Goal: Task Accomplishment & Management: Complete application form

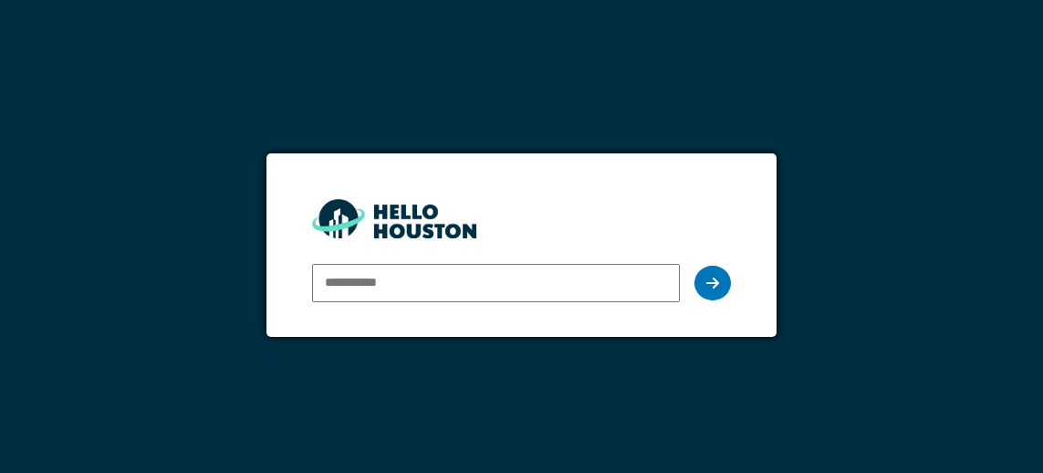
scroll to position [88, 0]
type input "**********"
click at [714, 276] on icon at bounding box center [713, 283] width 13 height 15
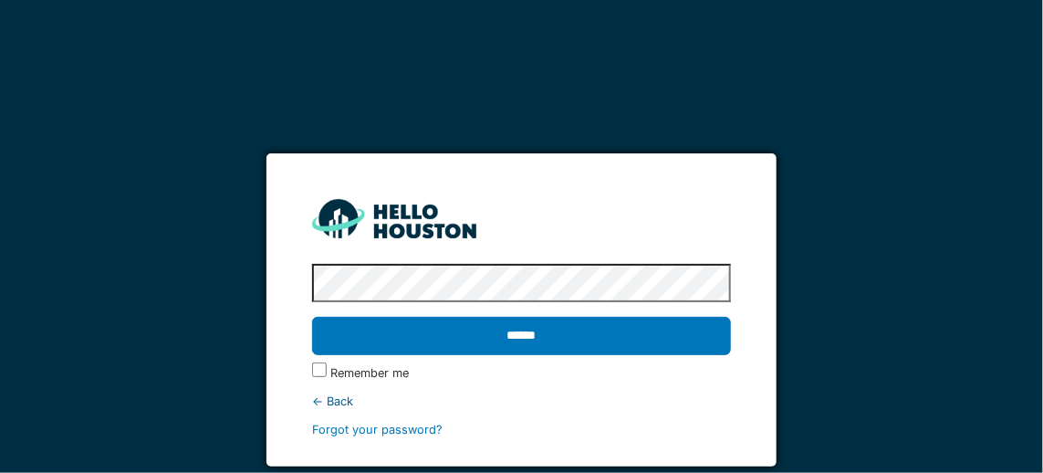
click at [536, 317] on input "******" at bounding box center [521, 336] width 419 height 38
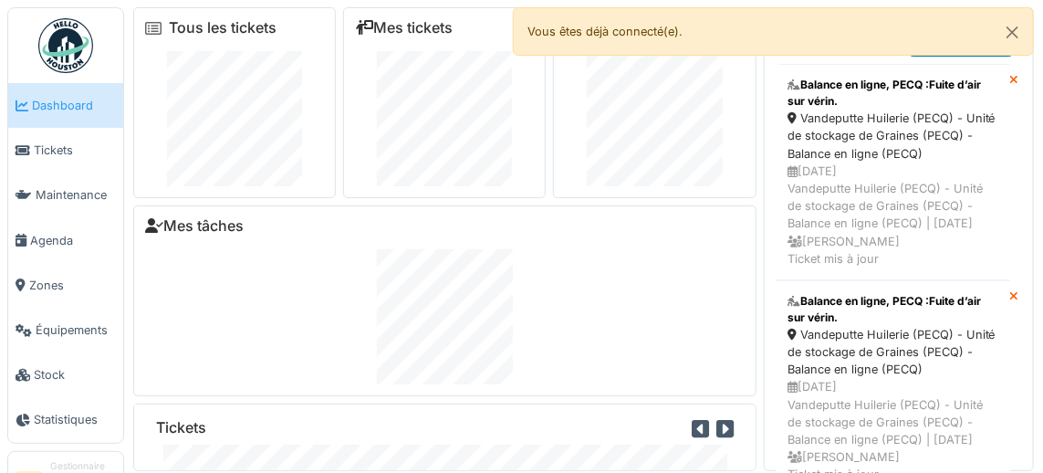
click at [56, 282] on span "Zones" at bounding box center [72, 285] width 87 height 17
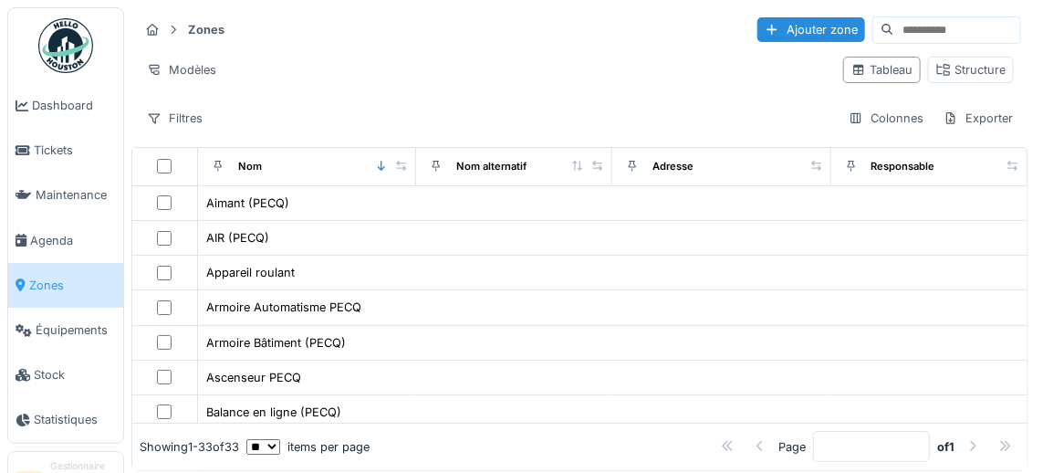
click at [973, 69] on div "Structure" at bounding box center [971, 69] width 69 height 17
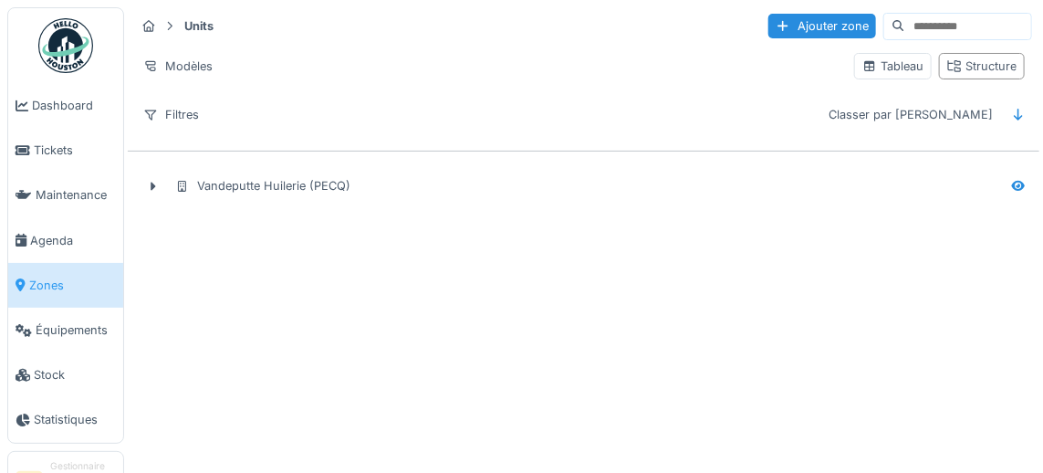
click at [252, 188] on div "Vandeputte Huilerie (PECQ)" at bounding box center [262, 185] width 175 height 17
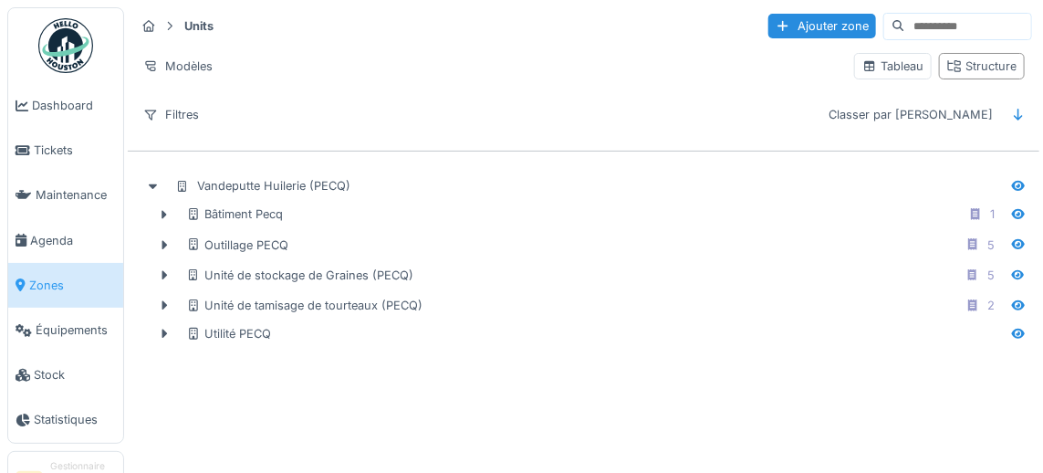
click at [208, 210] on div "Bâtiment Pecq" at bounding box center [234, 213] width 97 height 17
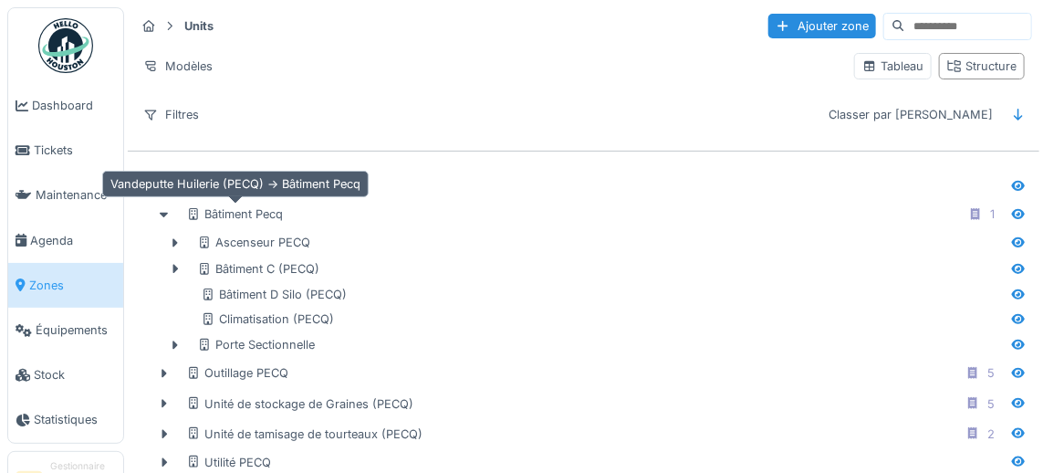
click at [179, 263] on icon at bounding box center [175, 269] width 15 height 12
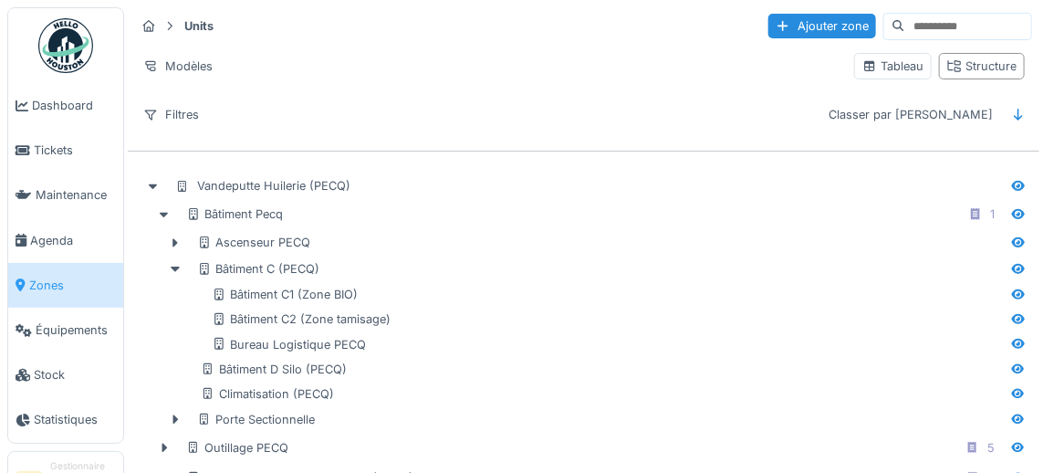
click at [257, 370] on div "Bâtiment D Silo (PECQ)" at bounding box center [274, 369] width 146 height 17
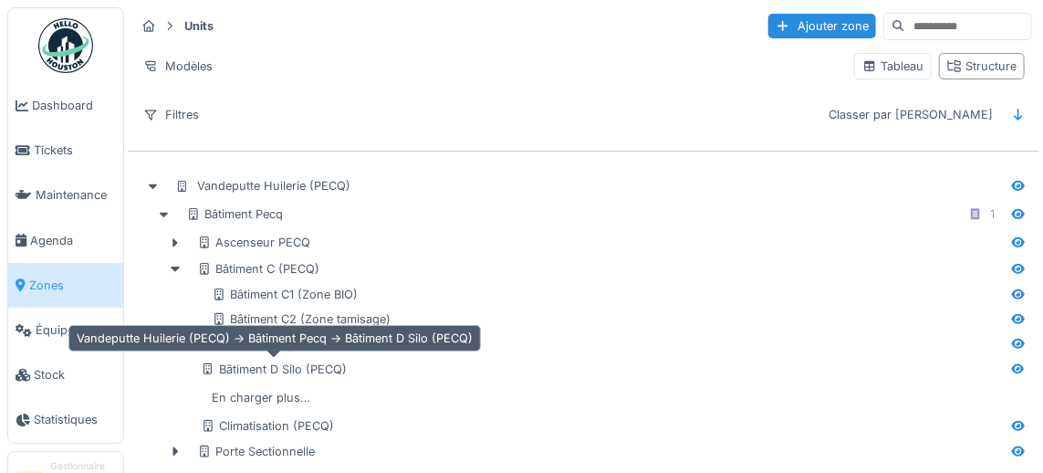
click at [299, 366] on div "Bâtiment D Silo (PECQ)" at bounding box center [274, 369] width 146 height 17
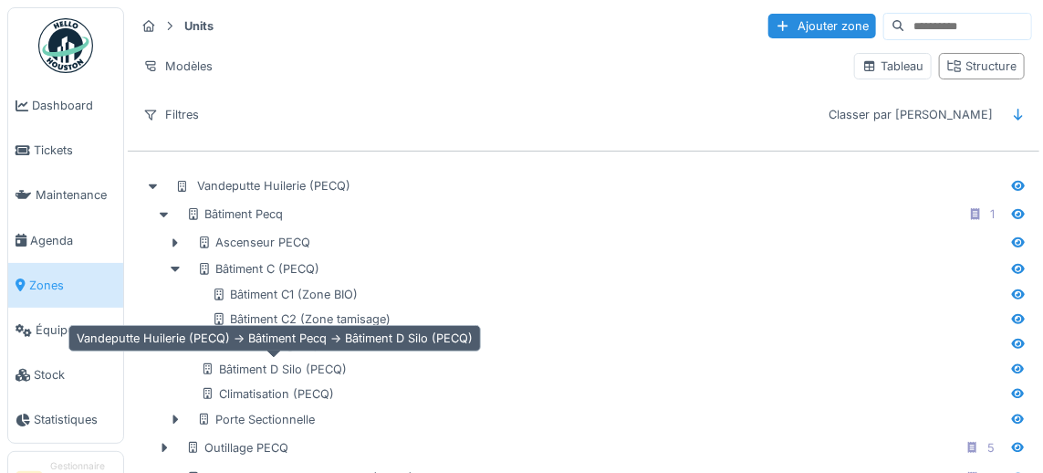
click at [330, 366] on div "Bâtiment D Silo (PECQ)" at bounding box center [274, 369] width 146 height 17
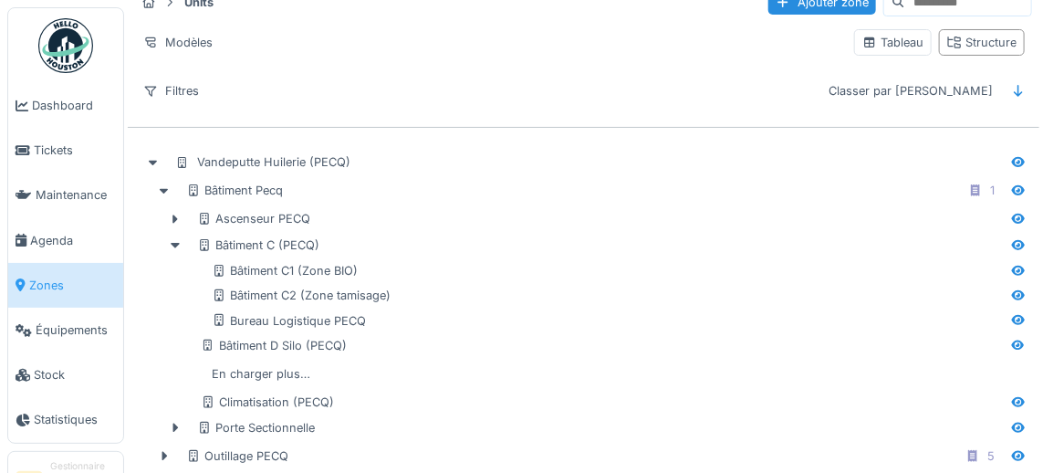
scroll to position [26, 0]
click at [366, 340] on div "Bâtiment D Silo (PECQ)" at bounding box center [601, 343] width 801 height 17
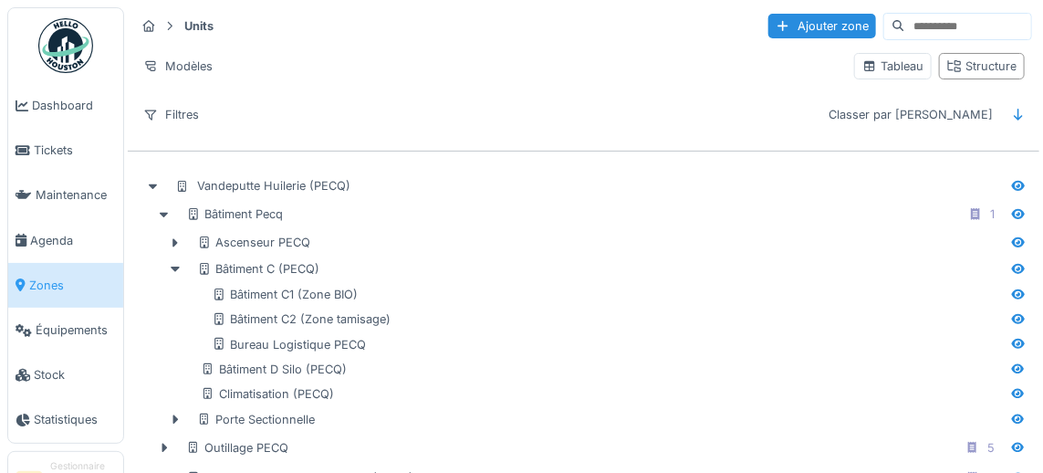
click at [377, 362] on div "Bâtiment D Silo (PECQ)" at bounding box center [601, 369] width 801 height 17
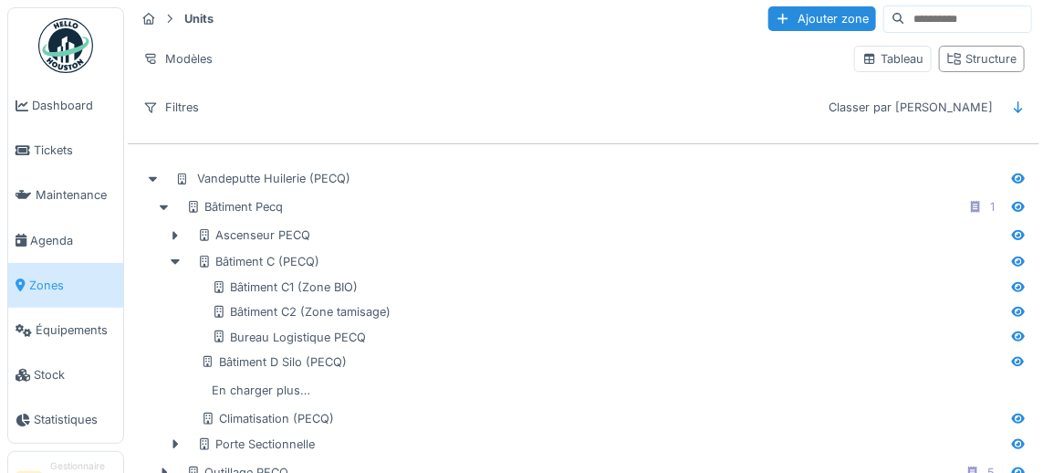
scroll to position [26, 0]
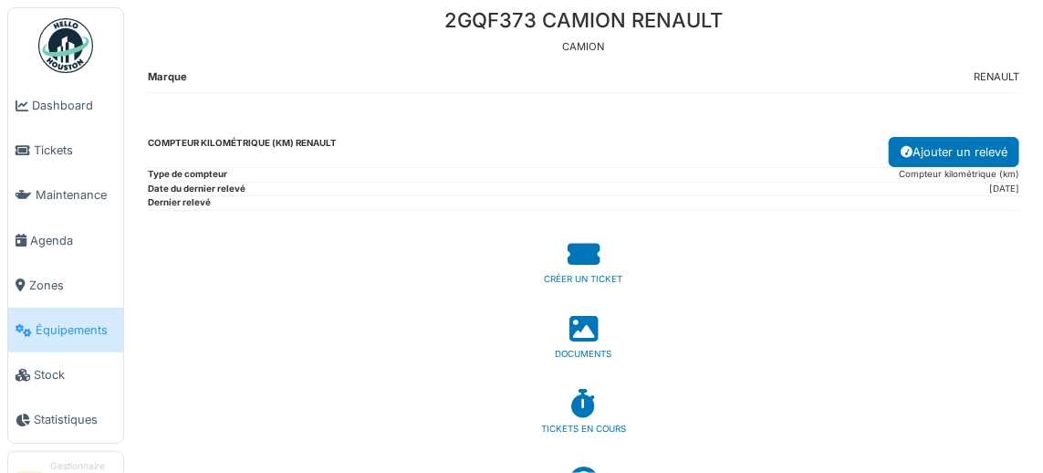
scroll to position [101, 0]
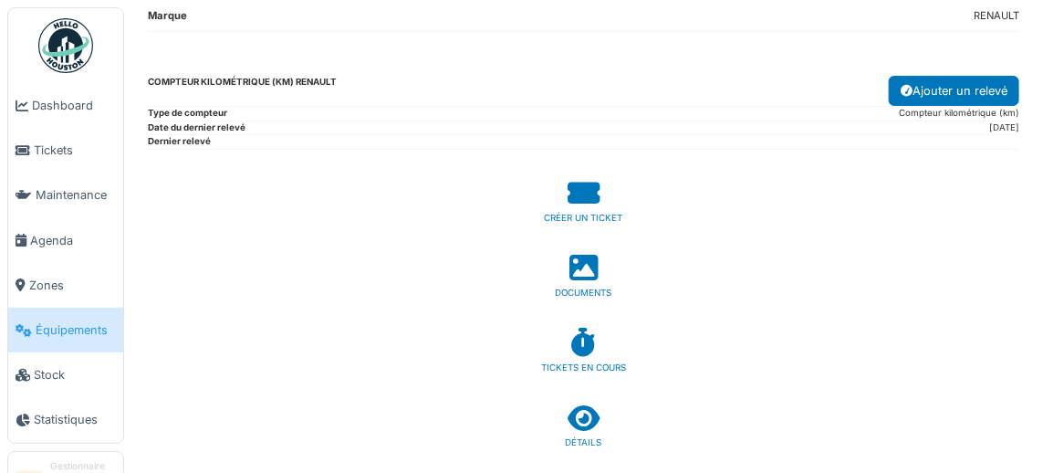
click at [588, 421] on icon at bounding box center [584, 418] width 32 height 28
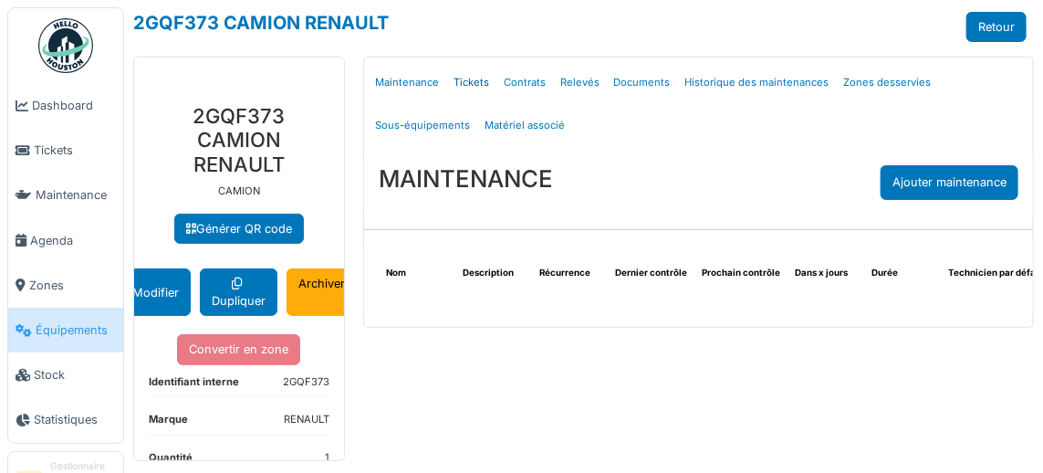
click at [451, 83] on link "Tickets" at bounding box center [471, 82] width 50 height 43
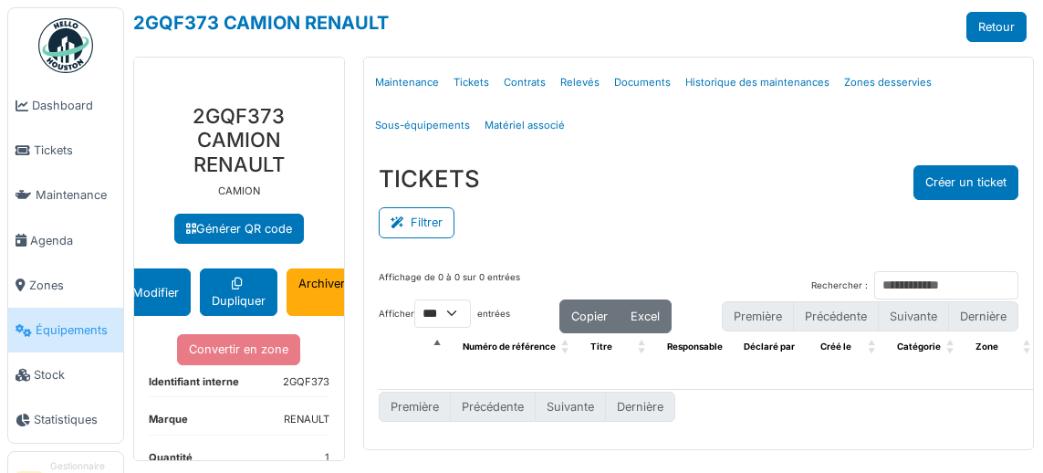
select select "***"
click at [427, 225] on button "Filtrer" at bounding box center [417, 222] width 76 height 30
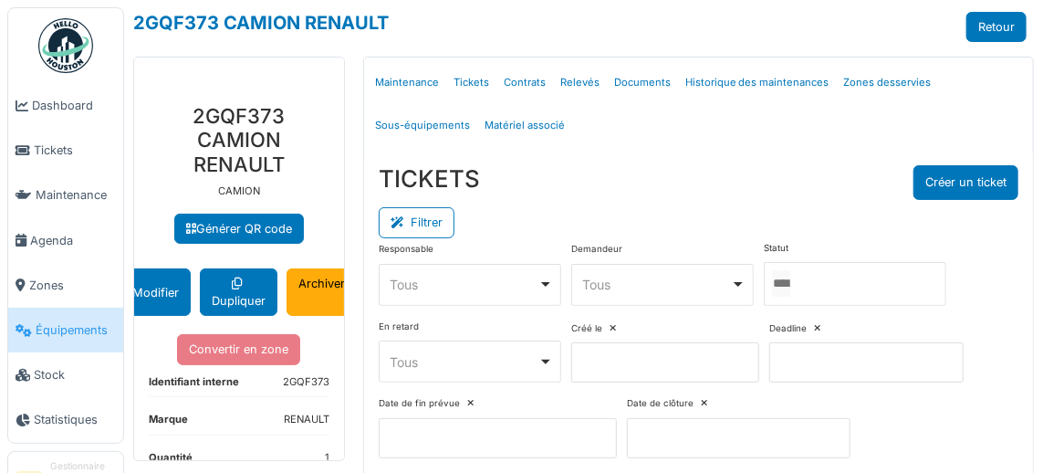
click at [425, 223] on button "Filtrer" at bounding box center [417, 222] width 76 height 30
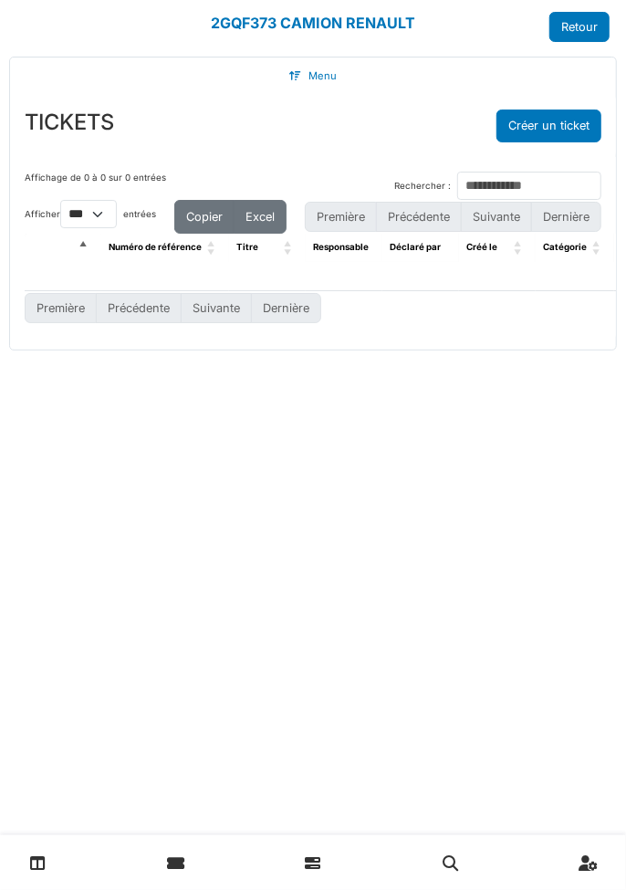
click at [224, 364] on div "Menu Détails Maintenance Tickets Contrats Relevés Documents Historique des main…" at bounding box center [313, 440] width 626 height 767
click at [377, 317] on div "Première Précédente Suivante Dernière" at bounding box center [313, 308] width 577 height 34
click at [350, 257] on th "Responsable" at bounding box center [344, 248] width 77 height 28
click at [251, 154] on div "TICKETS Créer un ticket Filtrer Responsable **** Tous Remove item Tous Antoine …" at bounding box center [313, 126] width 606 height 62
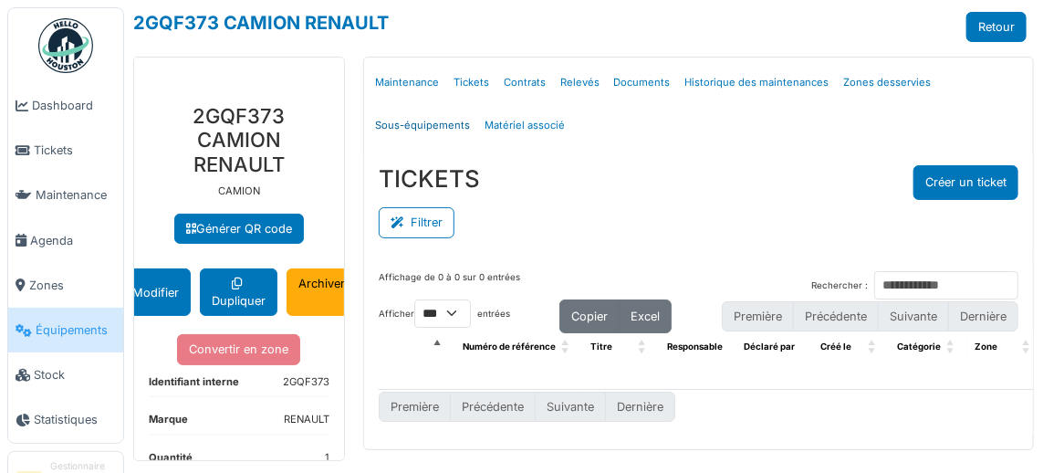
click at [458, 109] on link "Sous-équipements" at bounding box center [423, 125] width 110 height 43
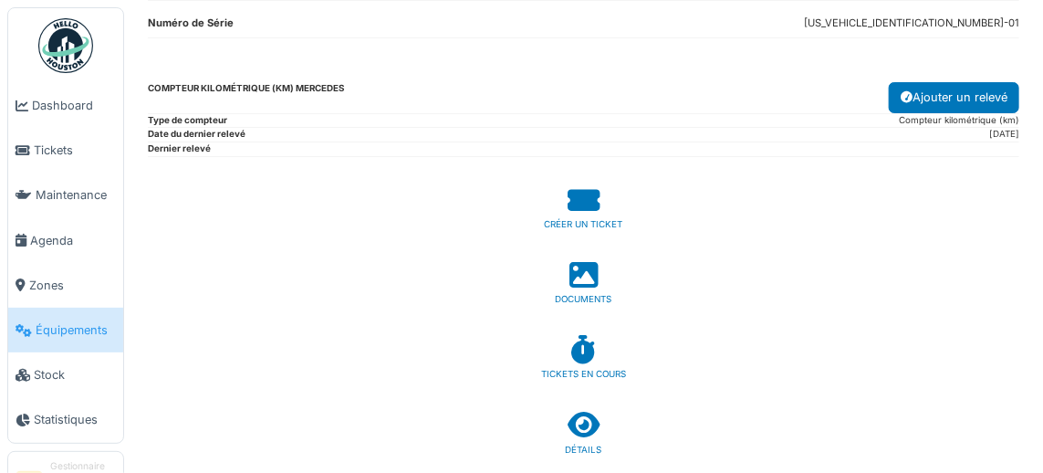
scroll to position [177, 0]
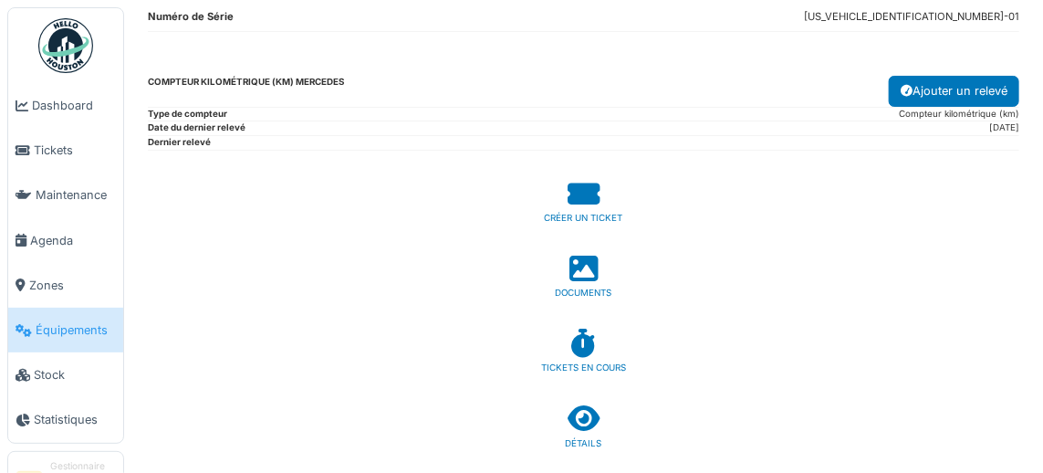
click at [588, 414] on icon at bounding box center [584, 418] width 32 height 28
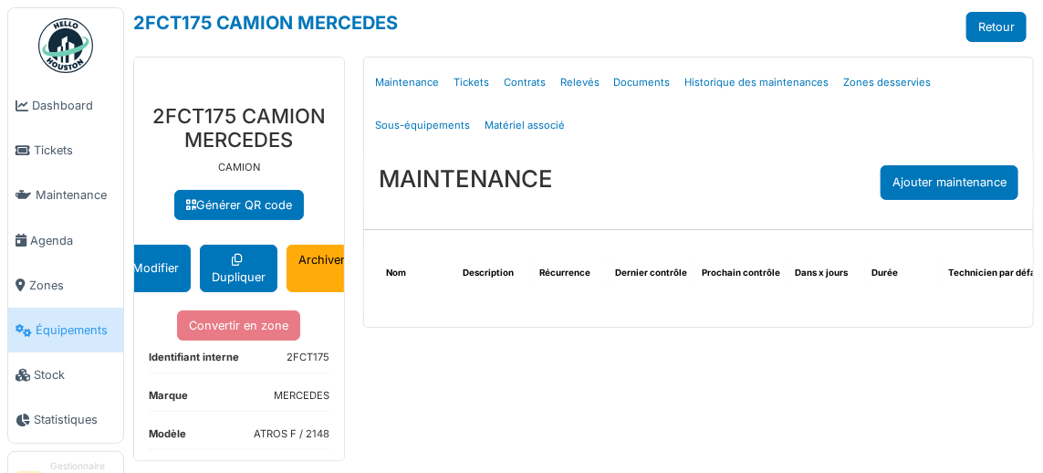
click at [57, 293] on span "Zones" at bounding box center [72, 285] width 87 height 17
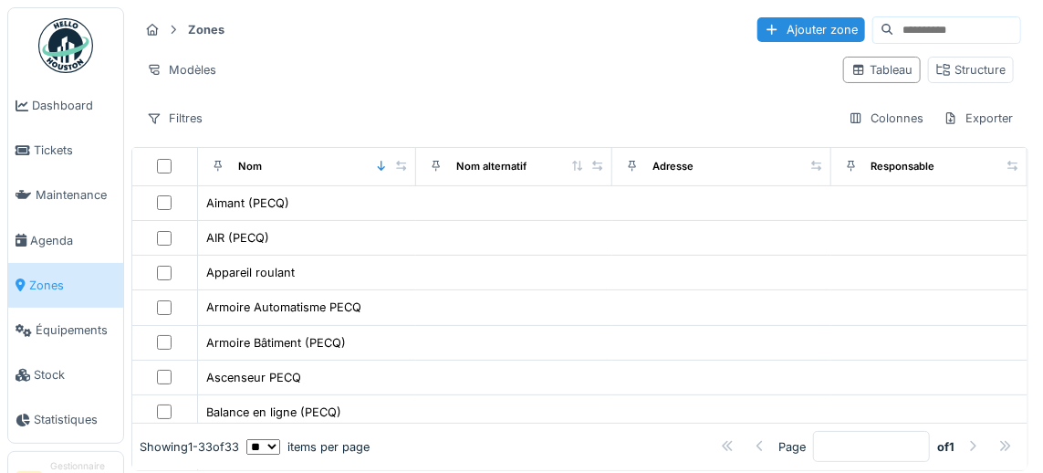
click at [980, 73] on div "Structure" at bounding box center [971, 69] width 69 height 17
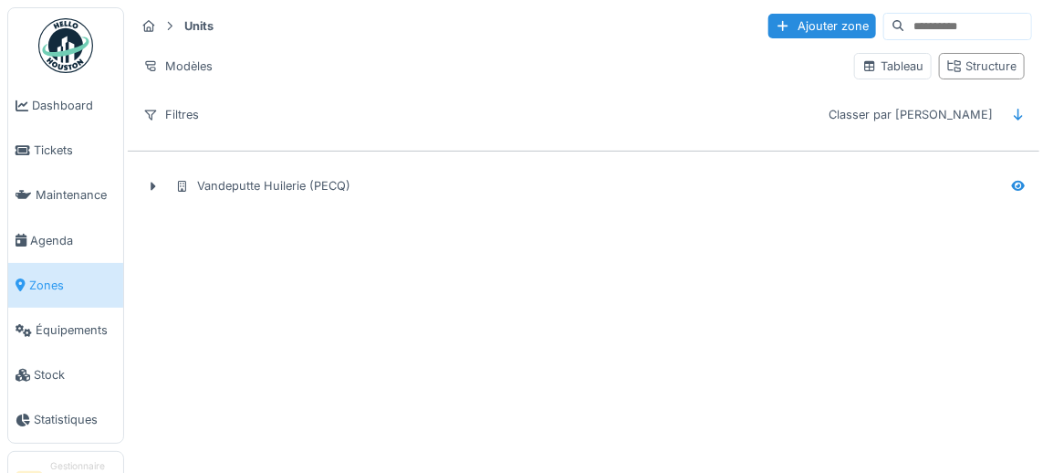
click at [153, 183] on icon at bounding box center [154, 186] width 5 height 9
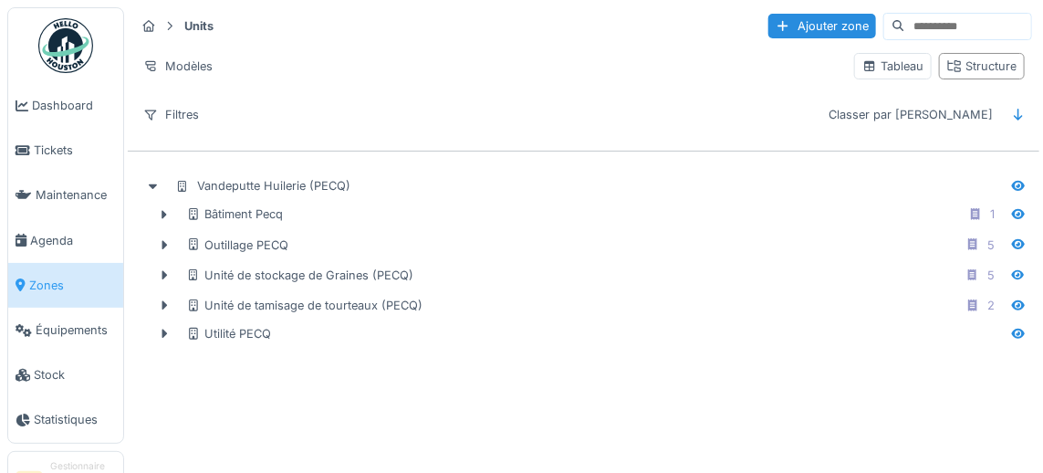
click at [163, 243] on icon at bounding box center [165, 244] width 5 height 9
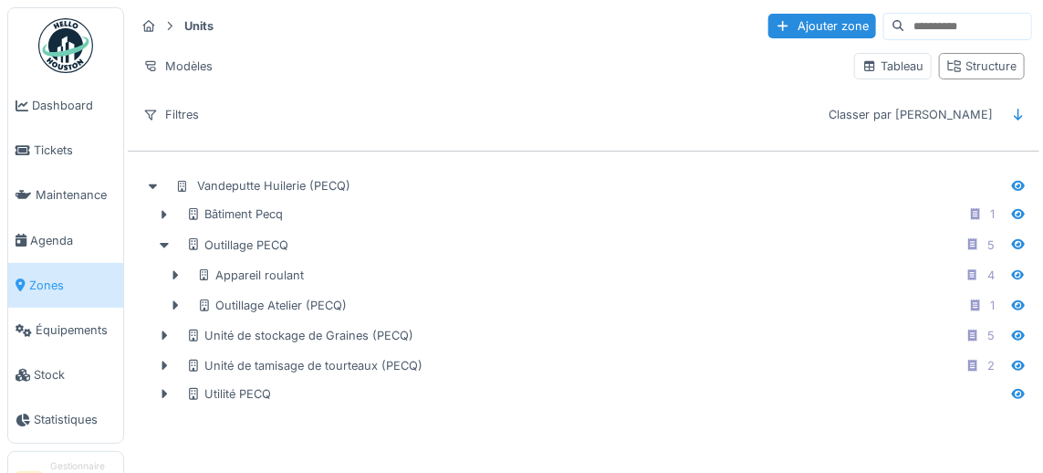
click at [175, 275] on icon at bounding box center [175, 275] width 15 height 12
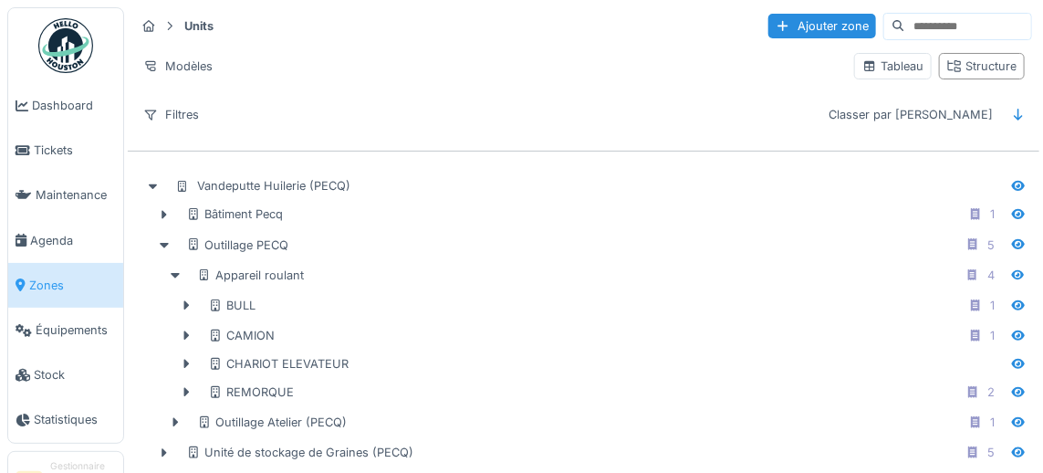
click at [186, 331] on icon at bounding box center [186, 335] width 5 height 9
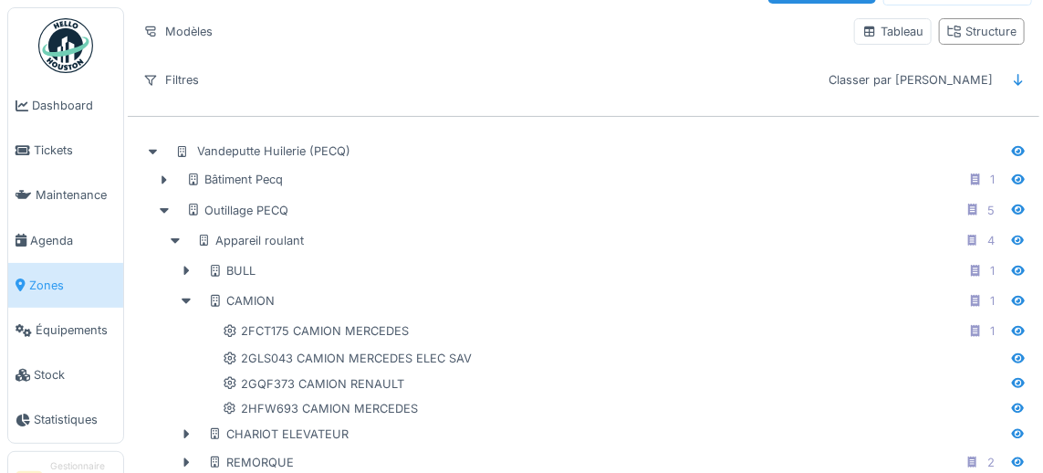
scroll to position [68, 0]
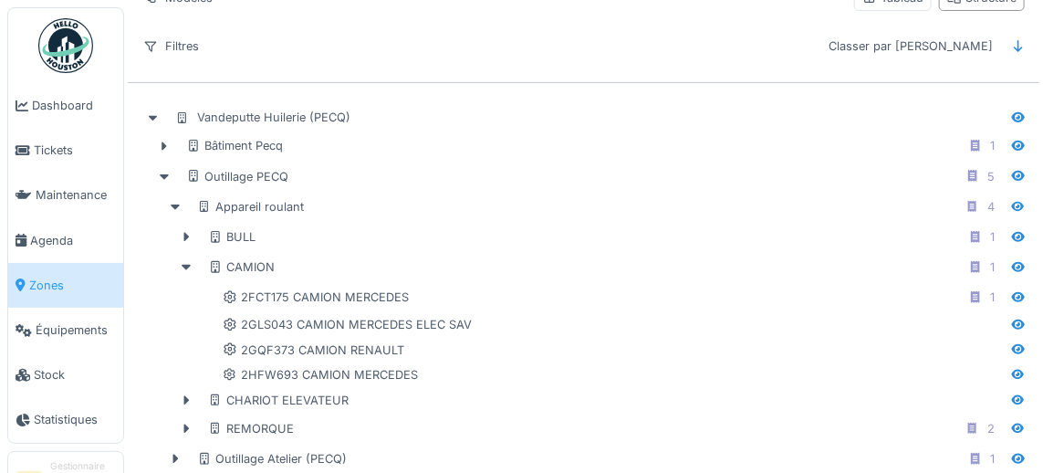
click at [186, 425] on icon at bounding box center [186, 429] width 5 height 9
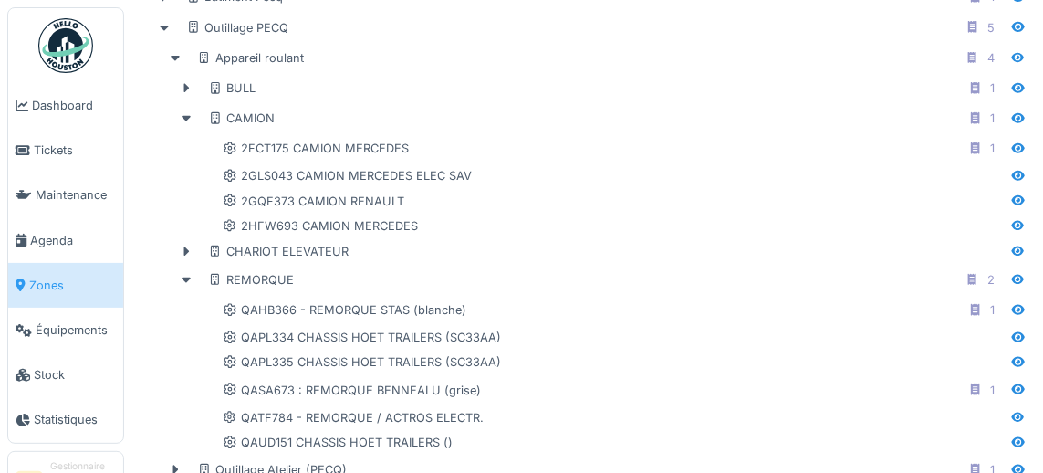
scroll to position [224, 0]
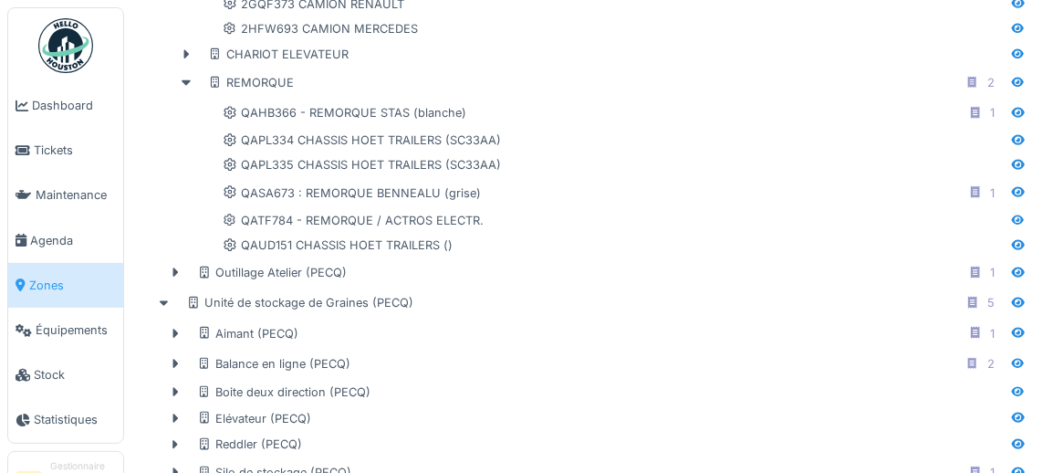
scroll to position [424, 0]
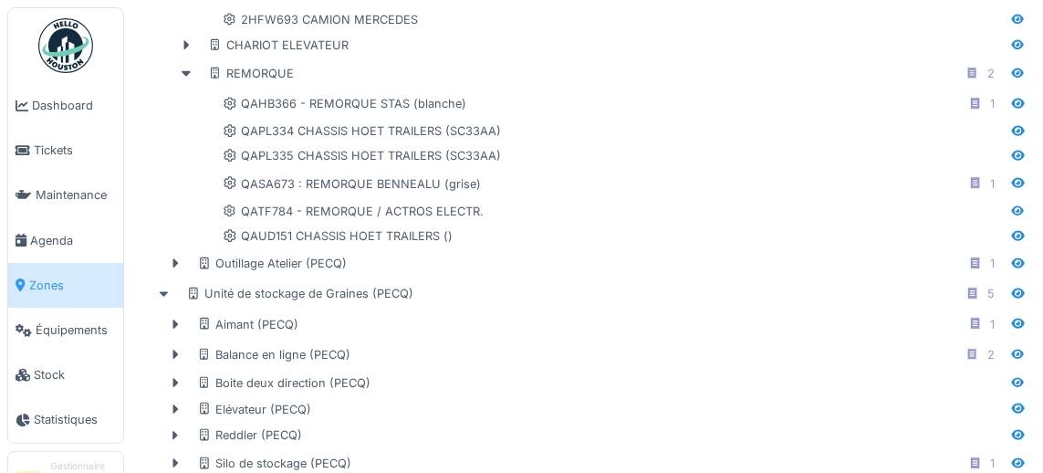
click at [175, 459] on icon at bounding box center [175, 463] width 5 height 9
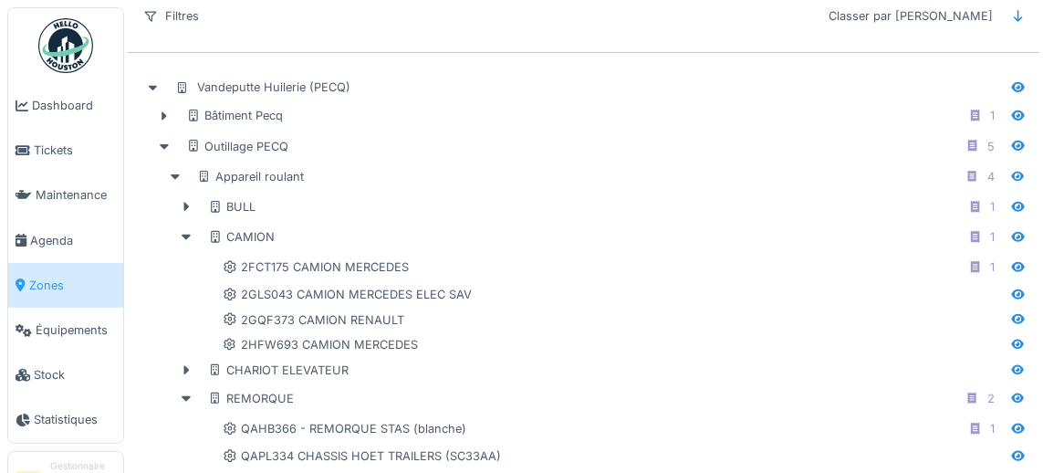
scroll to position [0, 0]
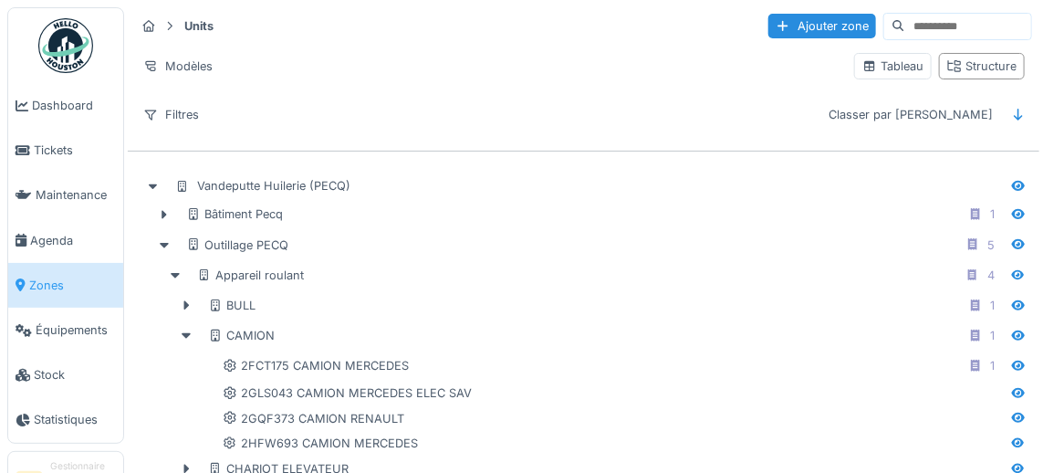
click at [169, 216] on icon at bounding box center [164, 215] width 15 height 12
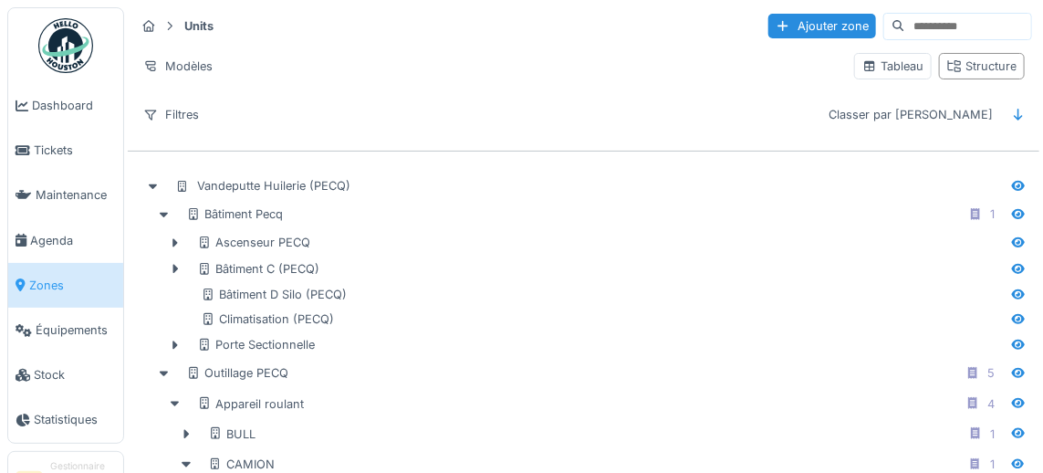
click at [175, 265] on icon at bounding box center [175, 269] width 5 height 9
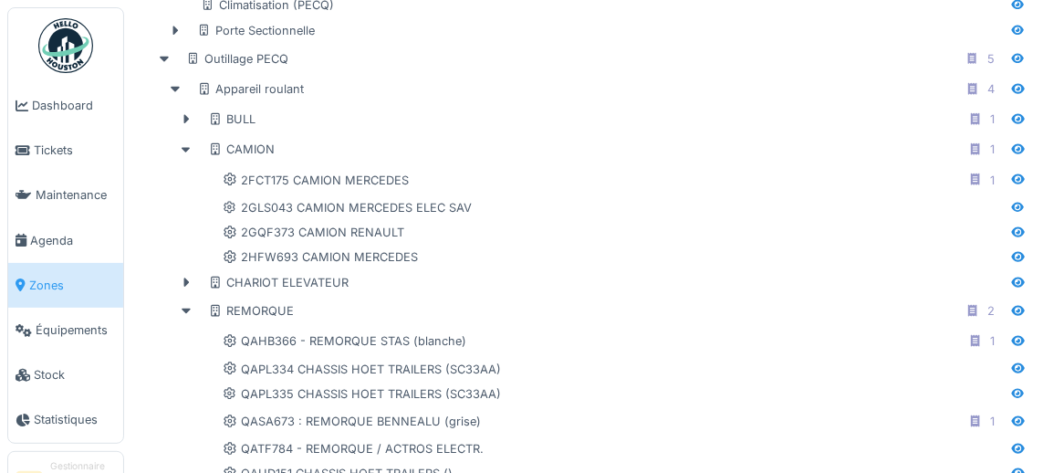
scroll to position [393, 0]
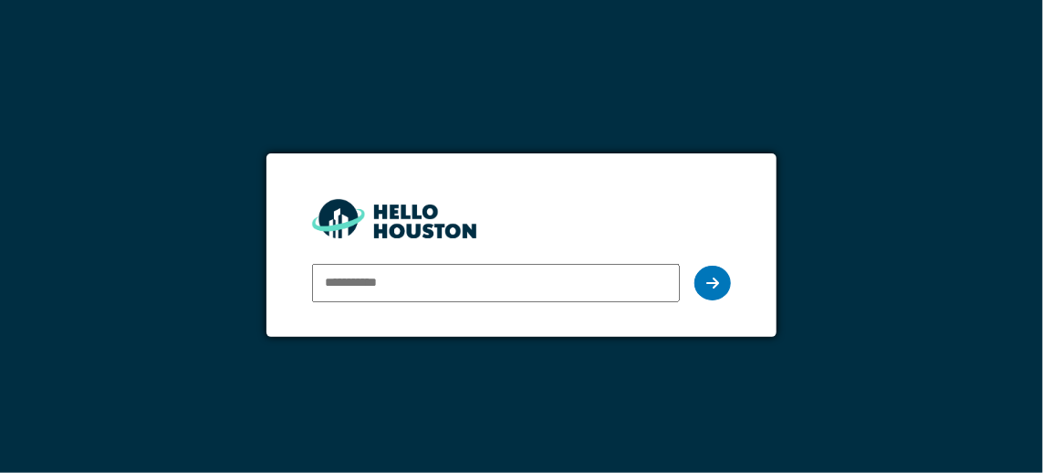
type input "**********"
click at [712, 288] on icon at bounding box center [713, 283] width 13 height 15
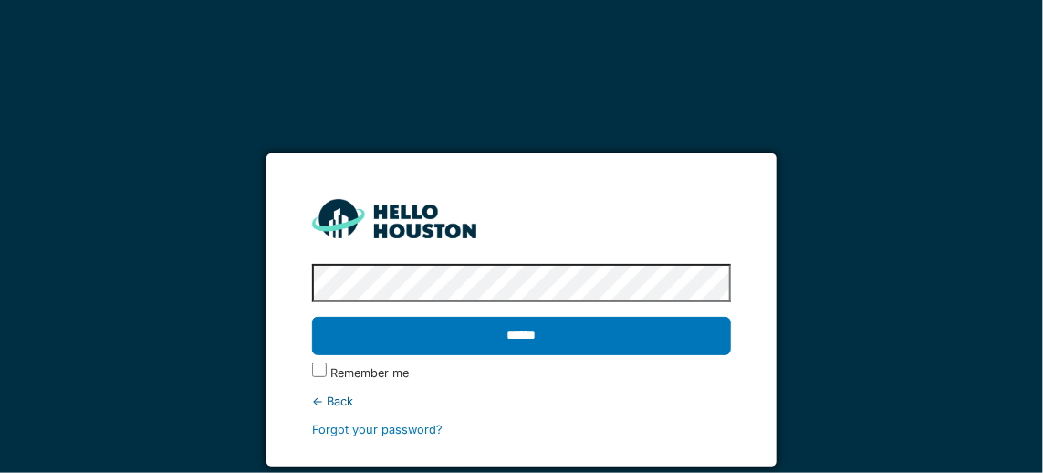
click at [519, 336] on input "******" at bounding box center [521, 336] width 419 height 38
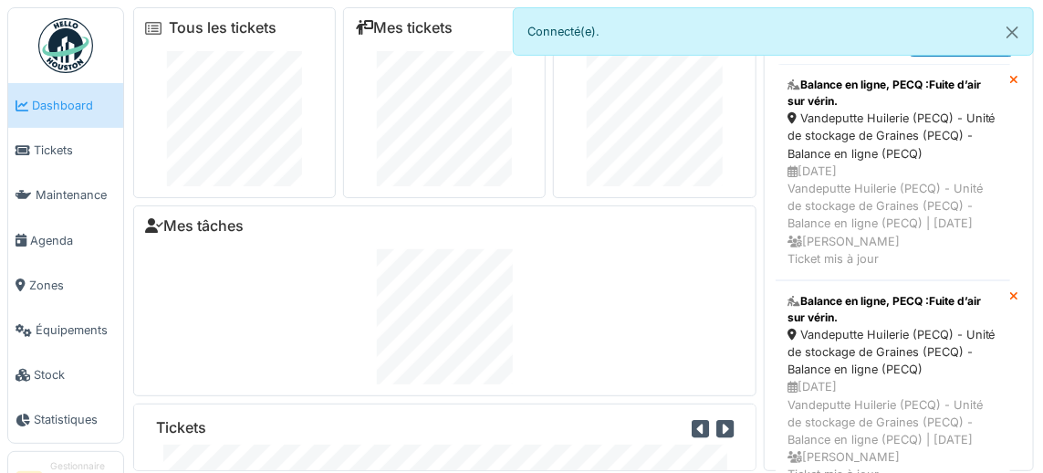
click at [46, 296] on link "Zones" at bounding box center [65, 285] width 115 height 45
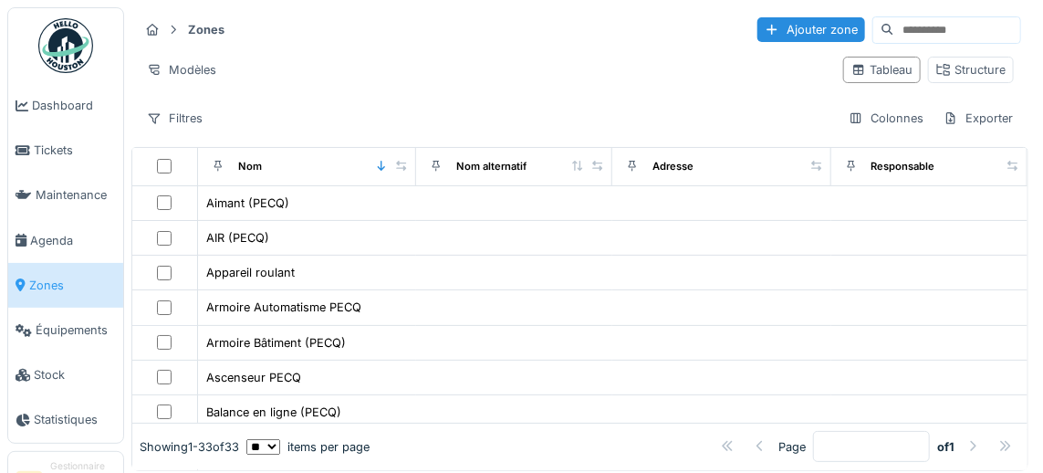
click at [979, 68] on div "Structure" at bounding box center [971, 69] width 69 height 17
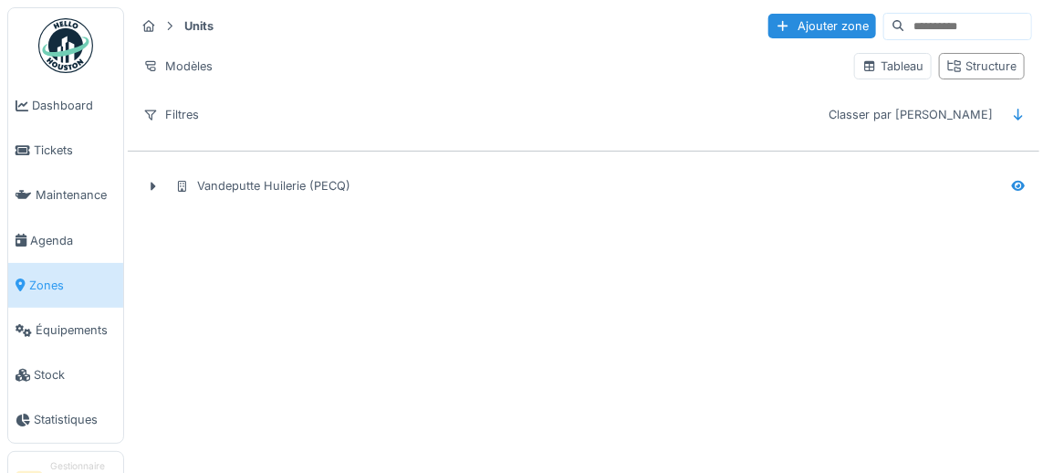
click at [153, 183] on icon at bounding box center [154, 186] width 5 height 9
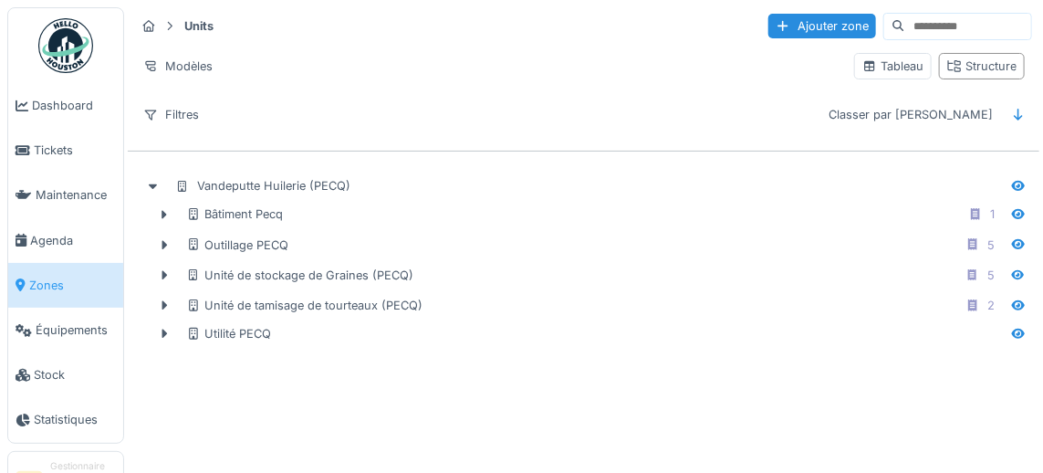
click at [164, 210] on icon at bounding box center [165, 214] width 5 height 9
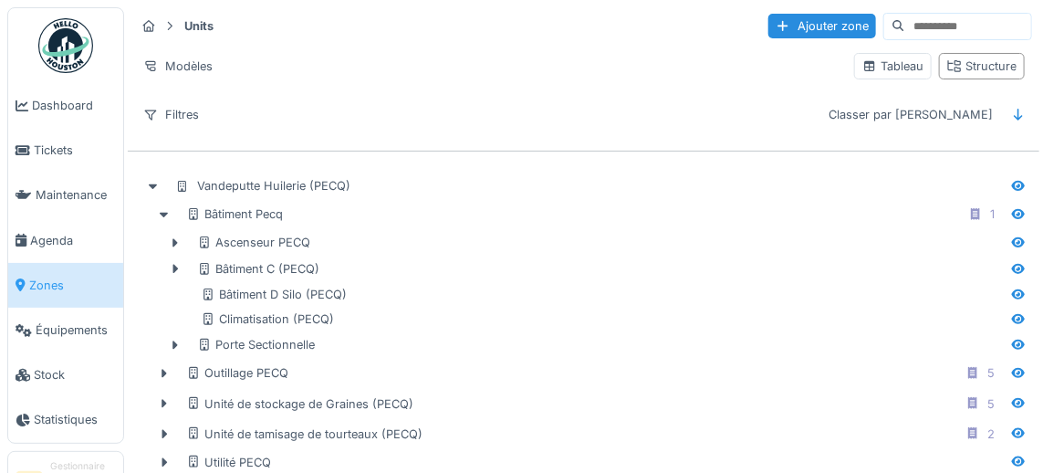
click at [289, 267] on div "Bâtiment C (PECQ)" at bounding box center [258, 268] width 122 height 17
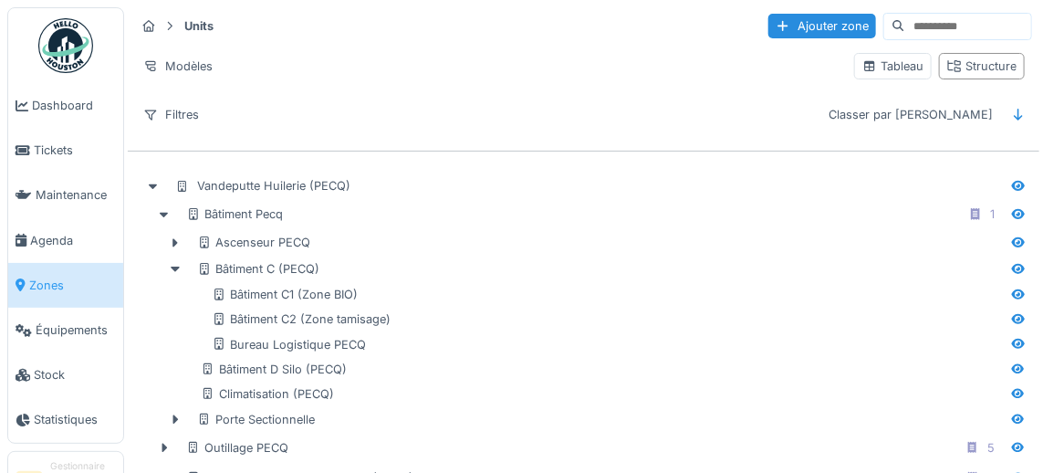
click at [345, 341] on div "Bureau Logistique PECQ" at bounding box center [289, 344] width 154 height 17
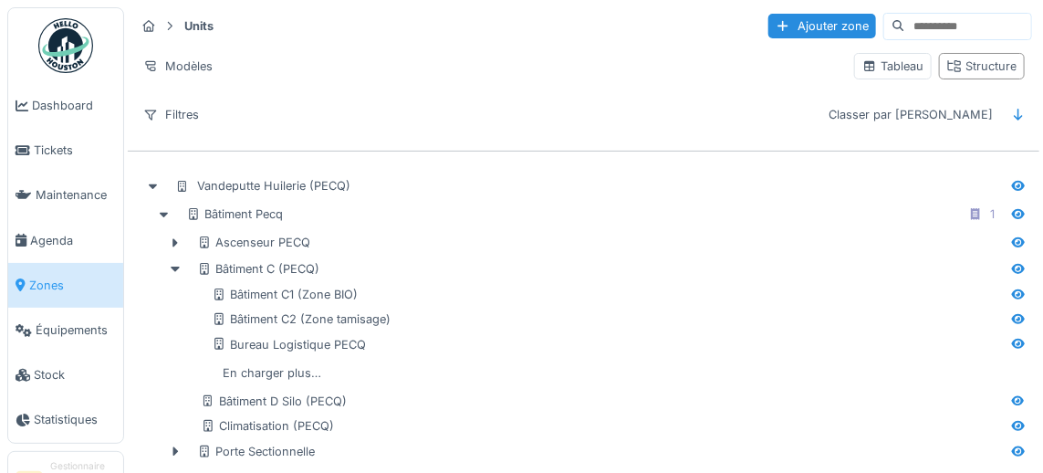
click at [1019, 341] on icon at bounding box center [1018, 344] width 13 height 10
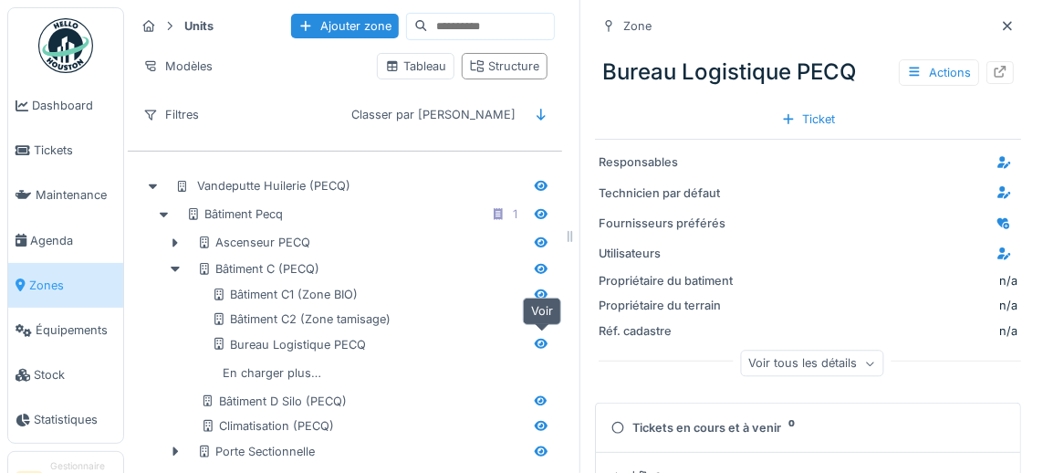
click at [810, 123] on div "Ticket" at bounding box center [808, 119] width 69 height 25
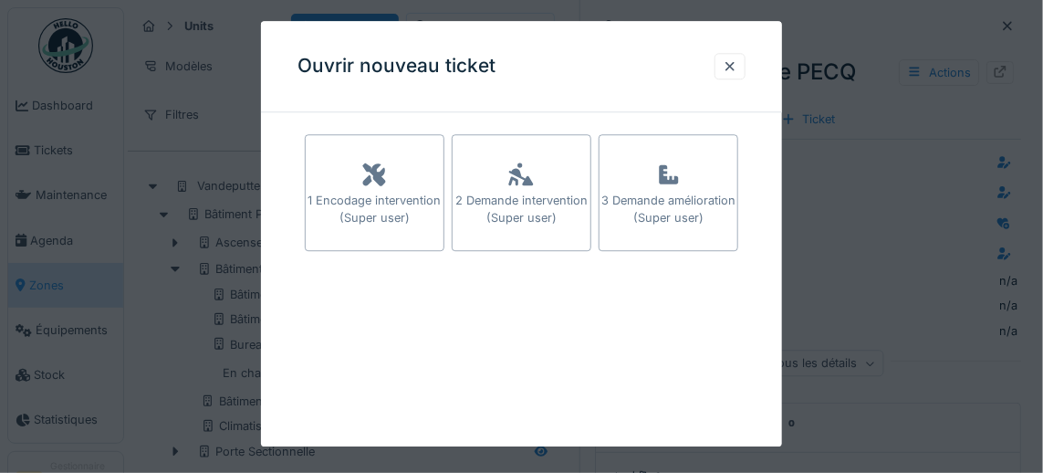
click at [524, 195] on div "2 Demande intervention (Super user)" at bounding box center [522, 209] width 138 height 35
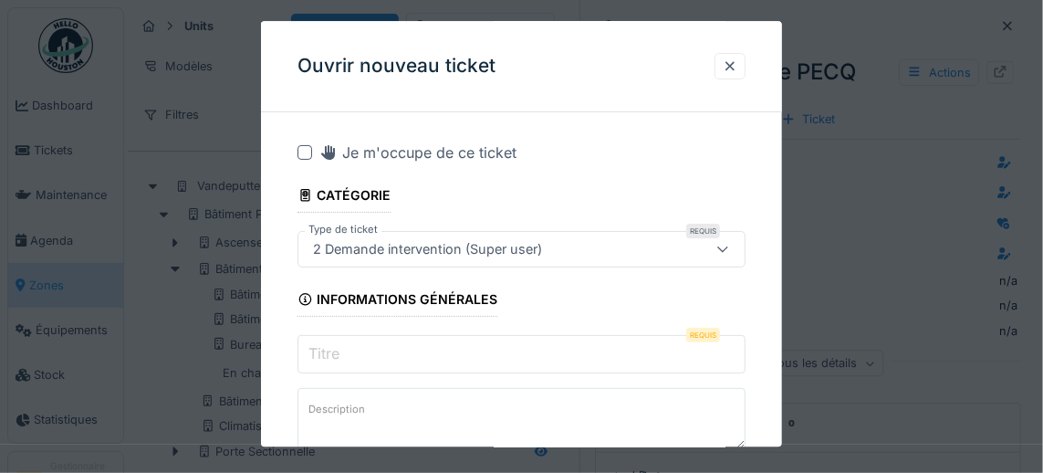
click at [351, 352] on input "Titre" at bounding box center [522, 355] width 449 height 38
click at [355, 354] on input "Titre" at bounding box center [522, 355] width 449 height 38
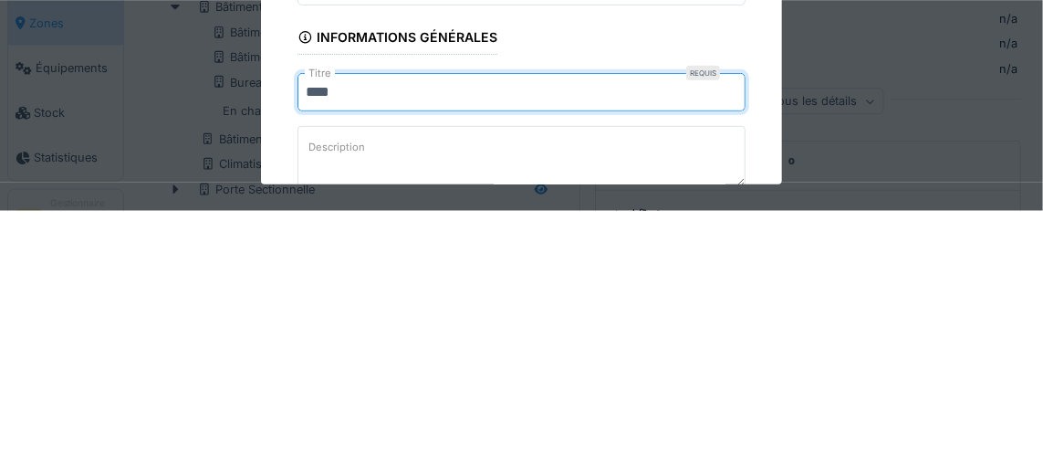
type input "*****"
click at [351, 352] on input "**********" at bounding box center [522, 355] width 449 height 38
click at [577, 363] on input "**********" at bounding box center [522, 355] width 449 height 38
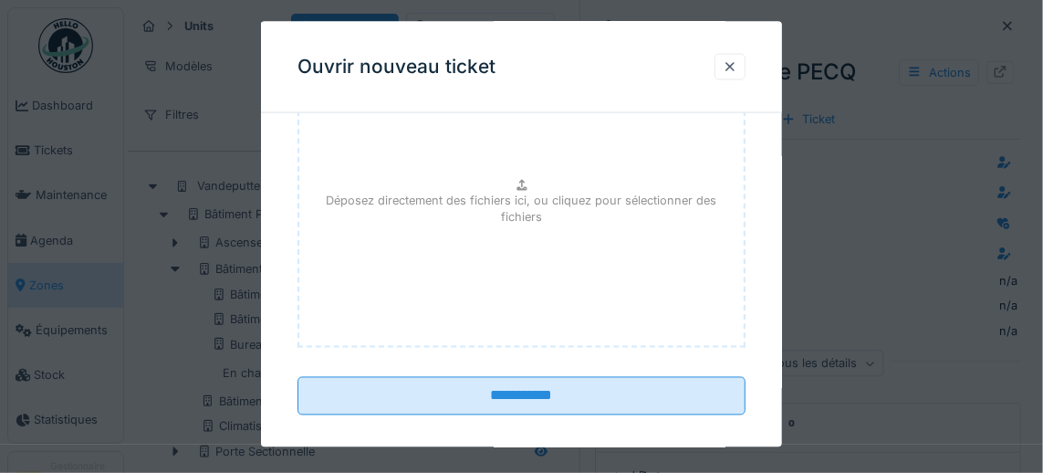
type input "**********"
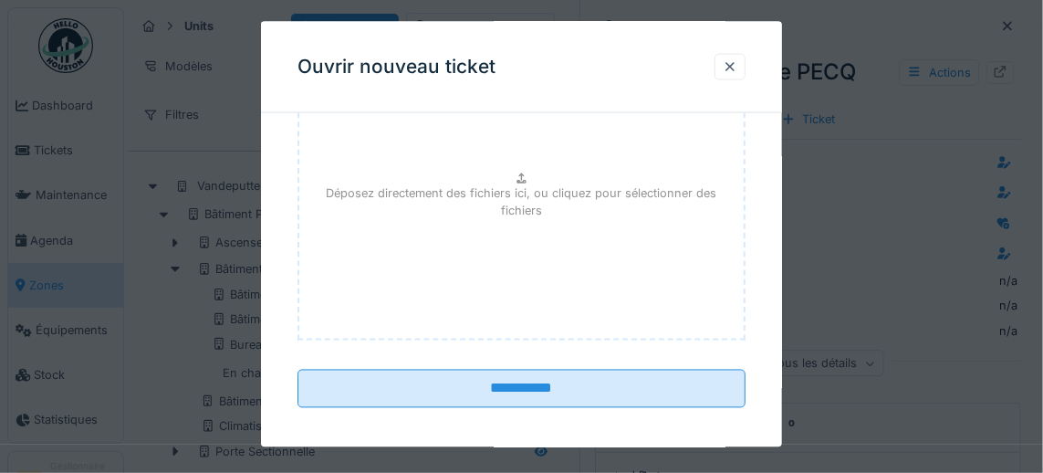
click at [553, 396] on input "**********" at bounding box center [522, 389] width 449 height 38
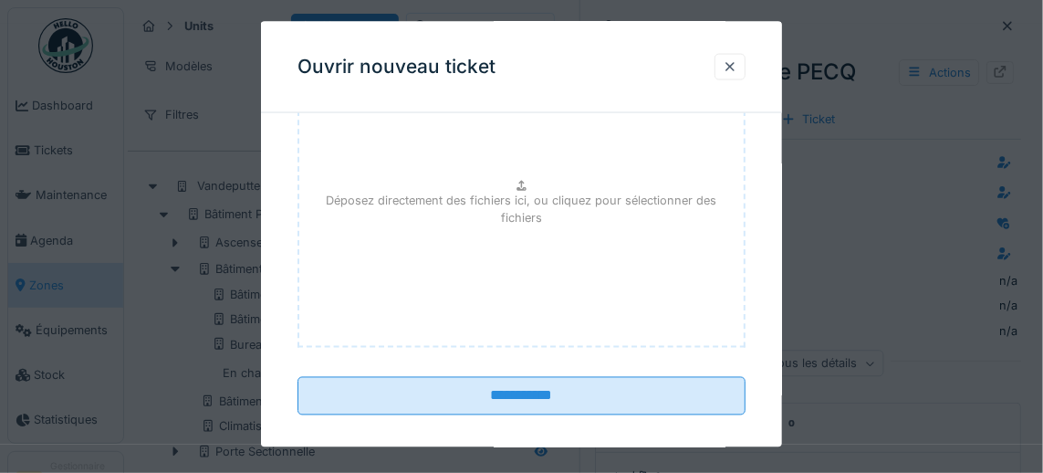
scroll to position [1019, 0]
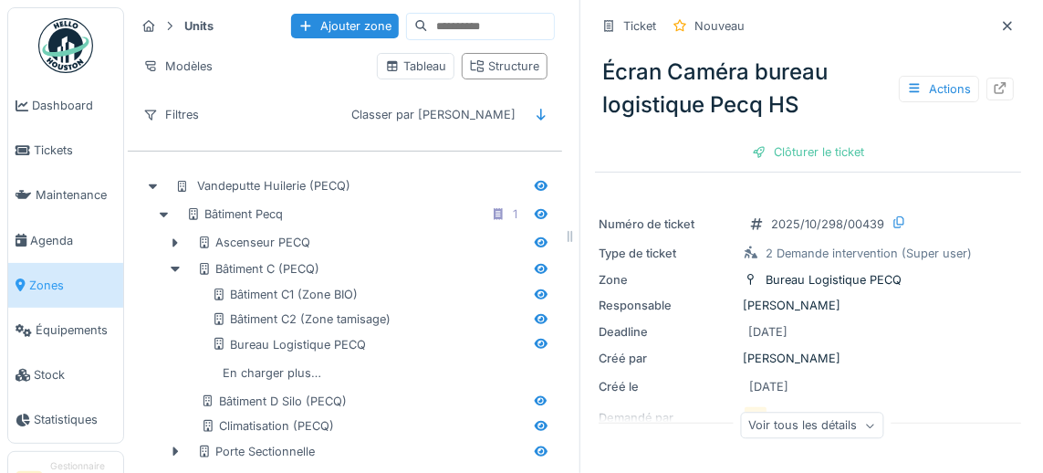
click at [1001, 87] on icon at bounding box center [1001, 88] width 12 height 12
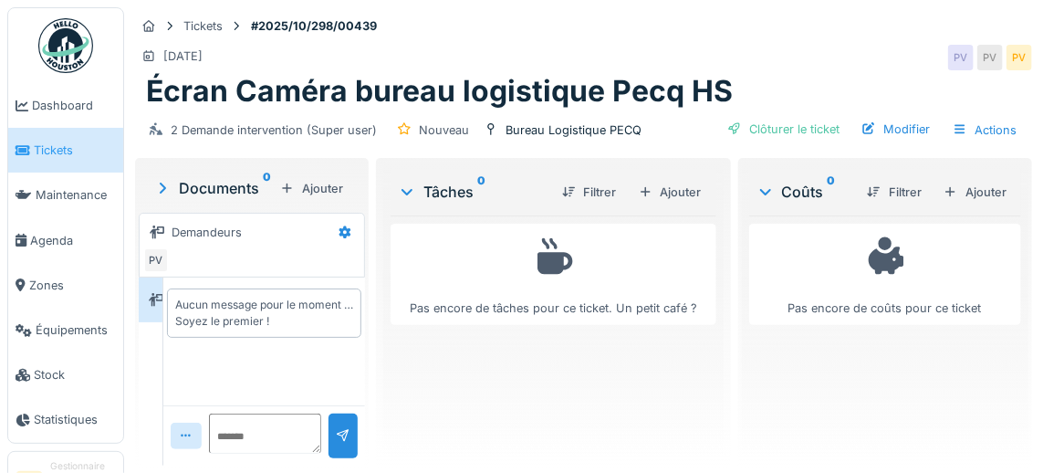
click at [676, 192] on div "Ajouter" at bounding box center [671, 192] width 78 height 25
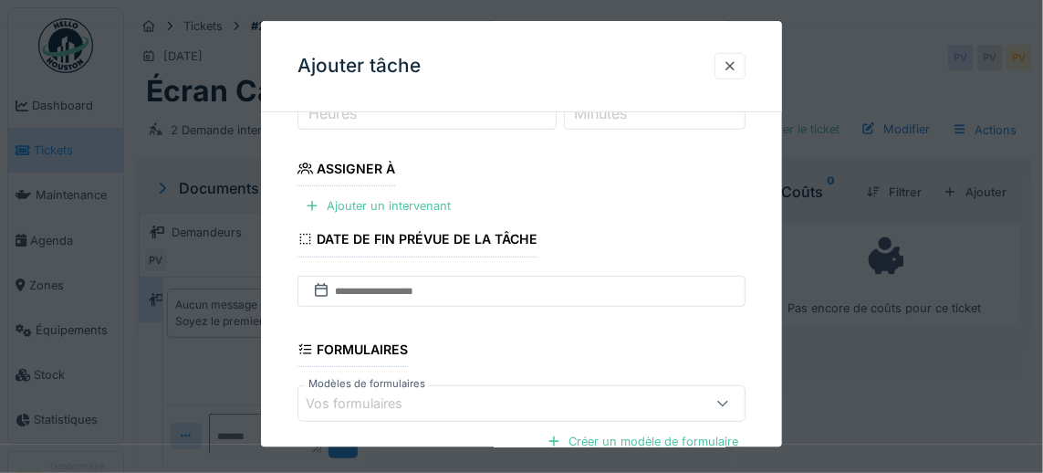
scroll to position [258, 0]
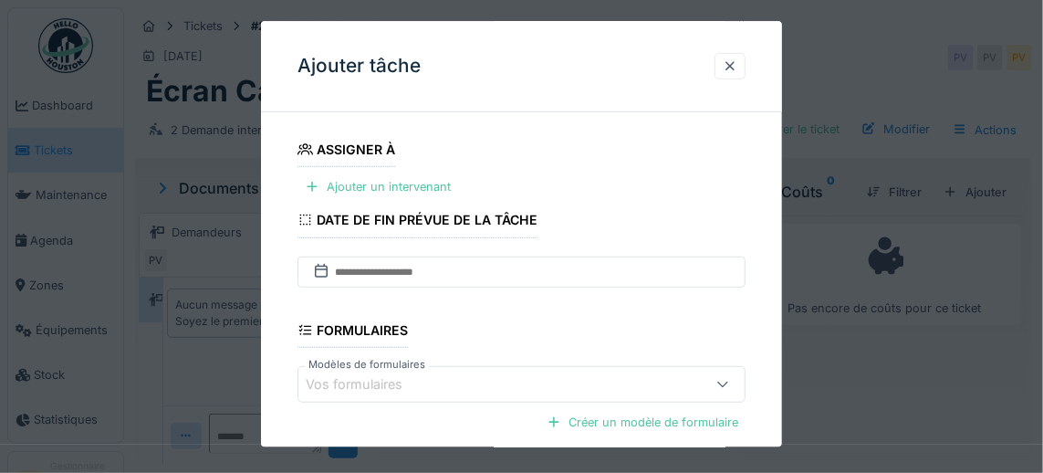
click at [364, 190] on div "Ajouter un intervenant" at bounding box center [378, 187] width 161 height 25
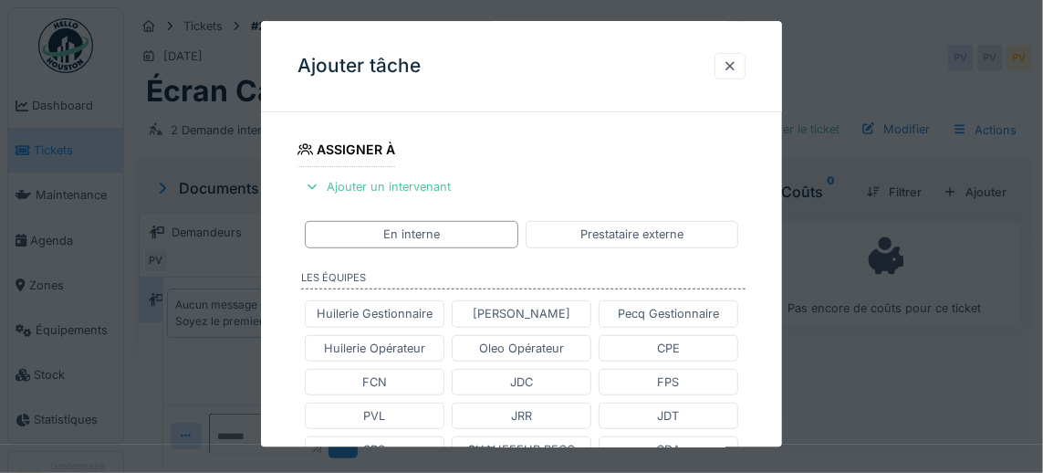
click at [630, 231] on div "Prestataire externe" at bounding box center [632, 234] width 103 height 17
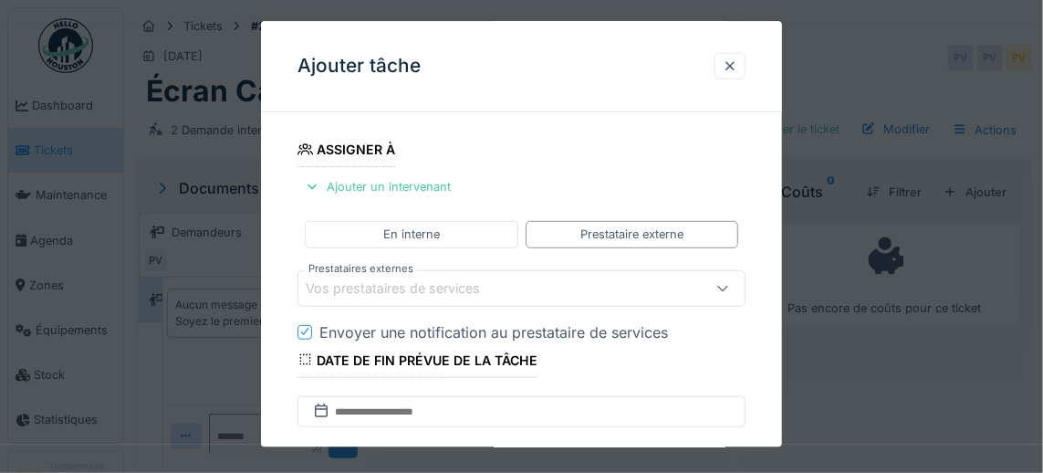
click at [437, 229] on div "En interne" at bounding box center [411, 234] width 57 height 17
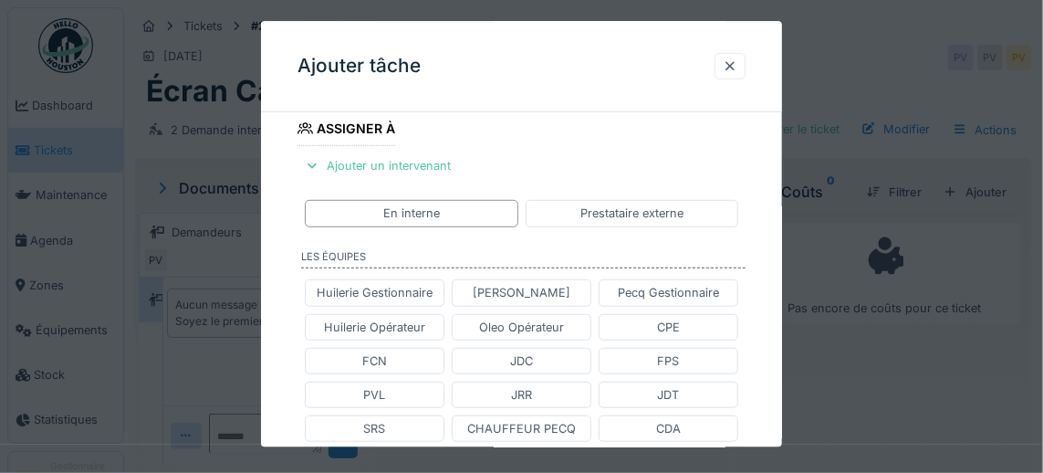
scroll to position [278, 0]
click at [634, 214] on div "Prestataire externe" at bounding box center [632, 214] width 103 height 17
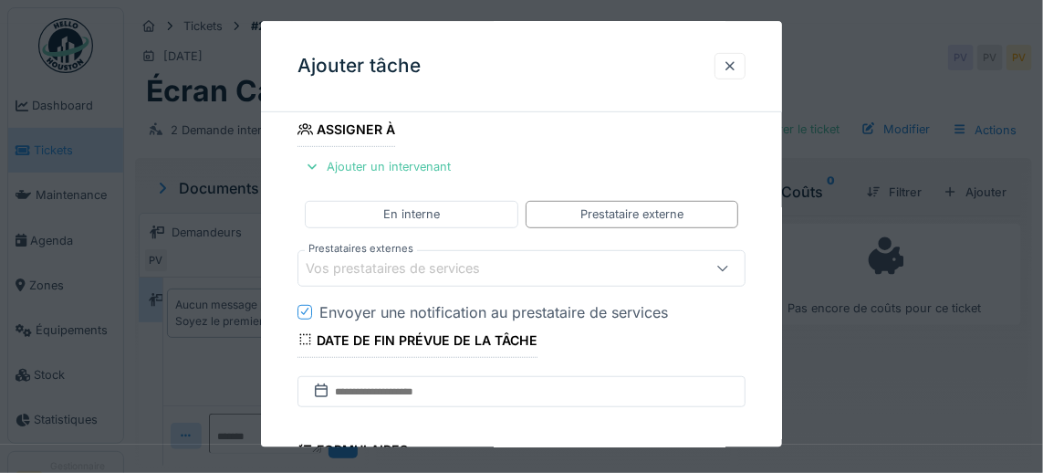
click at [446, 267] on div "Vos prestataires de services" at bounding box center [406, 268] width 200 height 20
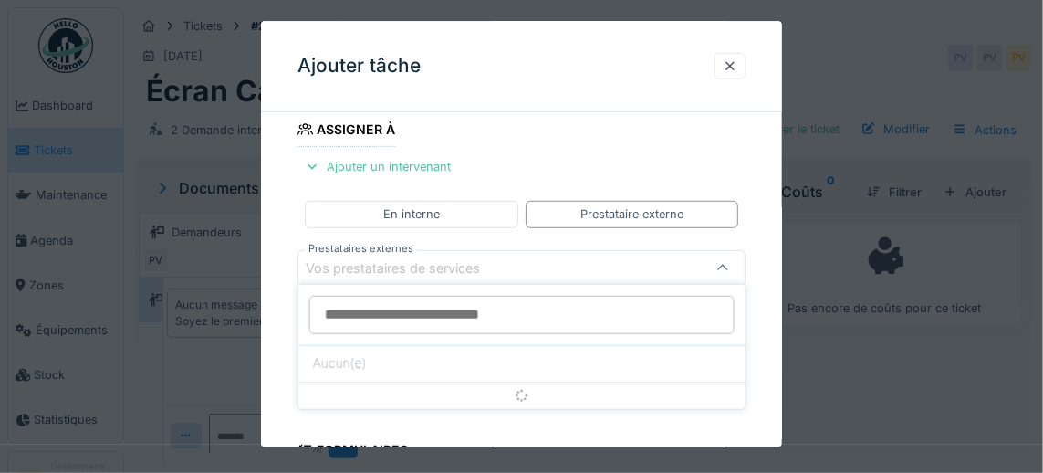
scroll to position [308, 0]
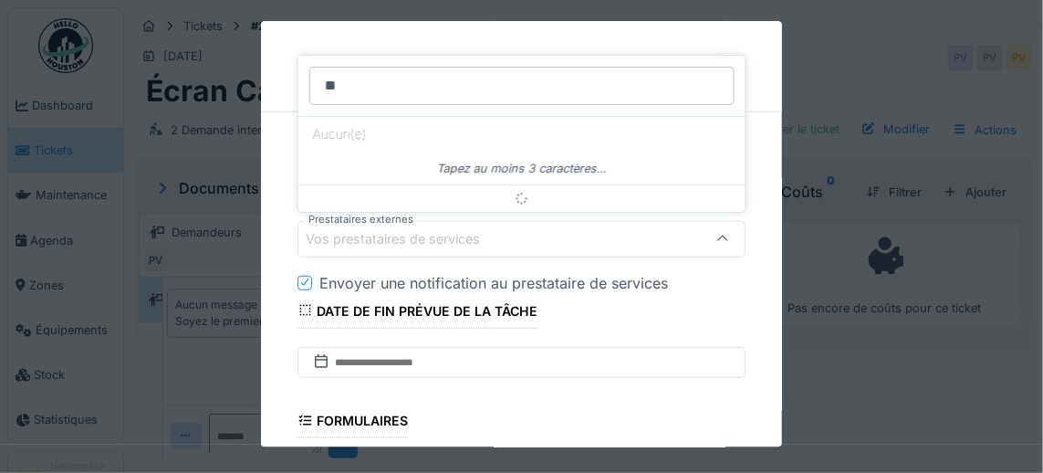
type input "*"
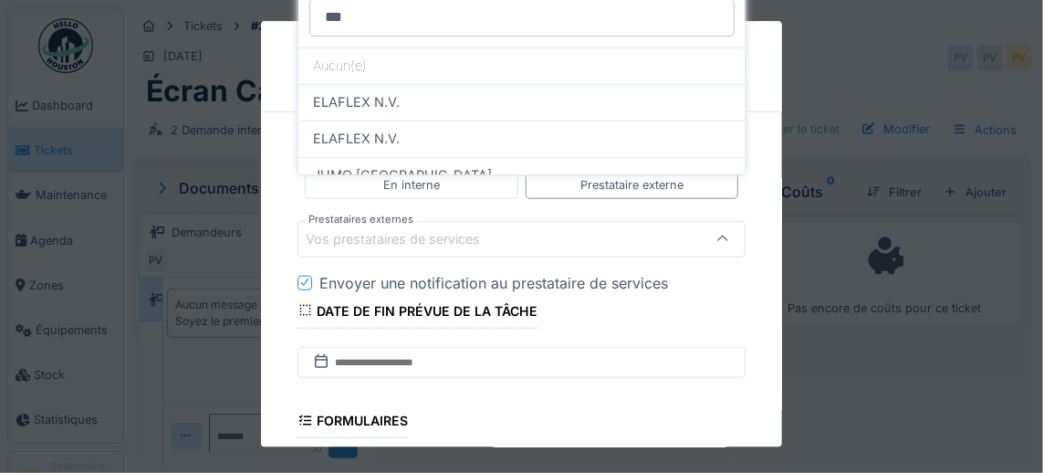
type input "****"
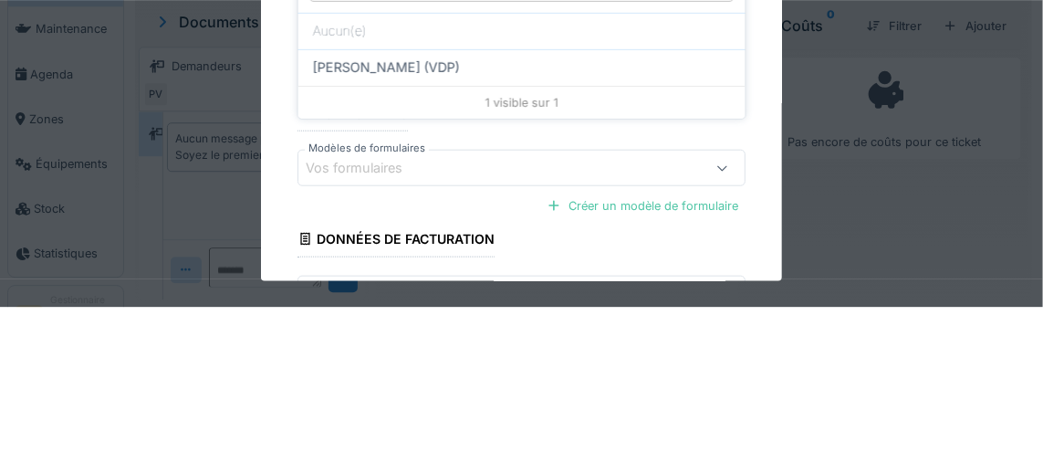
scroll to position [451, 0]
click at [438, 239] on div "ANTHONY MASURE (VDP)" at bounding box center [522, 231] width 447 height 37
type input "*****"
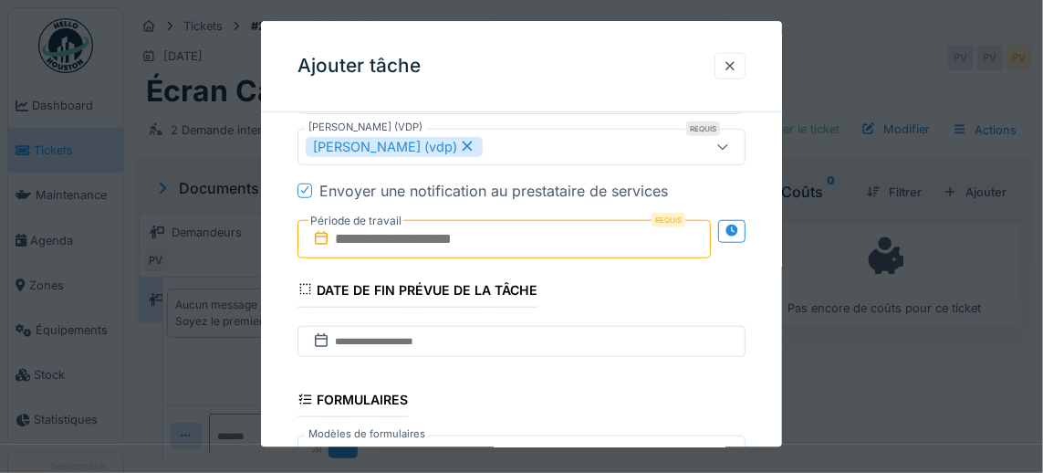
click at [575, 231] on input "text" at bounding box center [505, 239] width 414 height 38
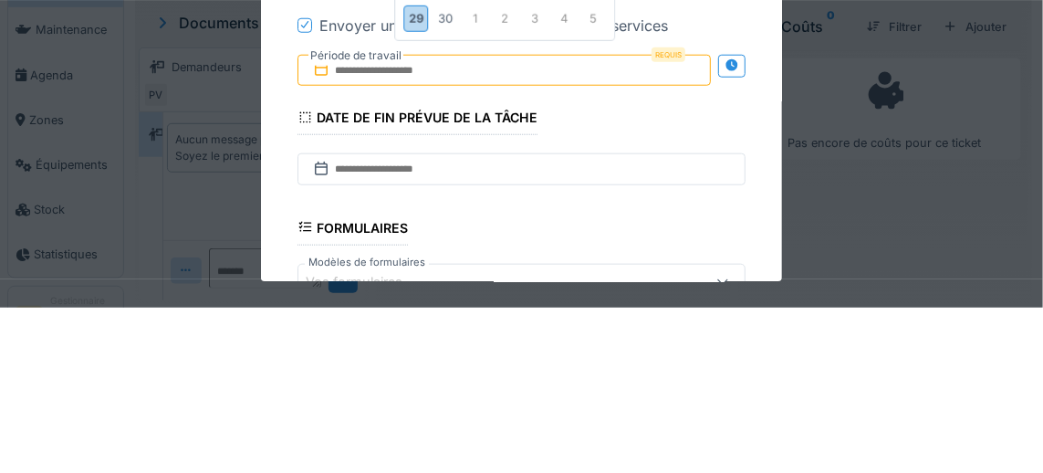
click at [419, 193] on div "29" at bounding box center [416, 184] width 25 height 26
click at [418, 26] on div "lu" at bounding box center [416, 28] width 25 height 25
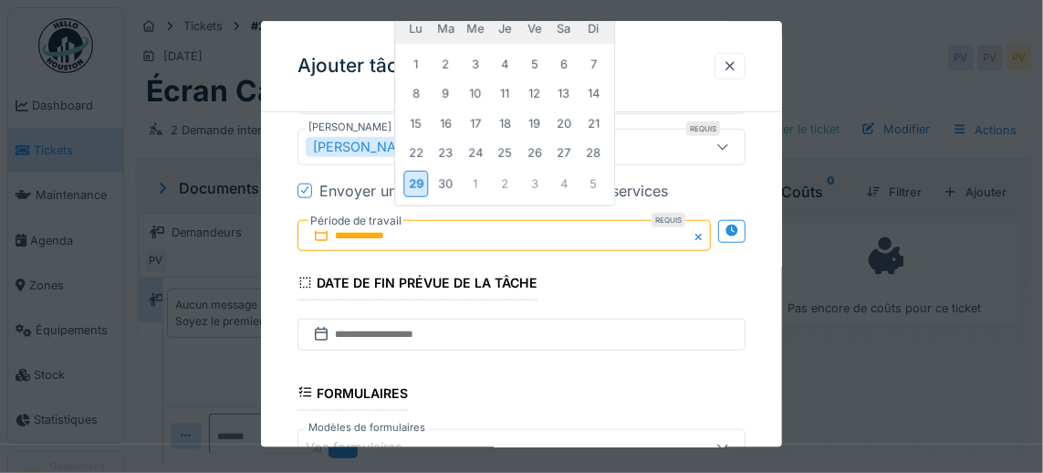
click at [417, 193] on div "29" at bounding box center [416, 184] width 25 height 26
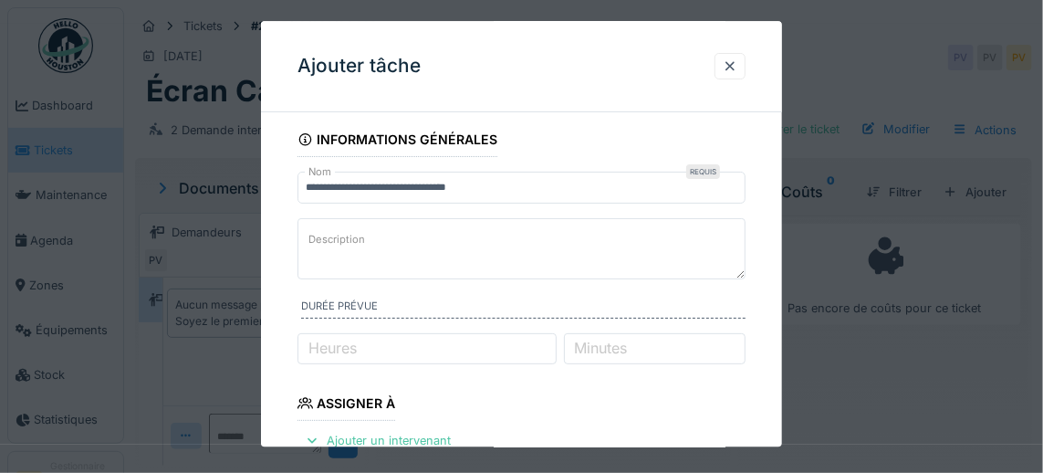
scroll to position [0, 0]
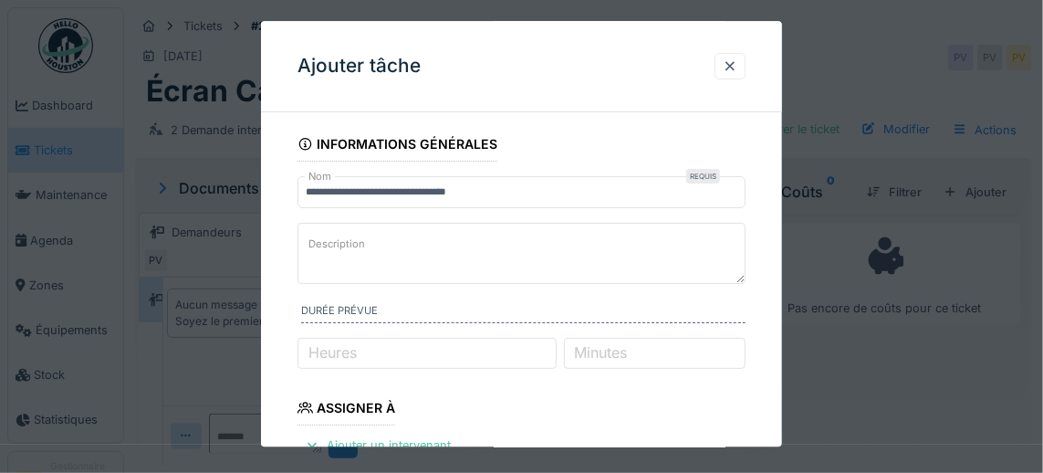
click at [340, 246] on label "Description" at bounding box center [337, 244] width 64 height 23
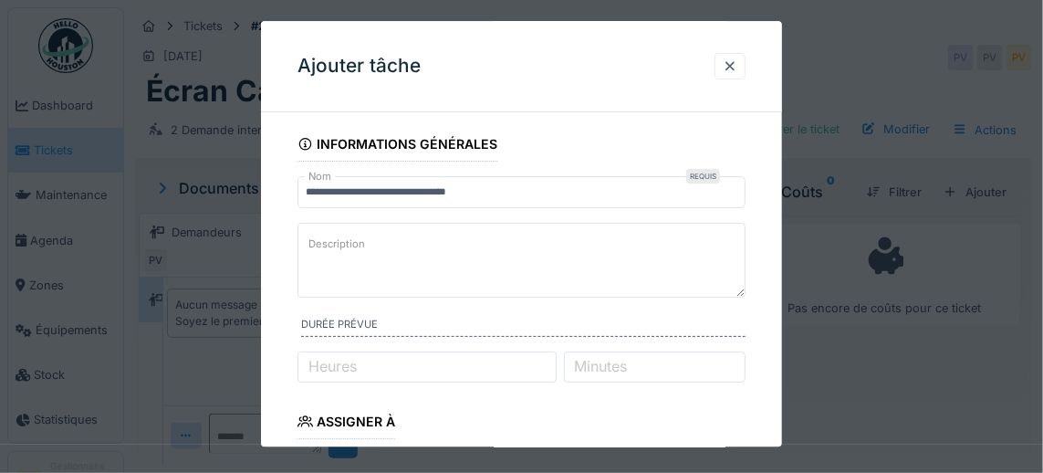
click at [340, 246] on textarea "Description" at bounding box center [522, 260] width 449 height 75
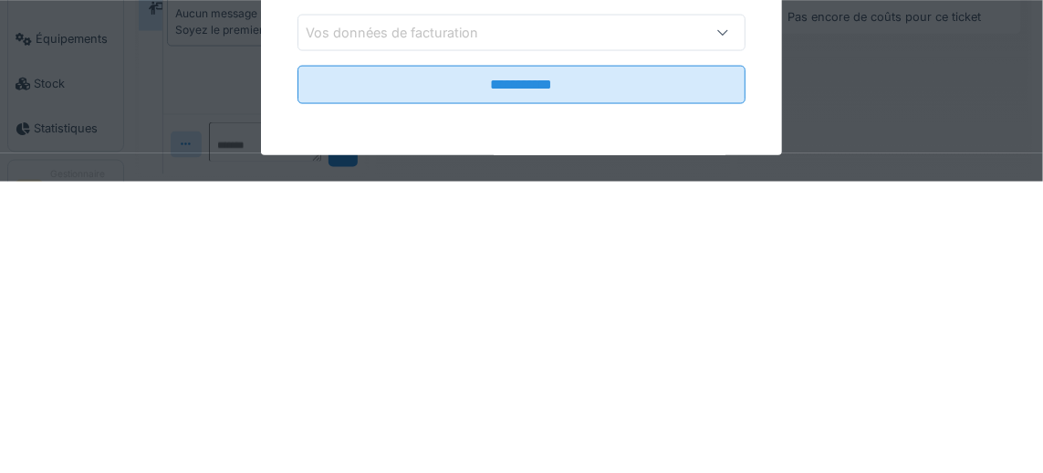
scroll to position [2, 0]
type textarea "**********"
click at [582, 389] on input "**********" at bounding box center [522, 376] width 449 height 38
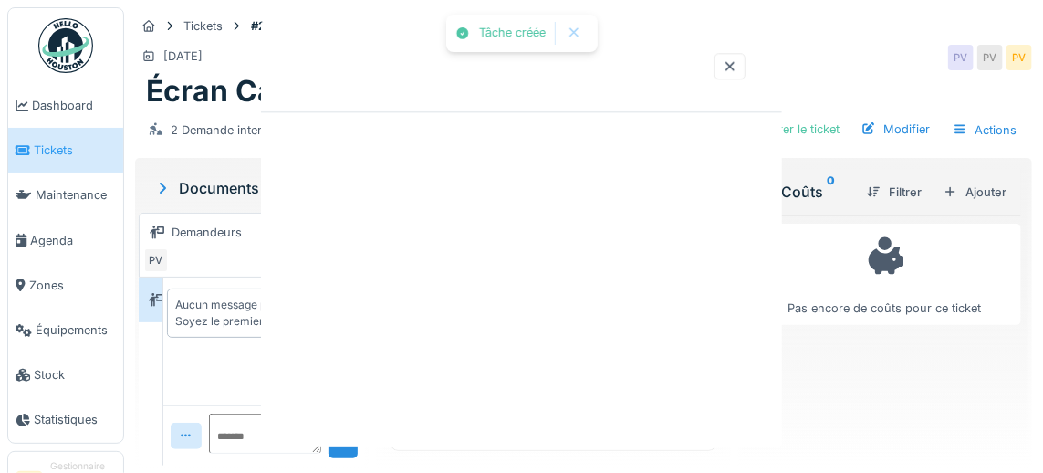
scroll to position [0, 0]
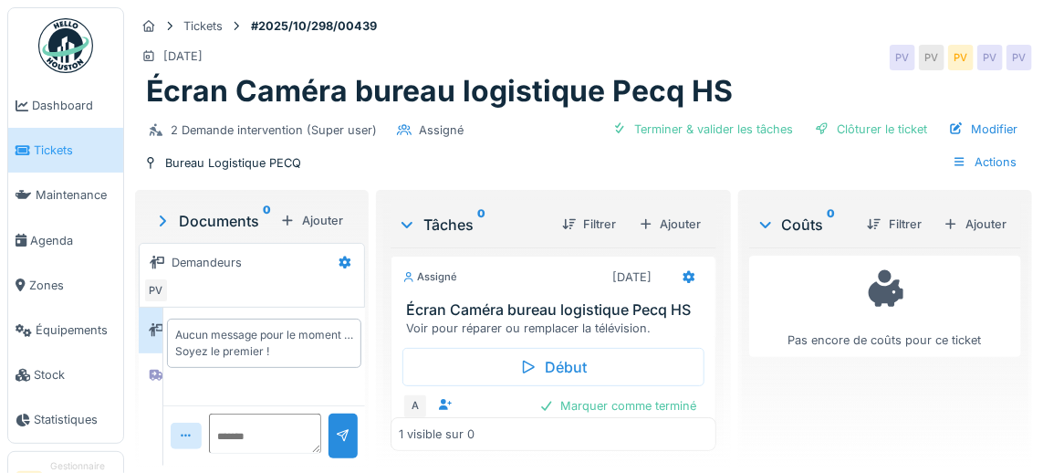
click at [184, 217] on div "Documents 0" at bounding box center [213, 221] width 120 height 22
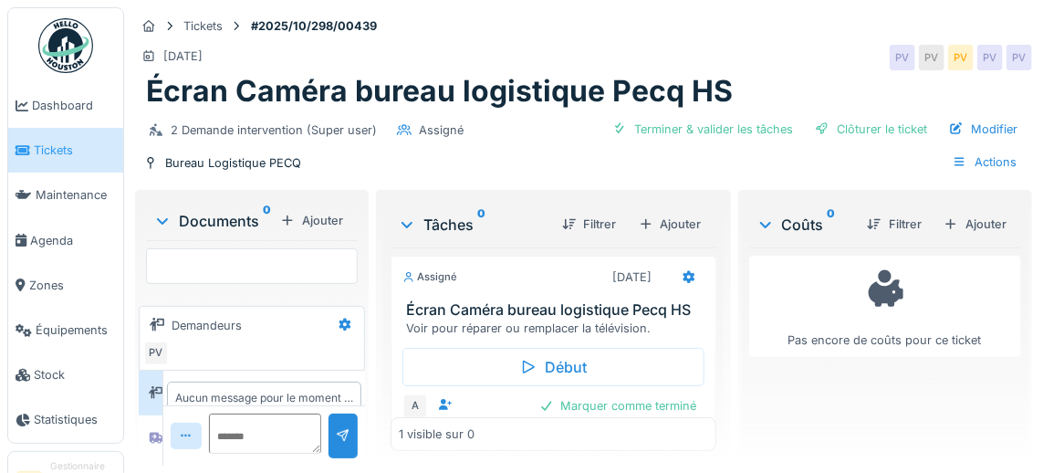
click at [317, 217] on div "Ajouter" at bounding box center [312, 220] width 78 height 25
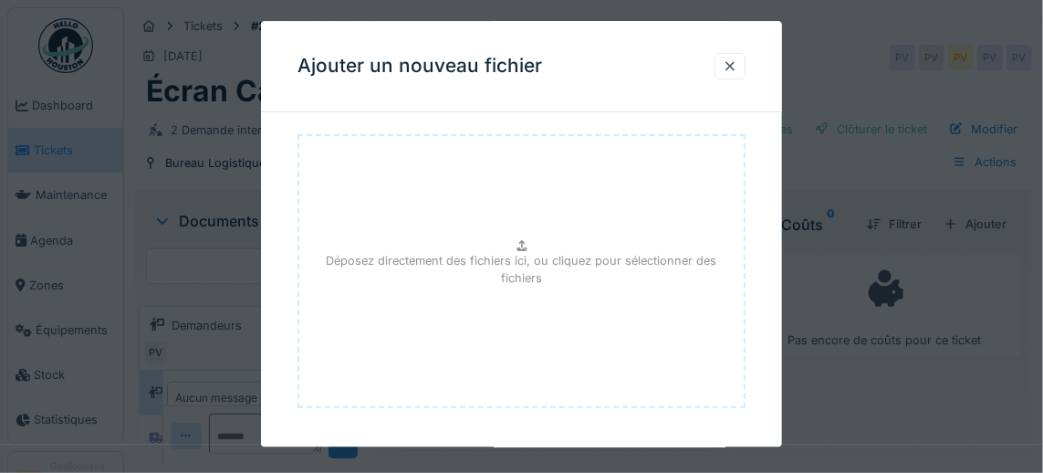
click at [527, 257] on p "Déposez directement des fichiers ici, ou cliquez pour sélectionner des fichiers" at bounding box center [522, 270] width 416 height 35
type input "**********"
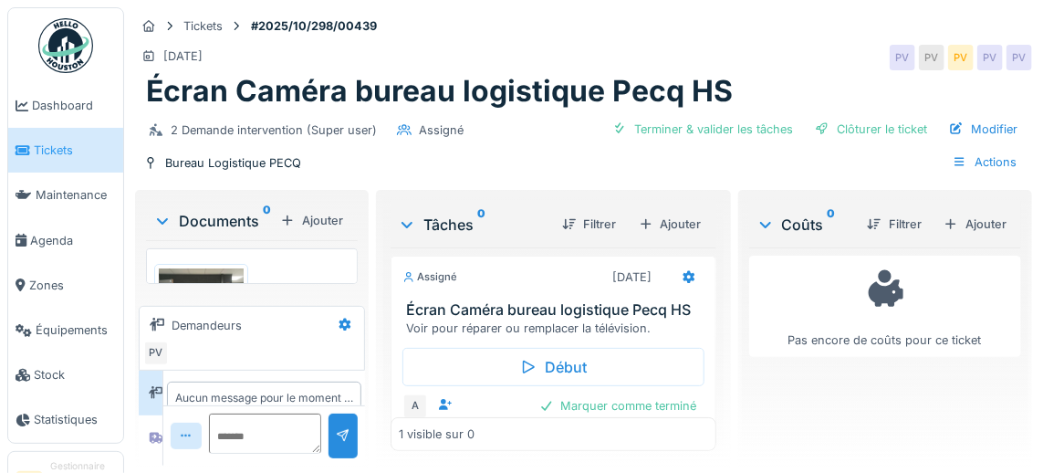
click at [687, 217] on div "Ajouter" at bounding box center [671, 224] width 78 height 25
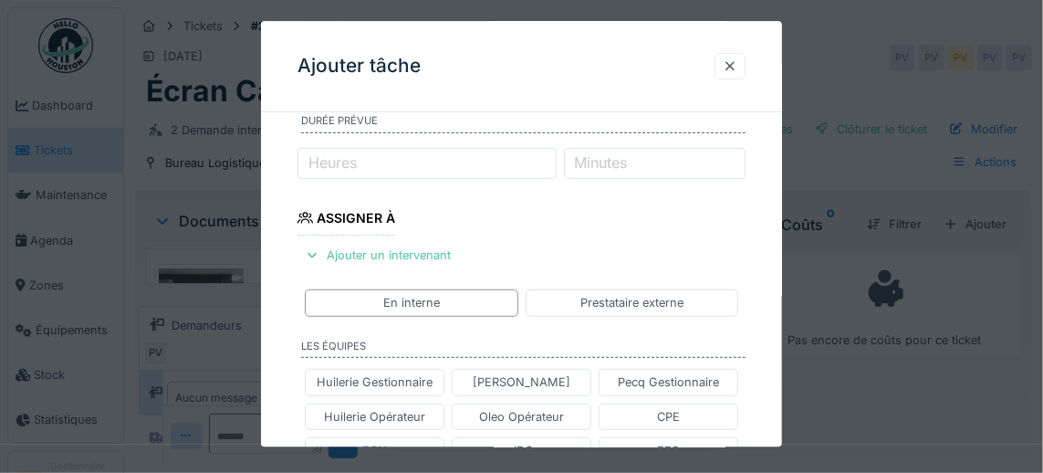
scroll to position [191, 0]
click at [603, 304] on div "Prestataire externe" at bounding box center [632, 302] width 103 height 17
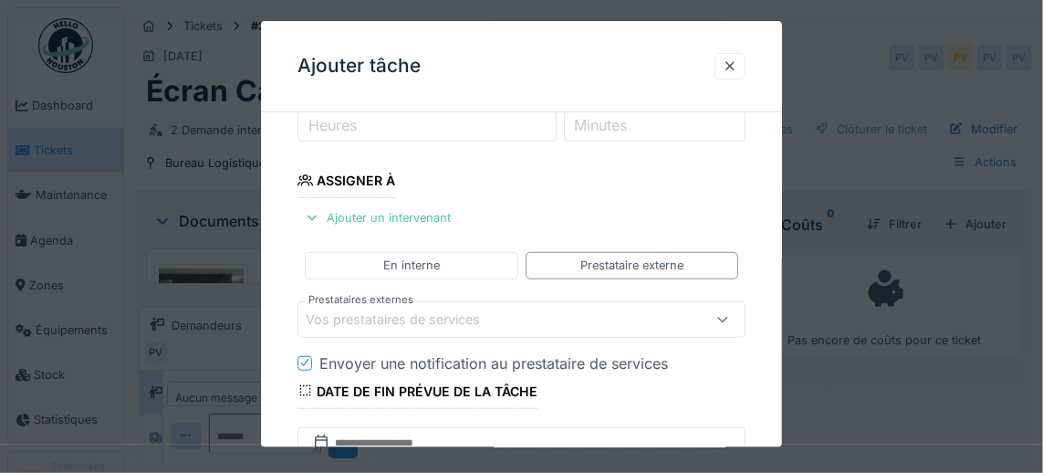
scroll to position [217, 0]
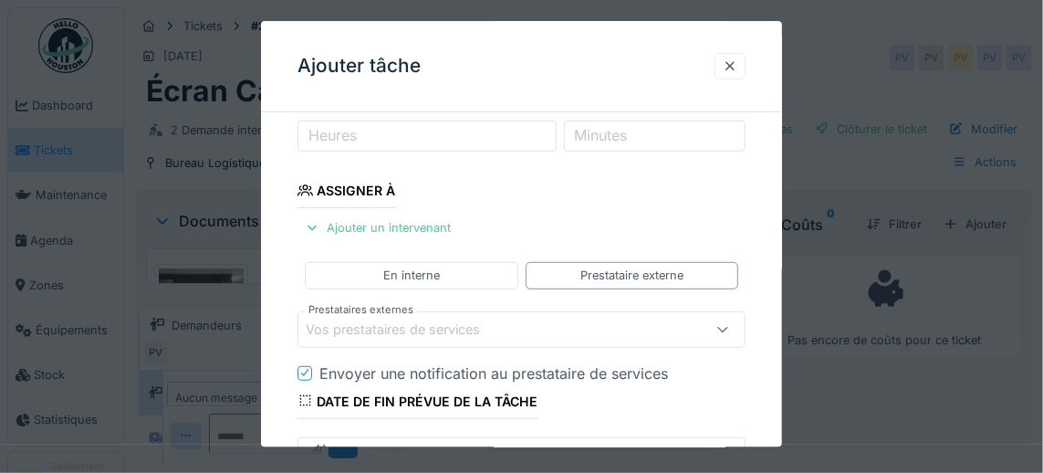
click at [729, 70] on div at bounding box center [730, 66] width 15 height 17
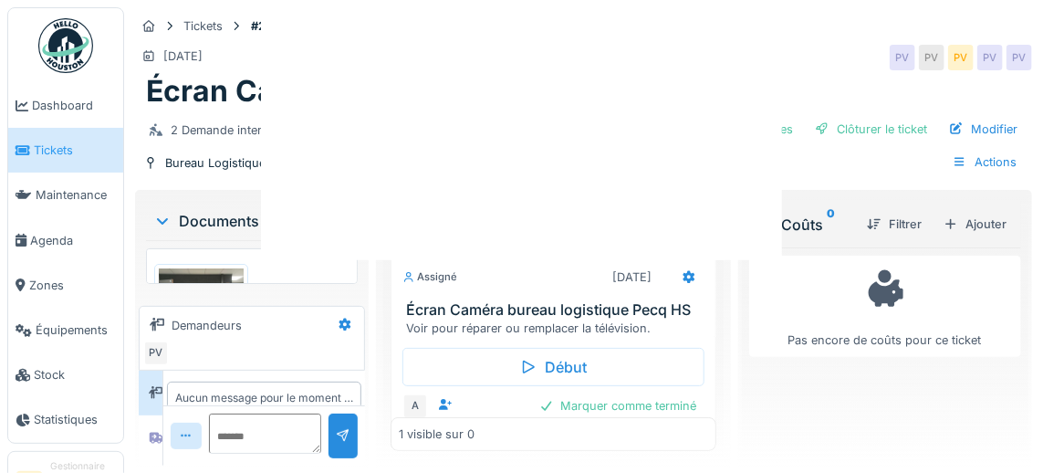
scroll to position [0, 0]
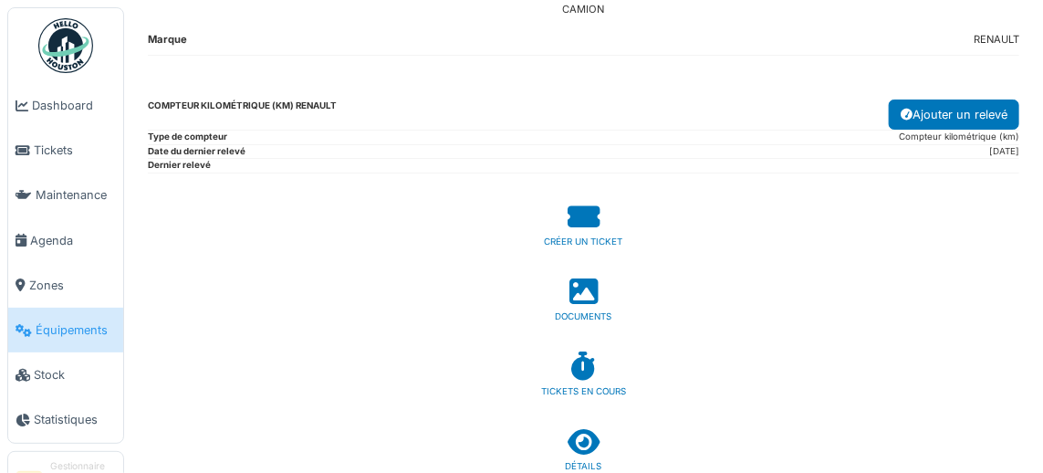
scroll to position [101, 0]
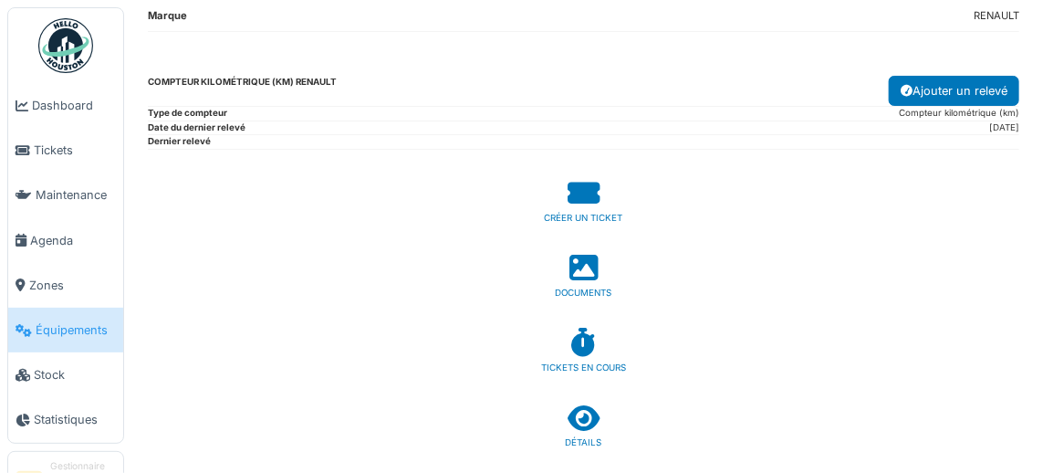
click at [582, 196] on icon at bounding box center [584, 193] width 32 height 28
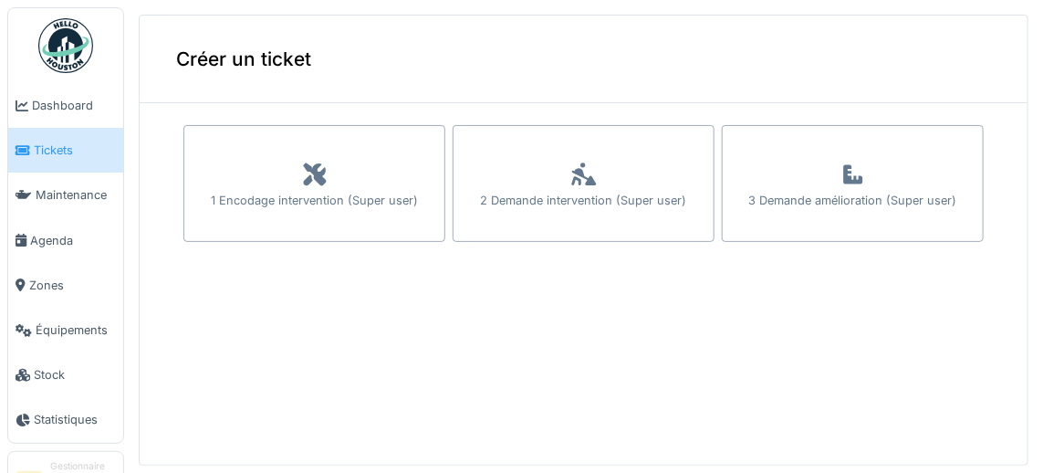
click at [593, 177] on icon at bounding box center [584, 174] width 27 height 22
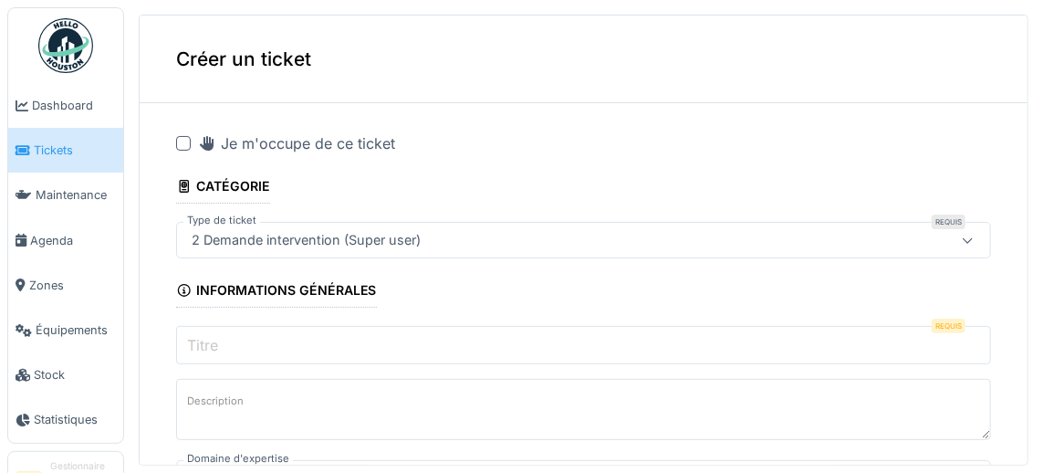
click at [380, 341] on input "Titre" at bounding box center [583, 345] width 815 height 38
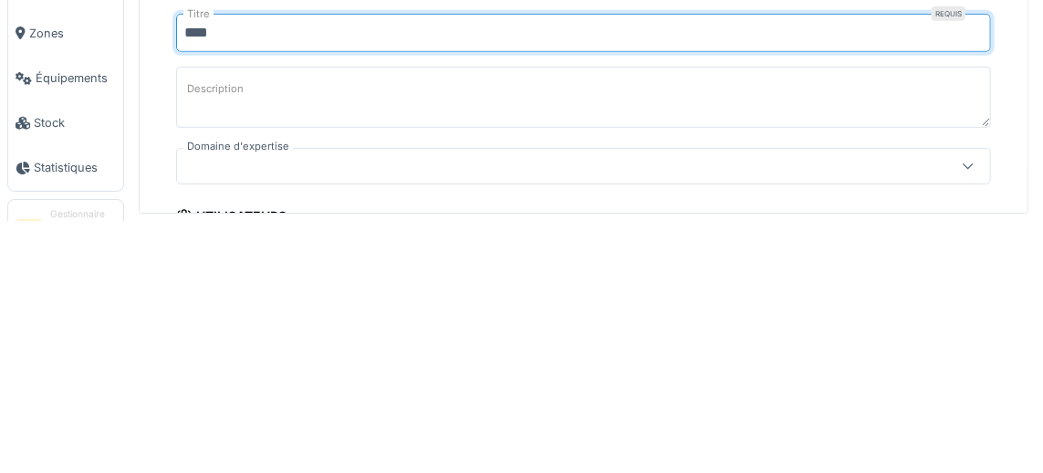
scroll to position [59, 0]
type input "****"
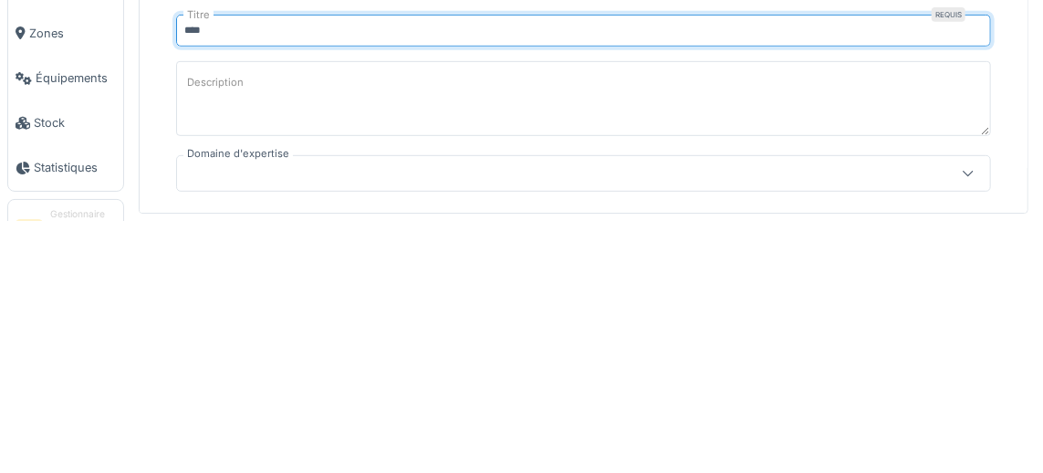
click at [278, 345] on textarea "Description" at bounding box center [583, 350] width 815 height 75
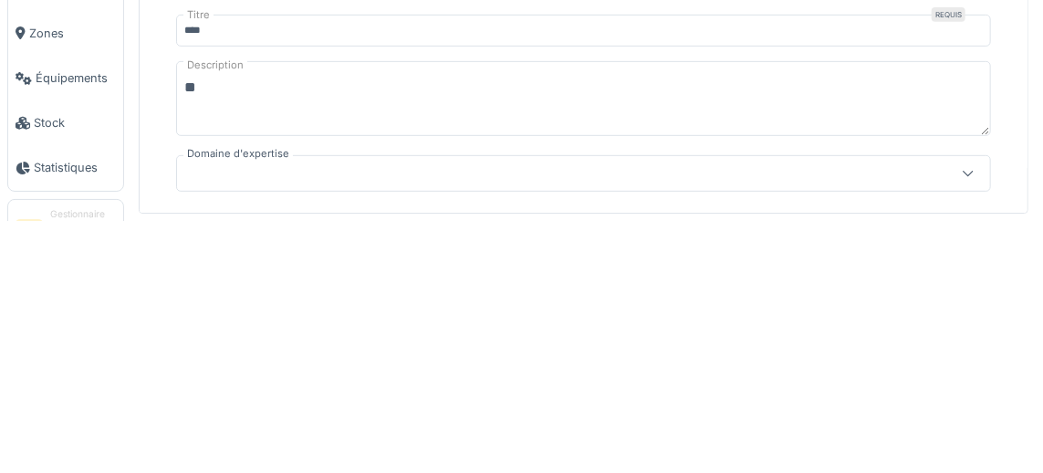
type textarea "*"
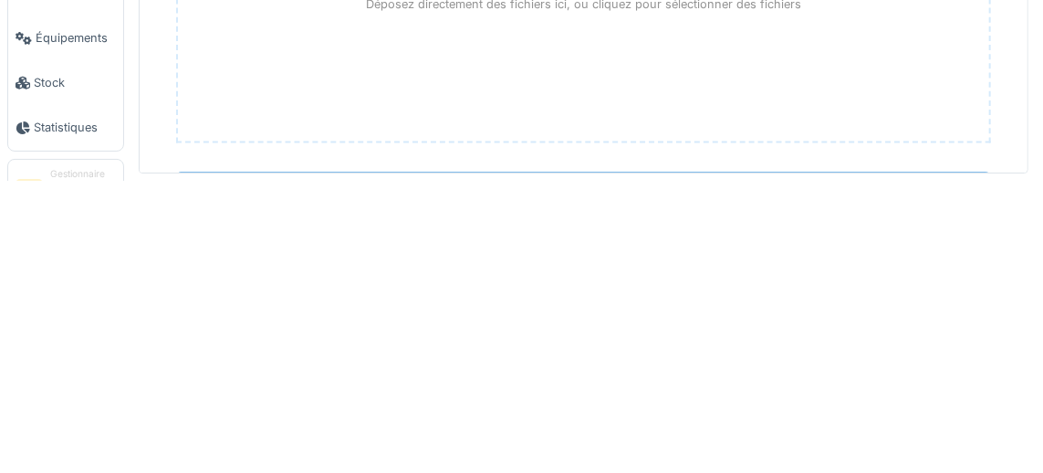
scroll to position [80, 0]
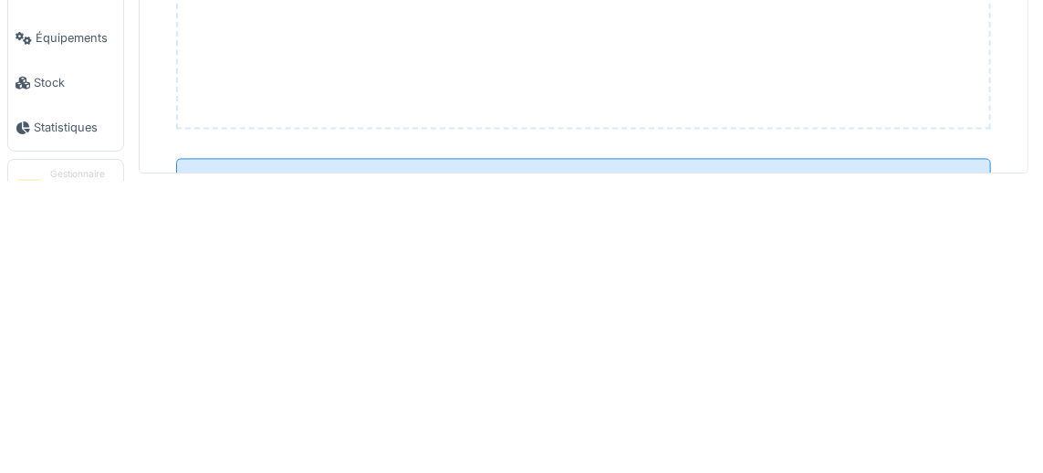
click at [597, 451] on input "**********" at bounding box center [583, 470] width 815 height 38
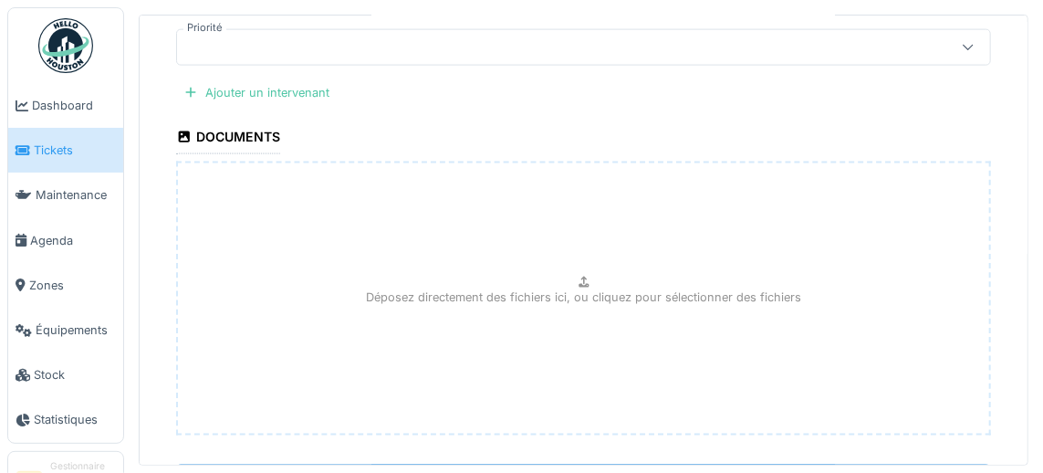
scroll to position [920, 0]
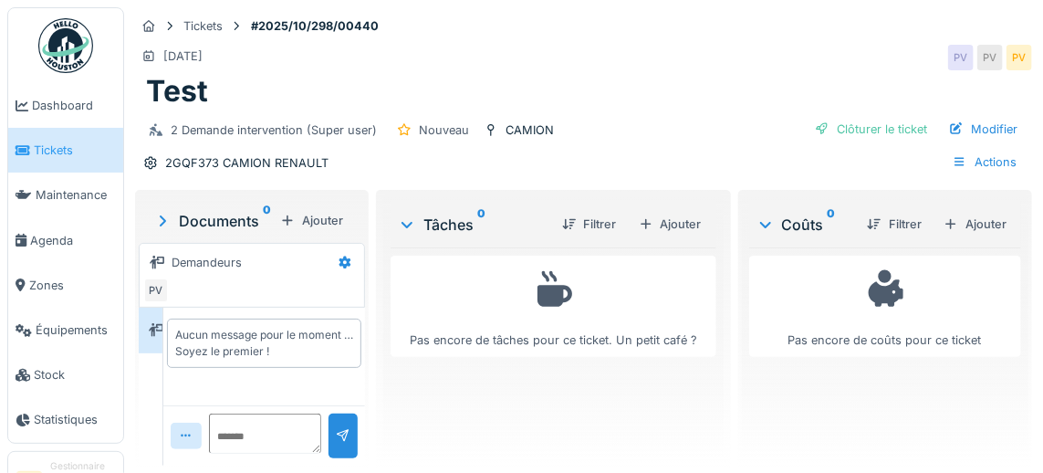
click at [674, 222] on div "Ajouter" at bounding box center [671, 224] width 78 height 25
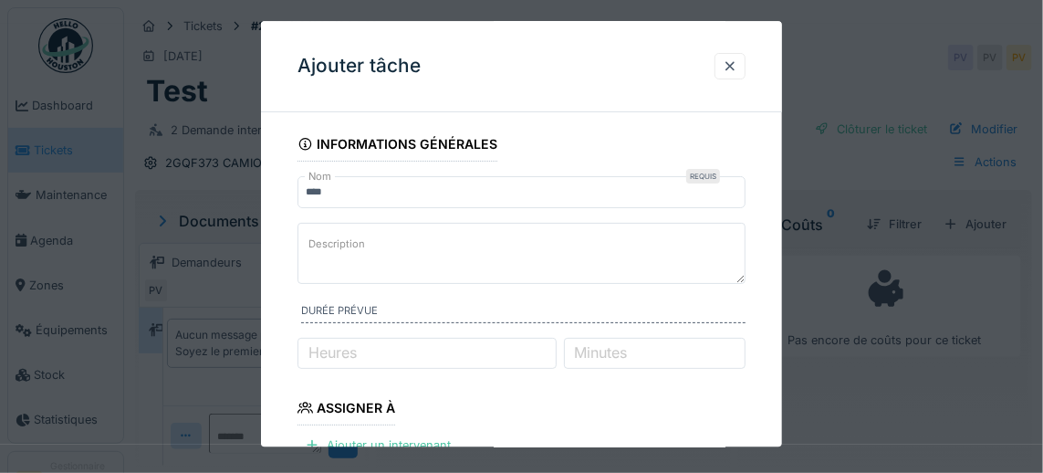
click at [738, 69] on div at bounding box center [730, 66] width 15 height 17
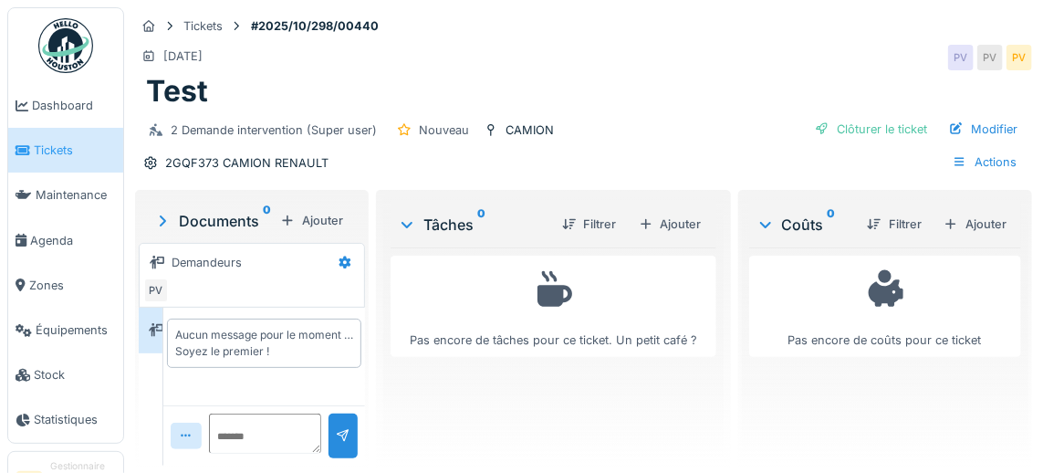
click at [674, 223] on div "Ajouter" at bounding box center [671, 224] width 78 height 25
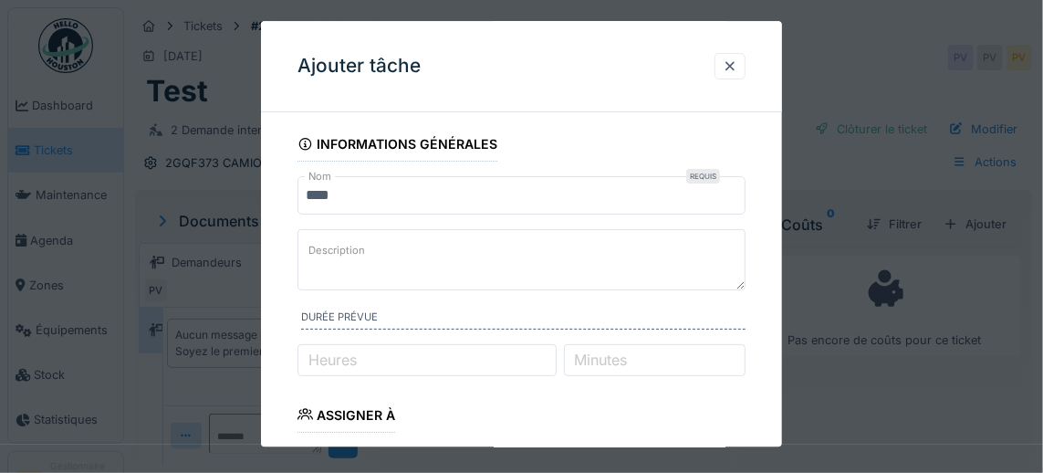
click at [380, 195] on input "****" at bounding box center [522, 195] width 449 height 38
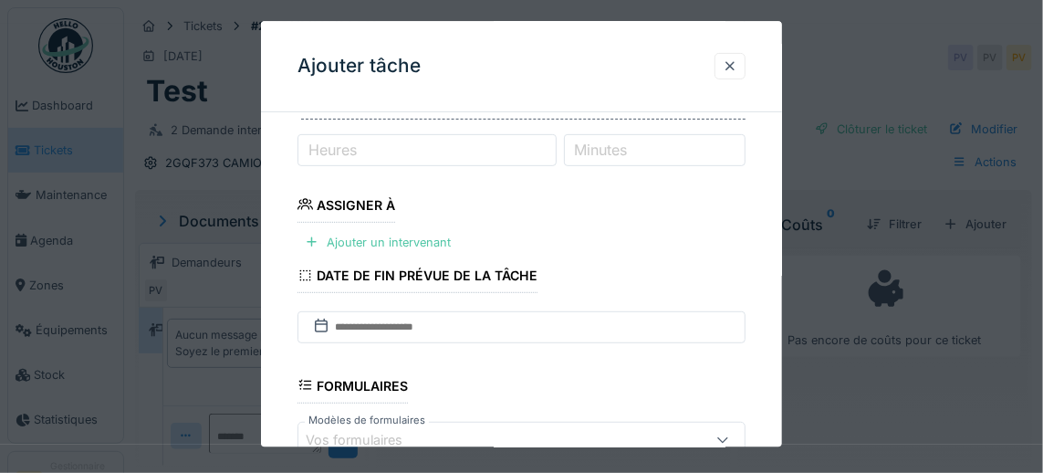
scroll to position [214, 0]
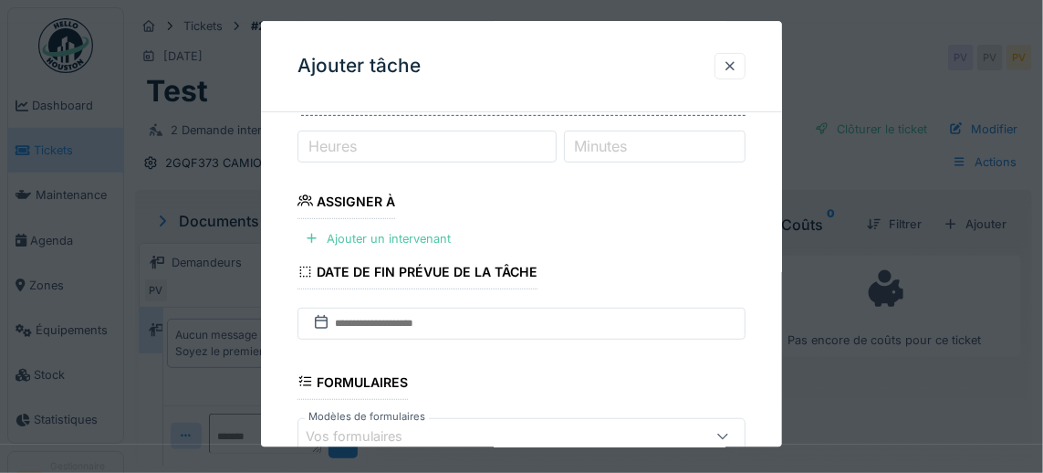
type input "**********"
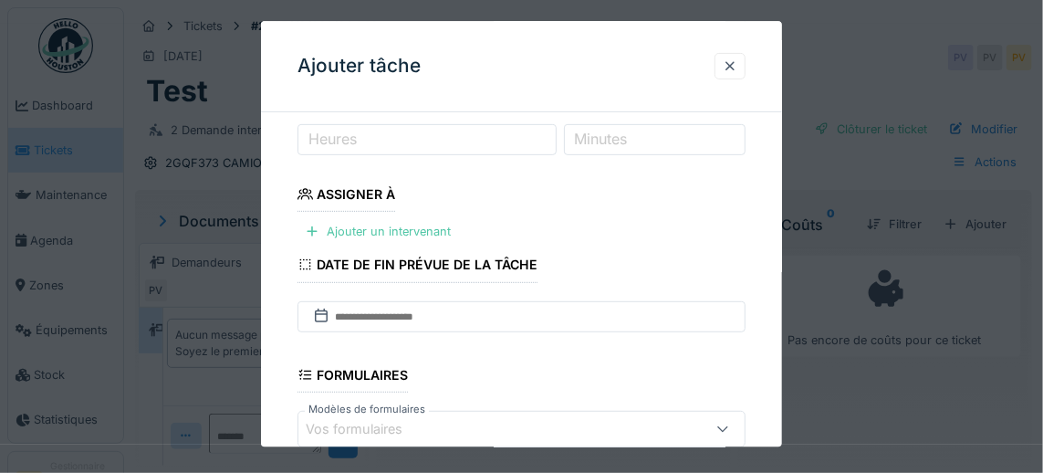
click at [366, 238] on div "Ajouter un intervenant" at bounding box center [378, 232] width 161 height 25
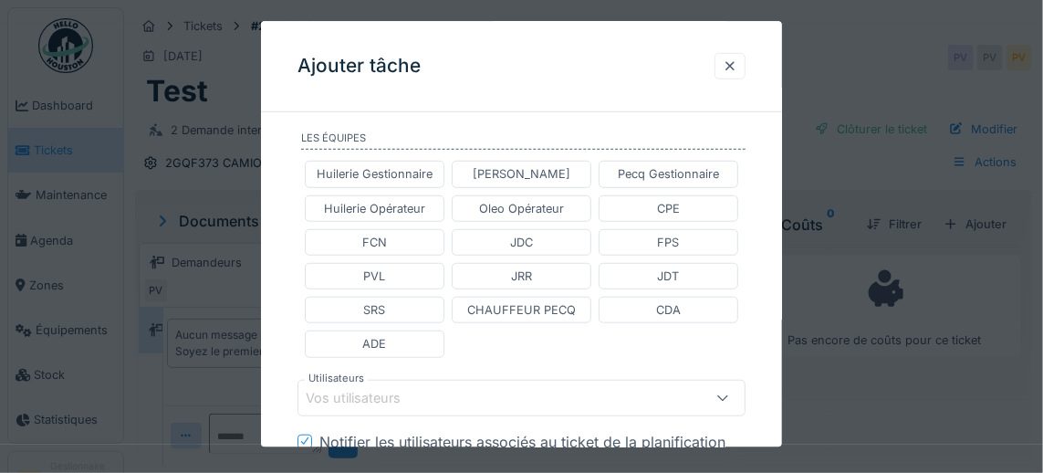
scroll to position [396, 0]
click at [697, 206] on div "CPE" at bounding box center [669, 210] width 140 height 26
type input "****"
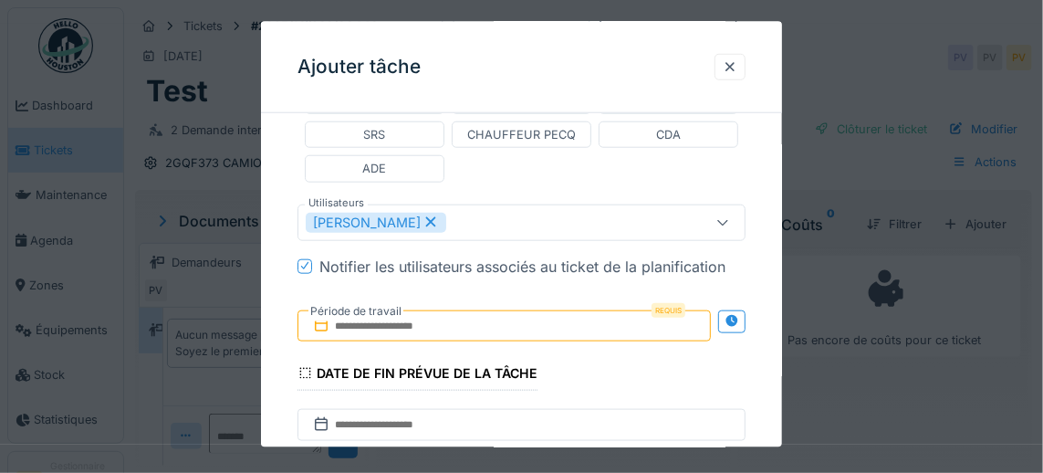
scroll to position [582, 0]
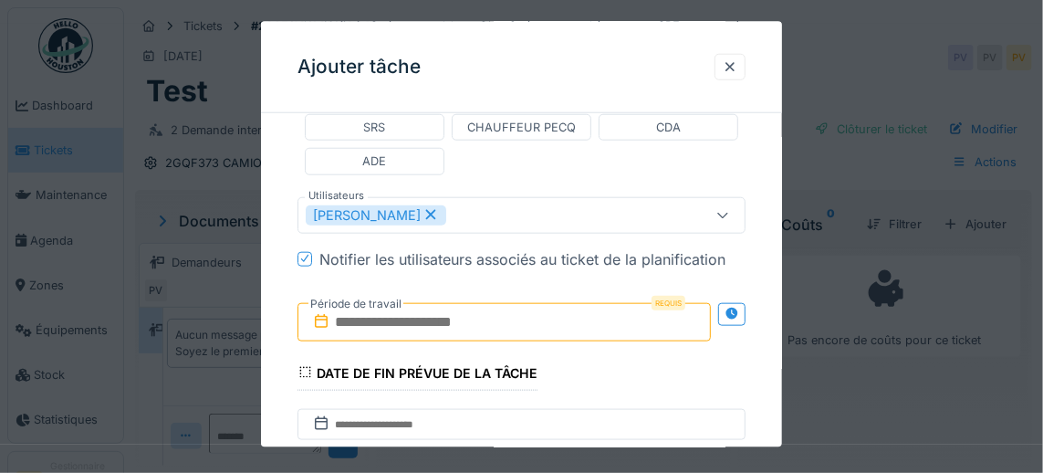
click at [350, 319] on input "text" at bounding box center [505, 321] width 414 height 38
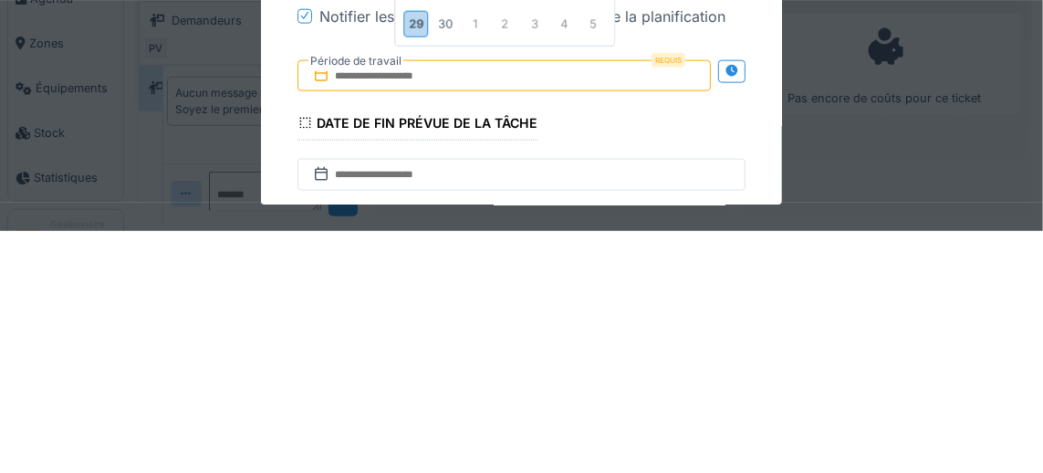
click at [420, 267] on div "29" at bounding box center [416, 266] width 25 height 26
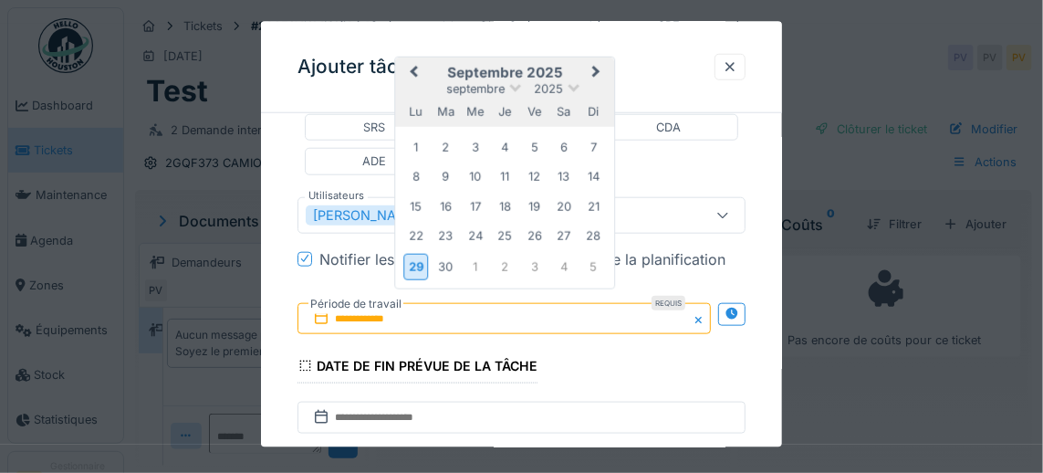
click at [417, 261] on div "29" at bounding box center [416, 266] width 25 height 26
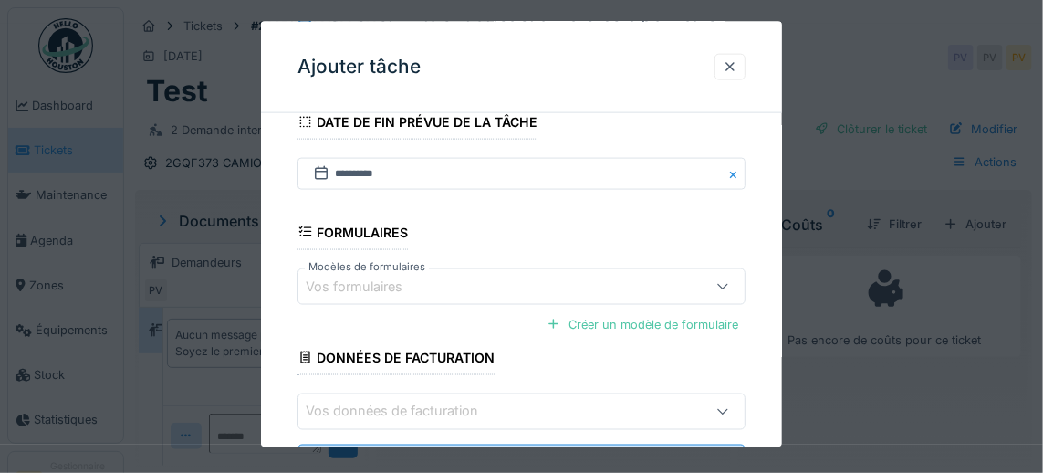
scroll to position [913, 0]
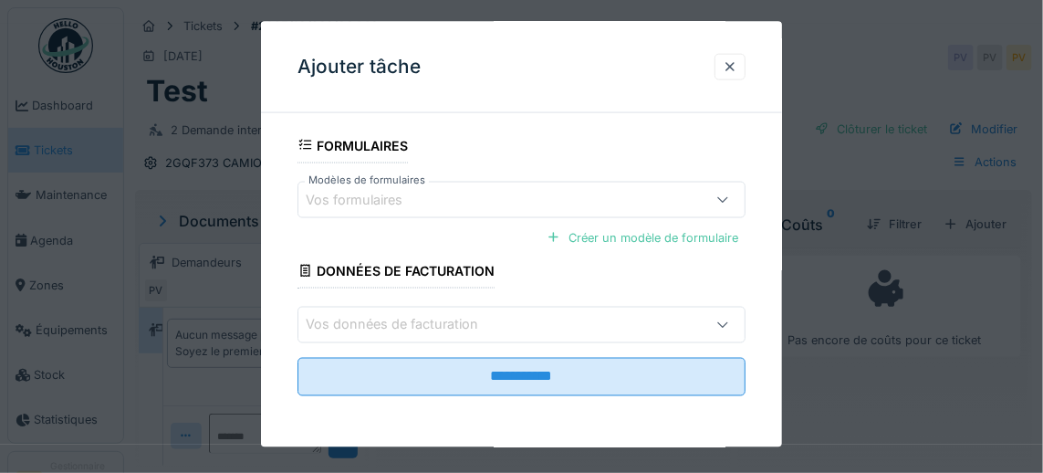
click at [549, 383] on input "**********" at bounding box center [522, 376] width 449 height 38
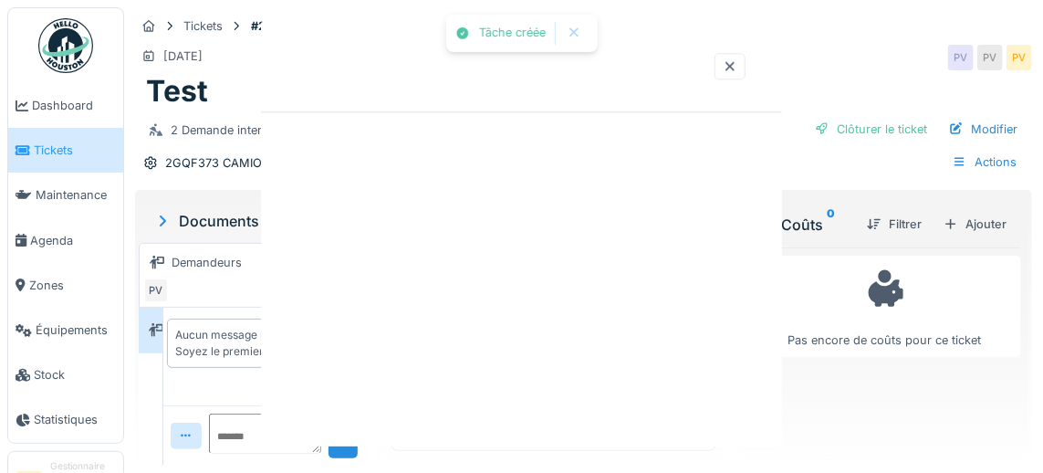
scroll to position [0, 0]
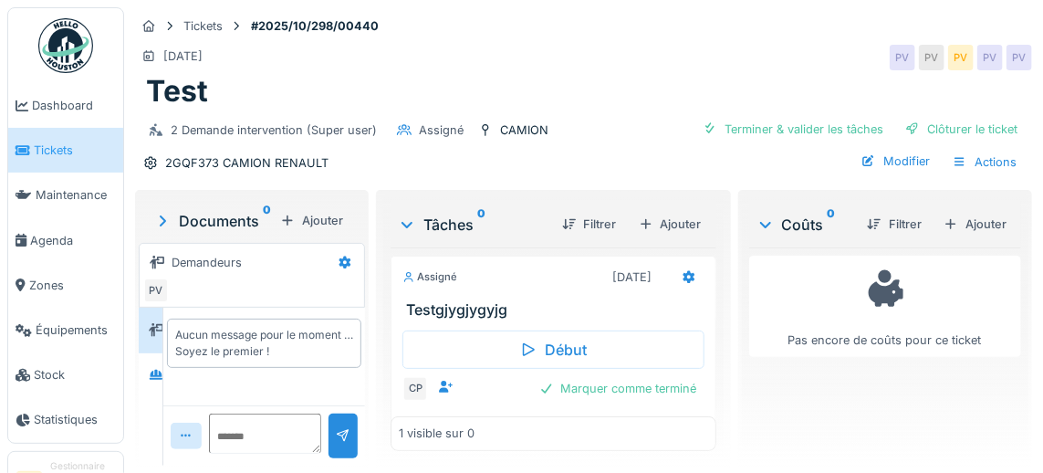
click at [311, 212] on div "Ajouter" at bounding box center [312, 220] width 78 height 25
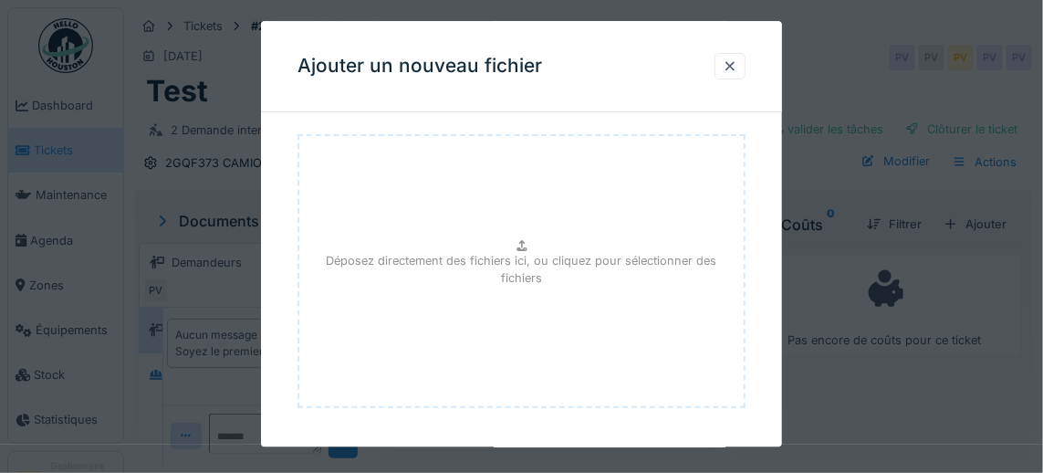
click at [514, 254] on p "Déposez directement des fichiers ici, ou cliquez pour sélectionner des fichiers" at bounding box center [522, 270] width 416 height 35
type input "**********"
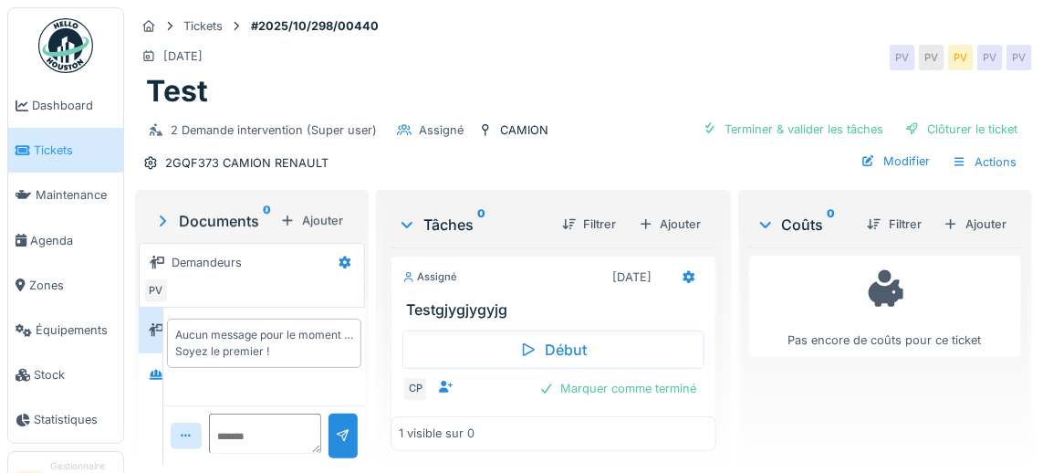
click at [309, 221] on div "Ajouter" at bounding box center [312, 220] width 78 height 25
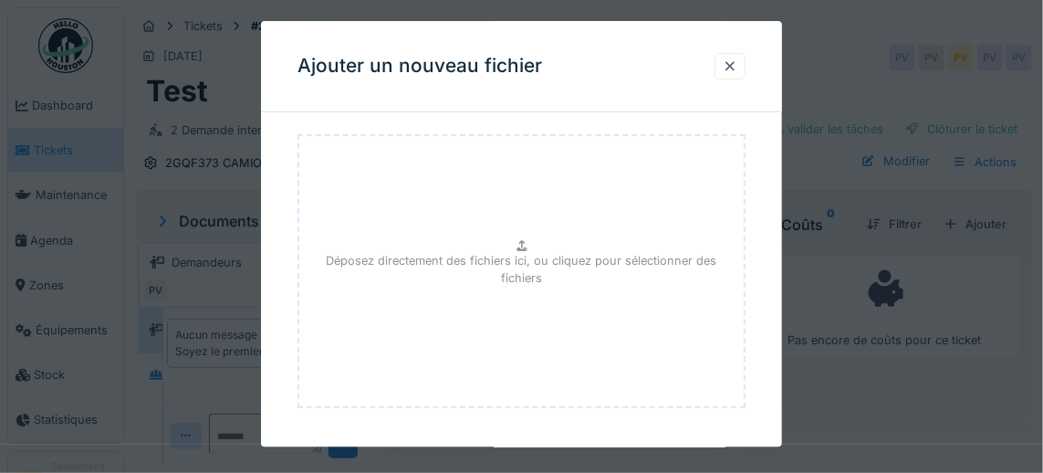
click at [515, 249] on icon at bounding box center [522, 247] width 15 height 12
click at [730, 68] on div at bounding box center [730, 66] width 15 height 17
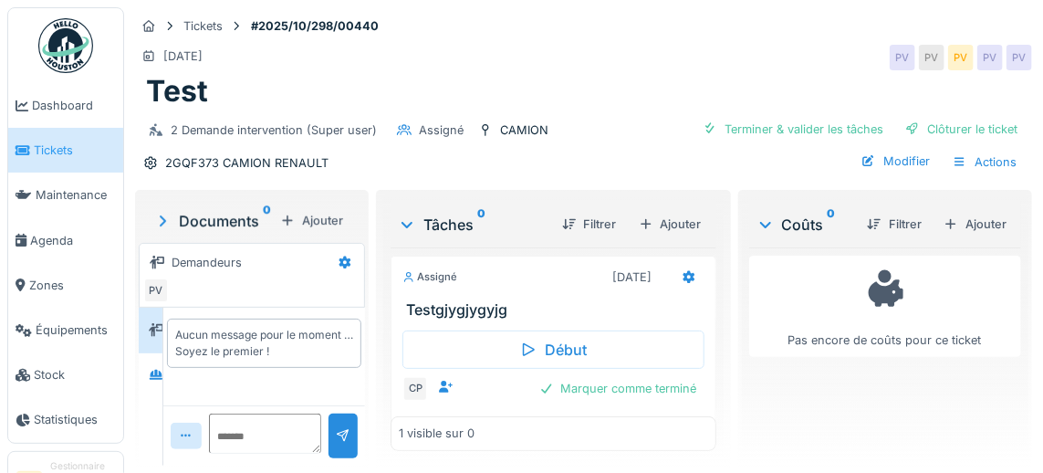
click at [693, 278] on icon at bounding box center [689, 277] width 15 height 12
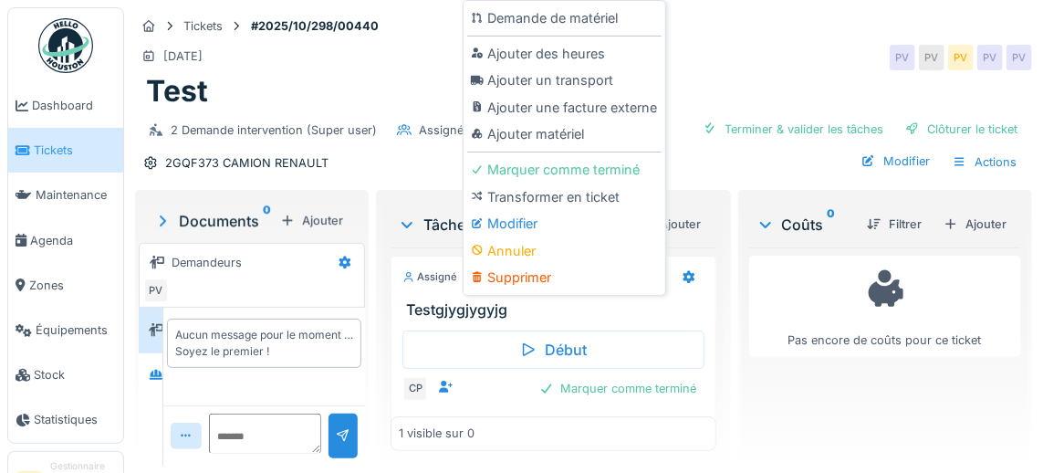
click at [542, 283] on div "Supprimer" at bounding box center [564, 277] width 194 height 27
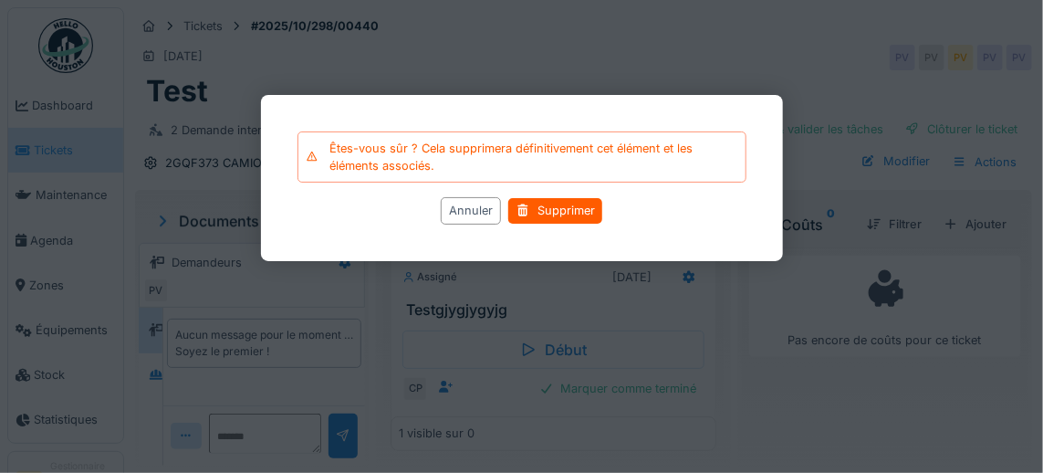
click at [557, 210] on div "Supprimer" at bounding box center [555, 210] width 94 height 25
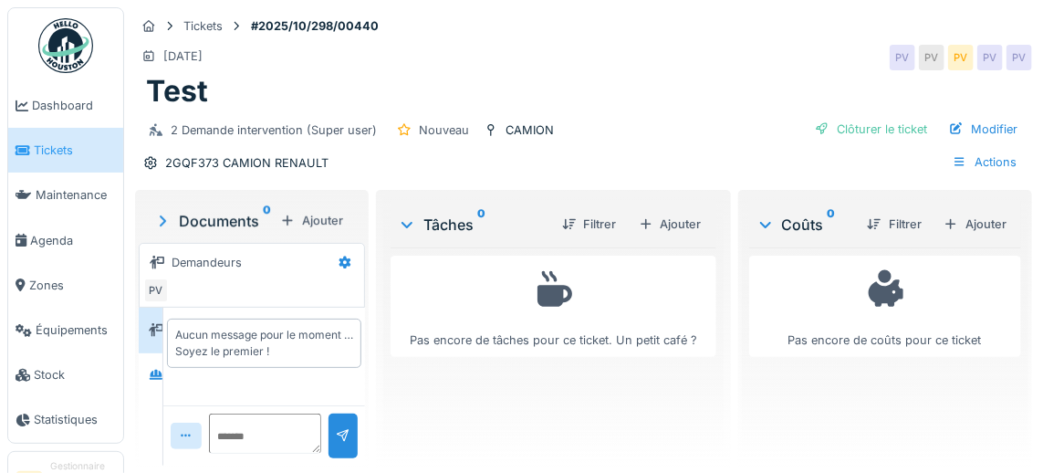
click at [993, 129] on div "Modifier" at bounding box center [983, 129] width 83 height 25
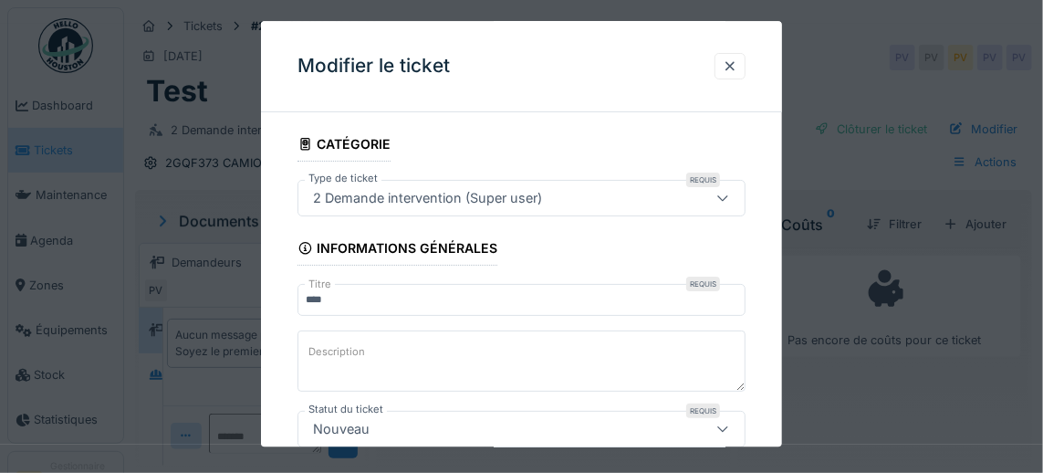
click at [745, 66] on div at bounding box center [730, 66] width 31 height 26
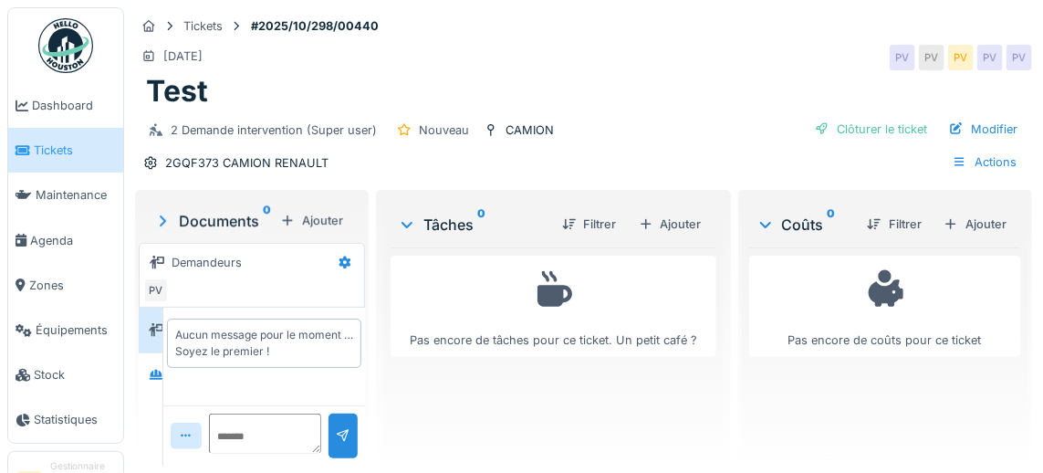
click at [988, 162] on div "Actions" at bounding box center [985, 162] width 80 height 26
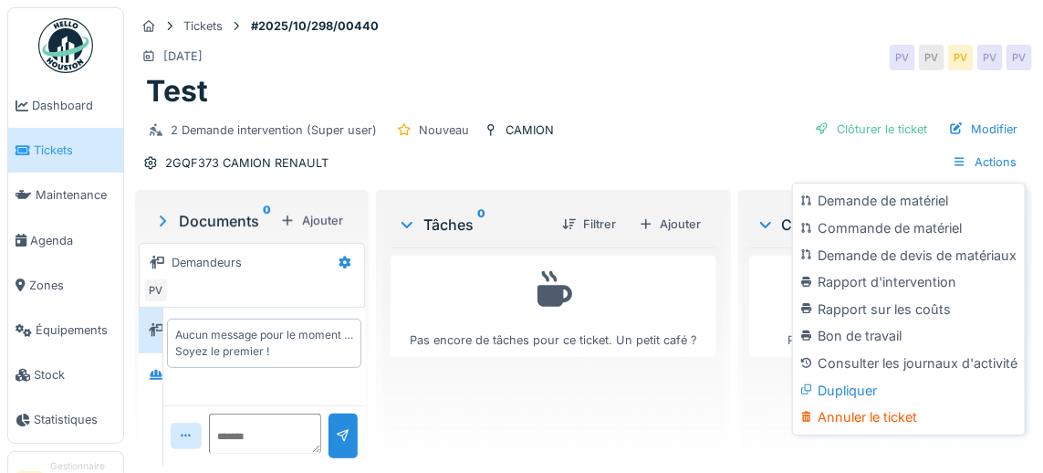
click at [891, 419] on div "Annuler le ticket" at bounding box center [909, 417] width 225 height 27
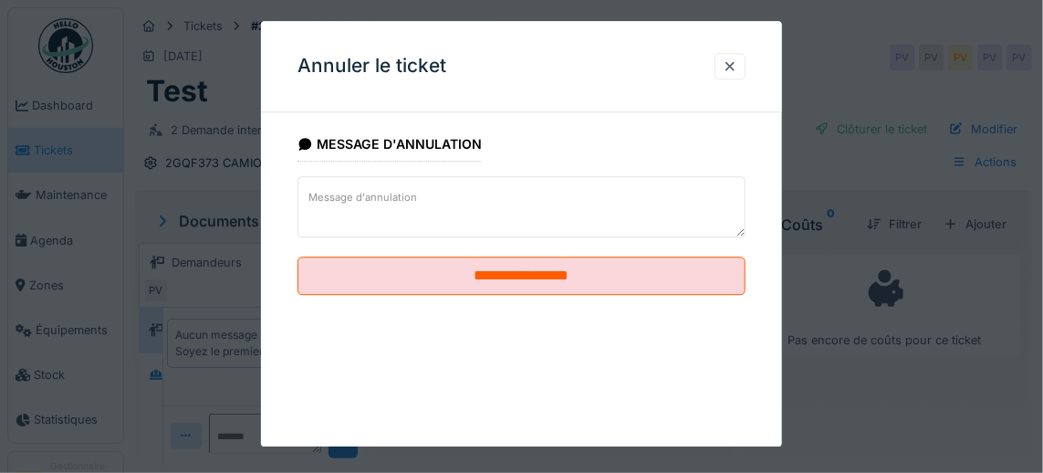
click at [555, 281] on input "**********" at bounding box center [522, 276] width 449 height 38
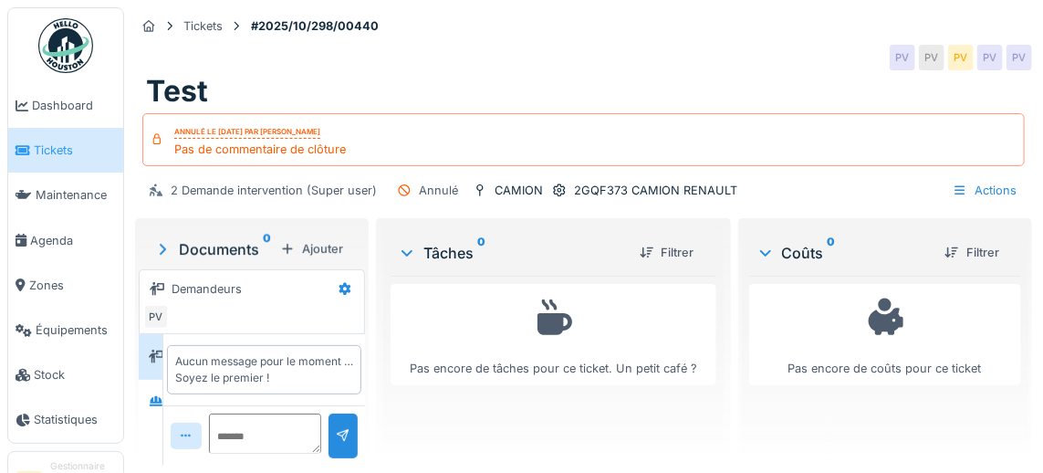
click at [57, 50] on img at bounding box center [65, 45] width 55 height 55
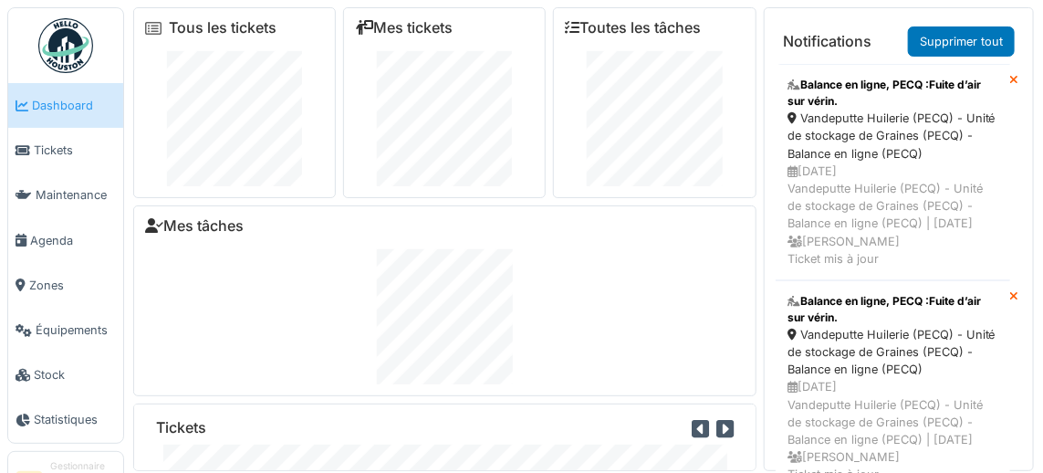
click at [46, 159] on link "Tickets" at bounding box center [65, 150] width 115 height 45
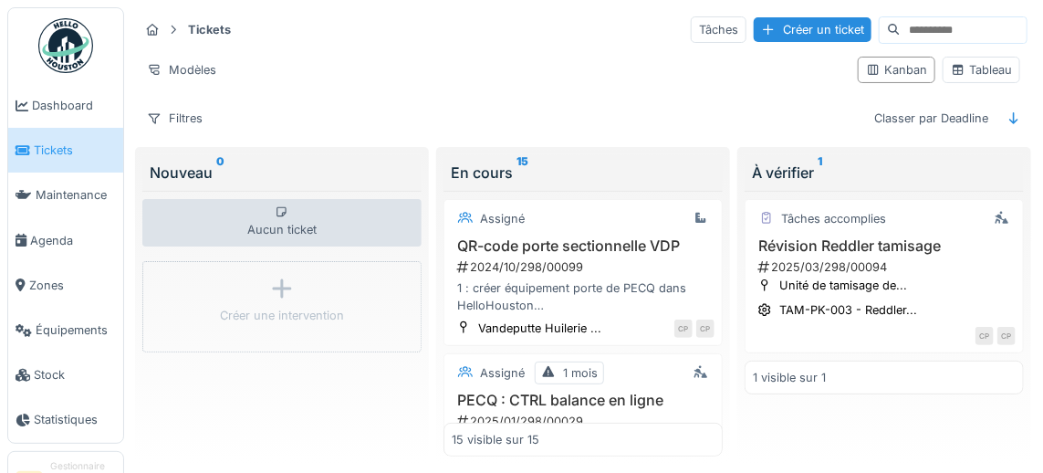
click at [66, 187] on span "Maintenance" at bounding box center [76, 194] width 80 height 17
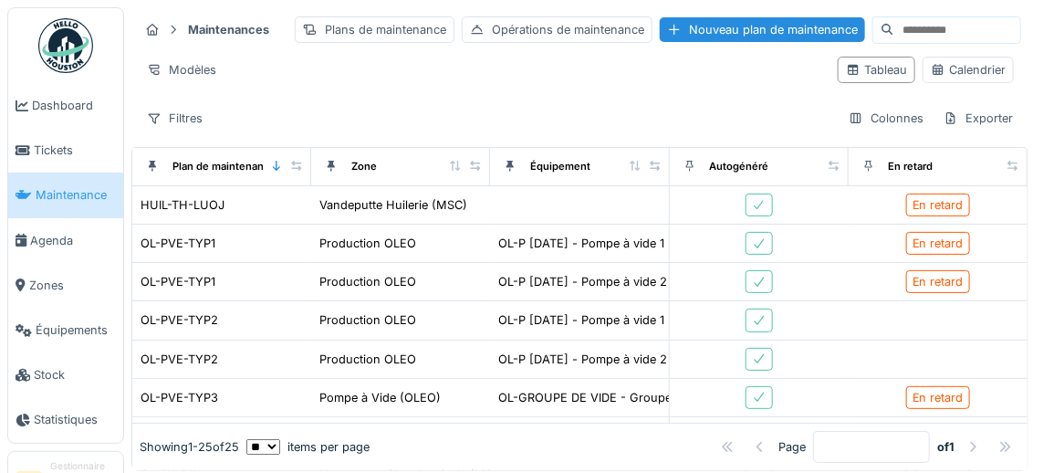
click at [60, 252] on link "Agenda" at bounding box center [65, 240] width 115 height 45
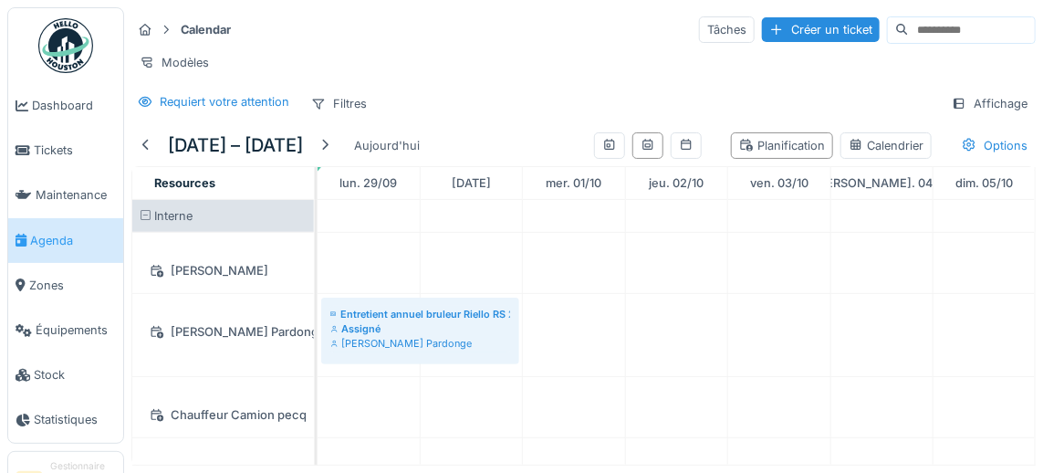
click at [65, 288] on span "Zones" at bounding box center [72, 285] width 87 height 17
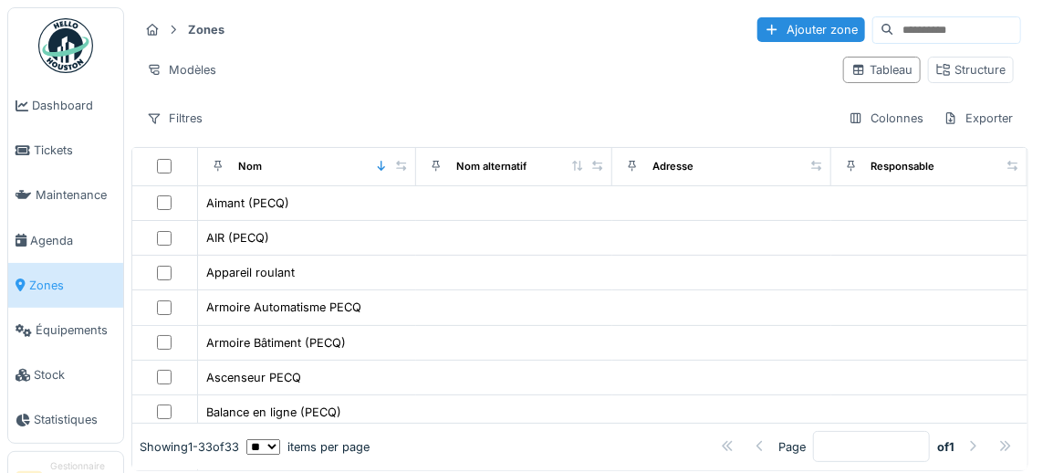
click at [984, 71] on div "Structure" at bounding box center [971, 69] width 69 height 17
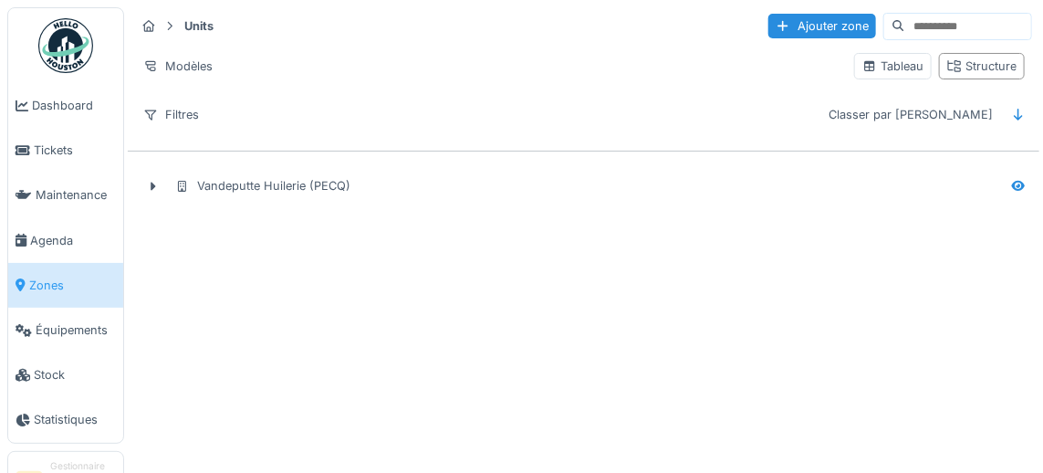
click at [153, 183] on icon at bounding box center [154, 186] width 5 height 9
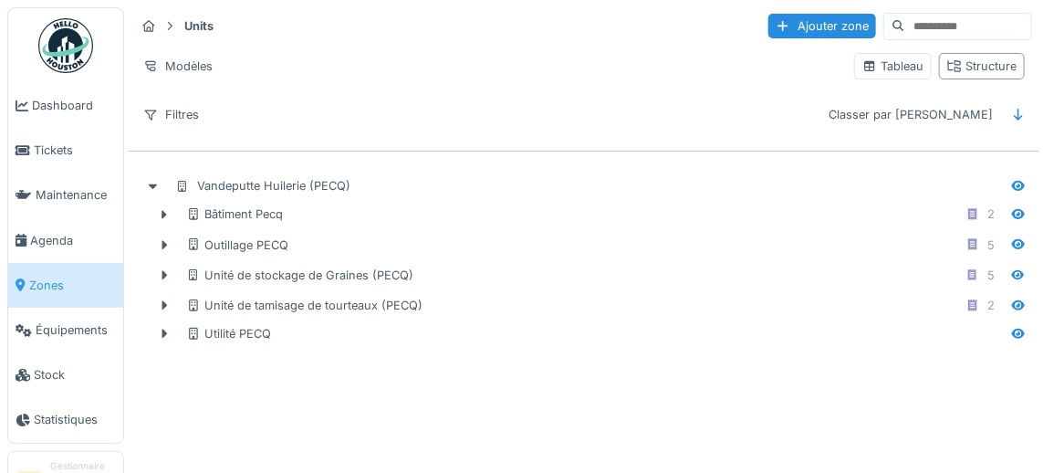
click at [164, 240] on icon at bounding box center [165, 244] width 5 height 9
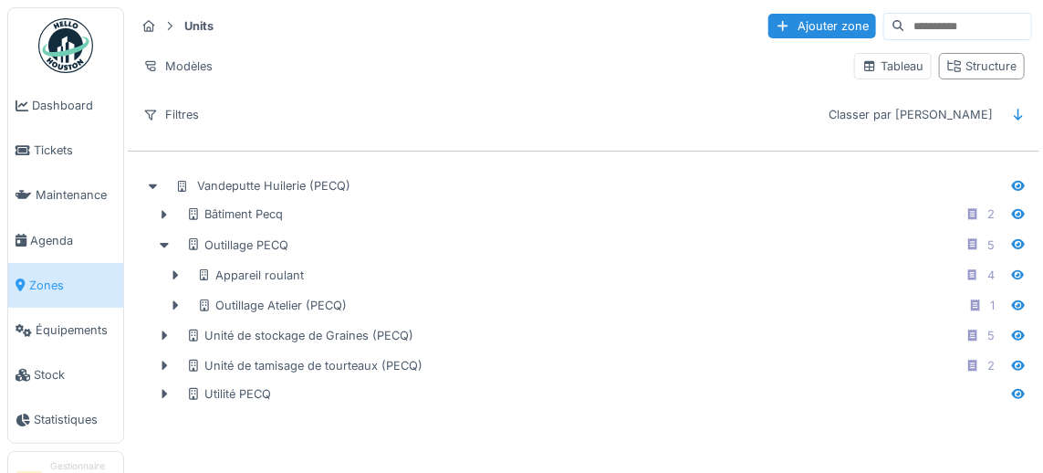
click at [175, 273] on icon at bounding box center [175, 275] width 15 height 12
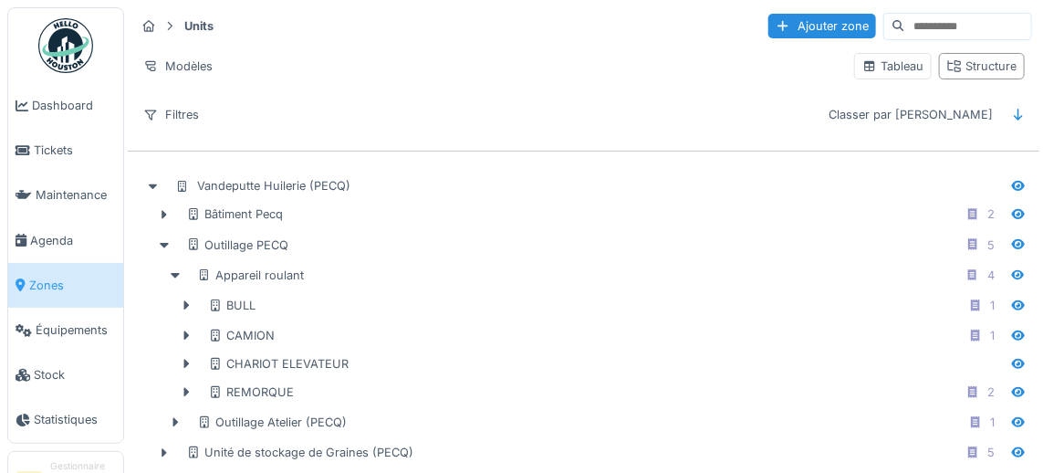
click at [186, 332] on icon at bounding box center [186, 336] width 15 height 12
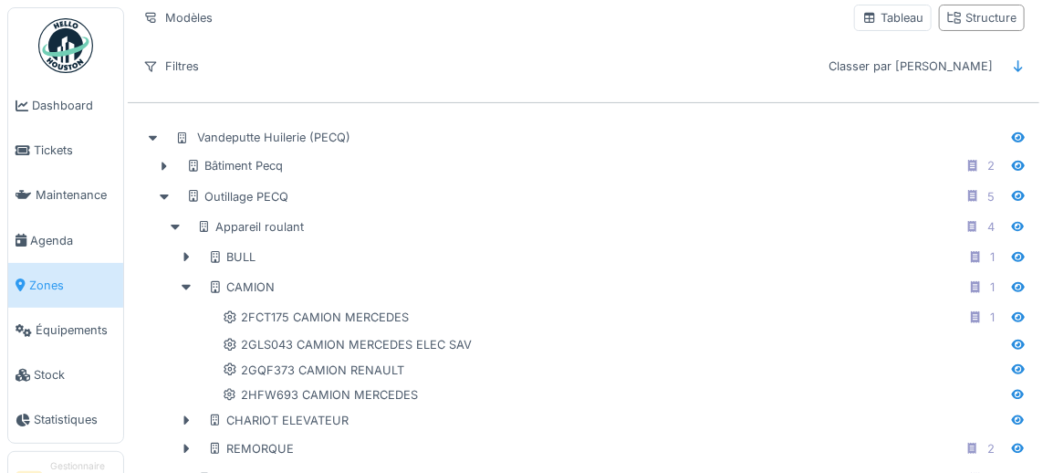
scroll to position [68, 0]
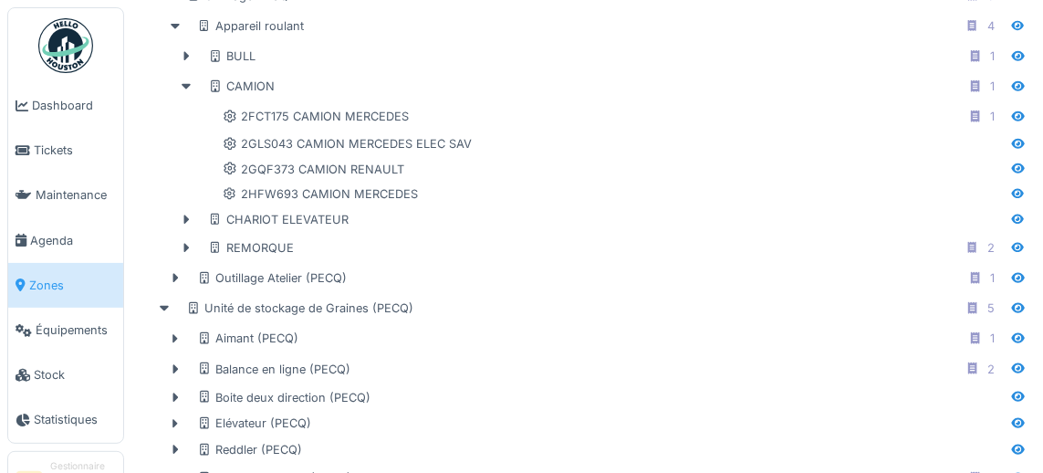
scroll to position [266, 0]
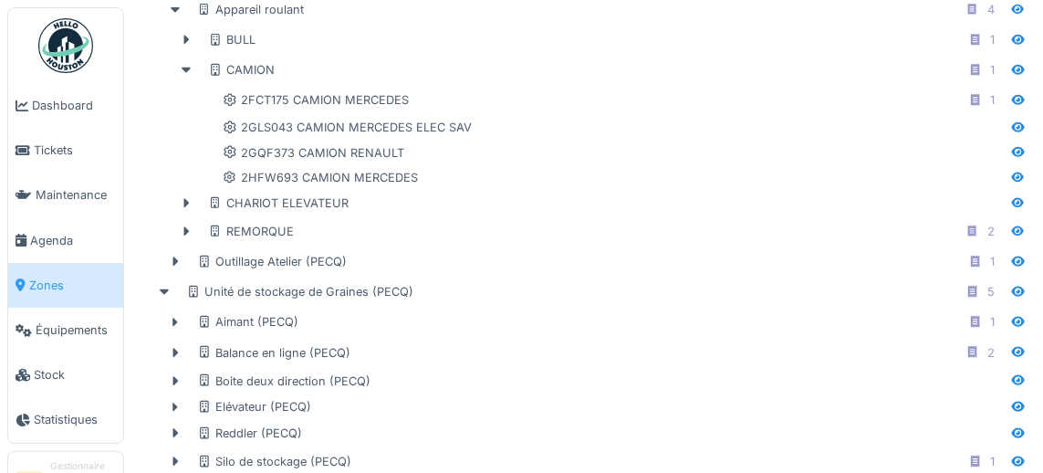
click at [204, 316] on icon at bounding box center [204, 322] width 15 height 12
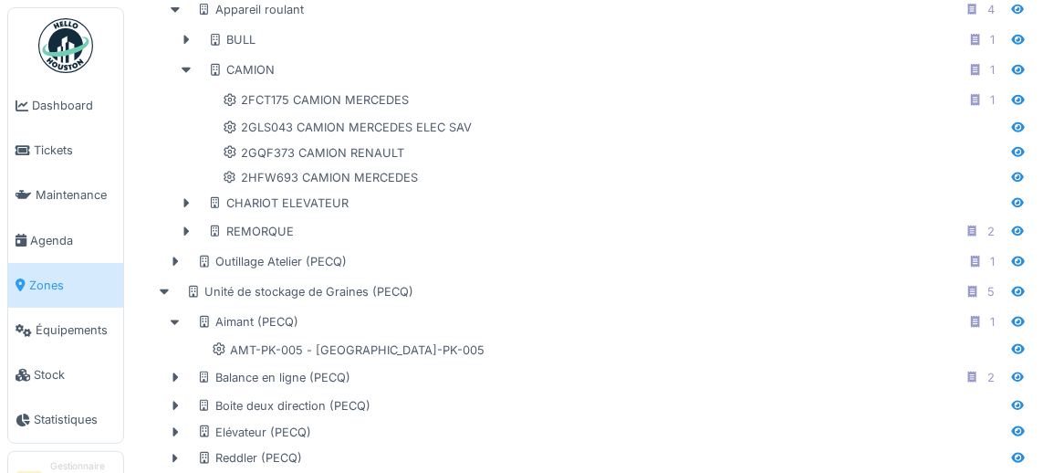
scroll to position [290, 0]
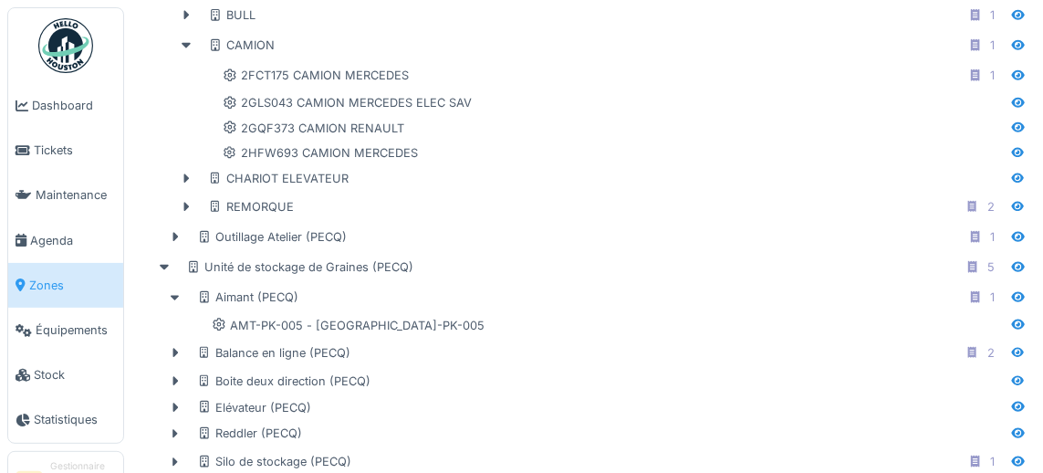
click at [52, 382] on span "Stock" at bounding box center [75, 374] width 82 height 17
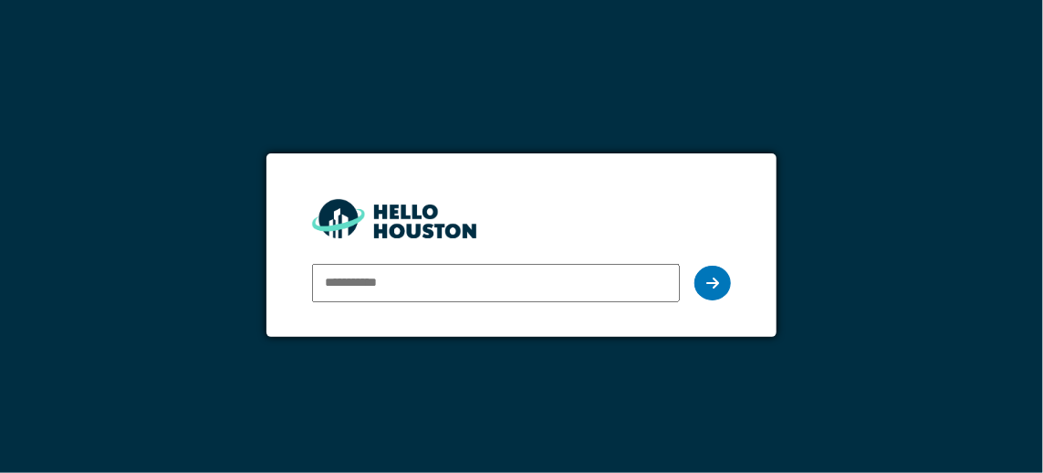
type input "**********"
click at [713, 283] on icon at bounding box center [713, 283] width 13 height 15
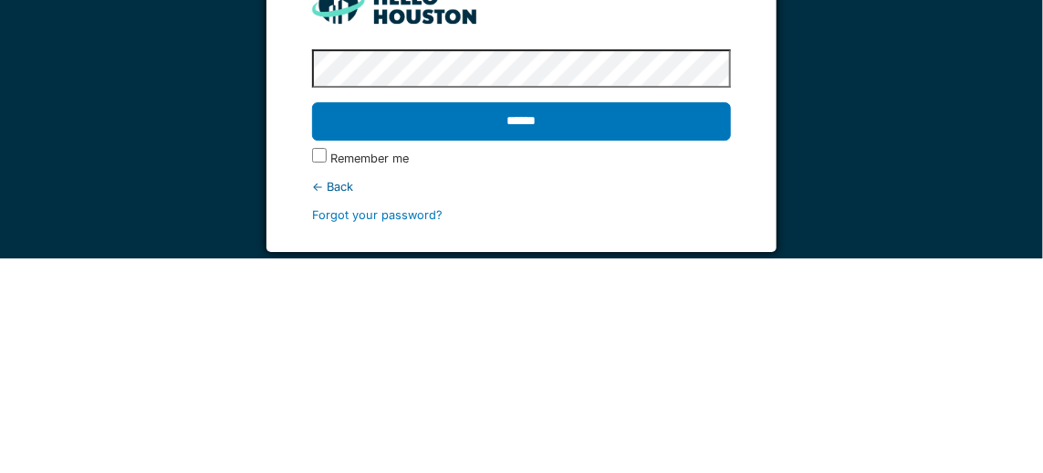
click at [522, 329] on input "******" at bounding box center [521, 336] width 419 height 38
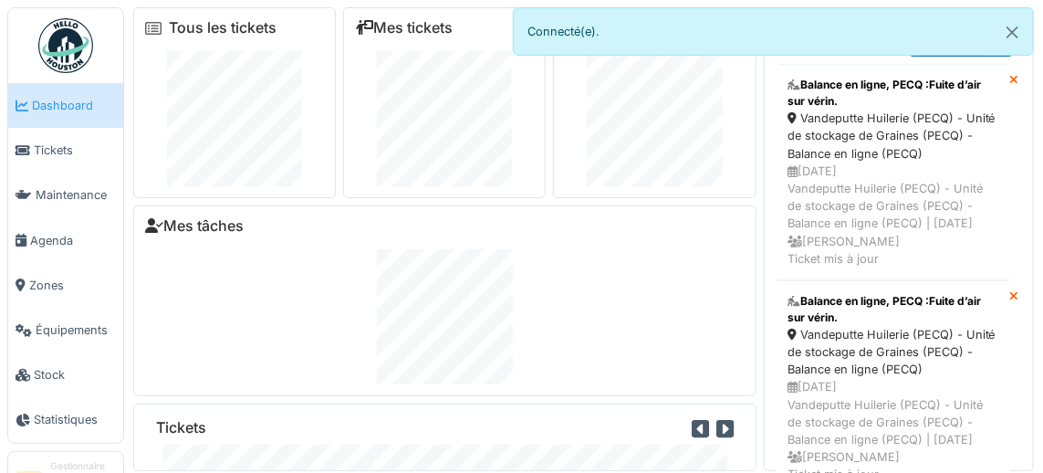
click at [49, 280] on span "Zones" at bounding box center [72, 285] width 87 height 17
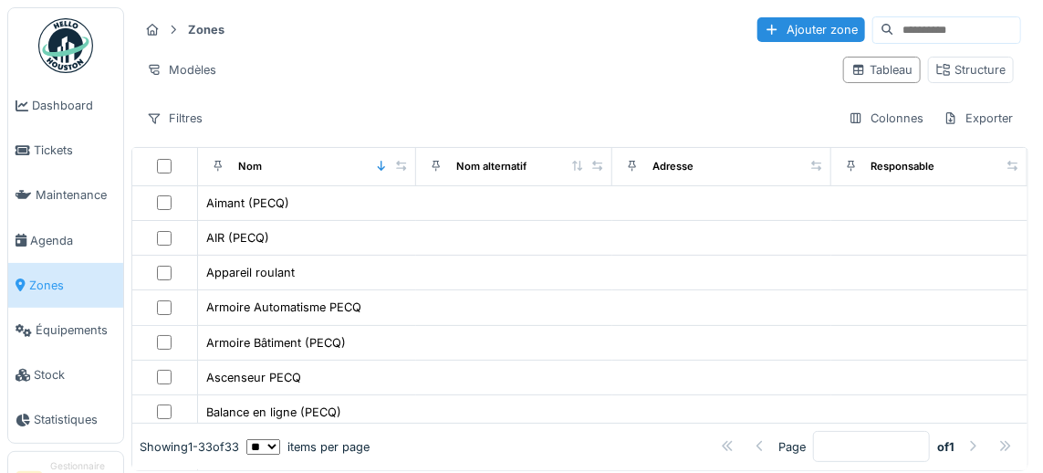
click at [976, 71] on div "Structure" at bounding box center [971, 69] width 69 height 17
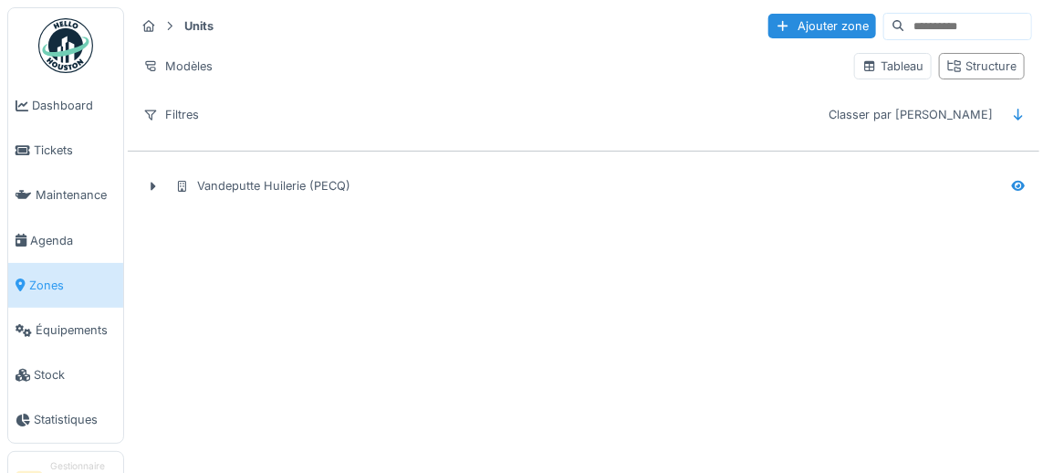
click at [153, 183] on icon at bounding box center [154, 186] width 5 height 9
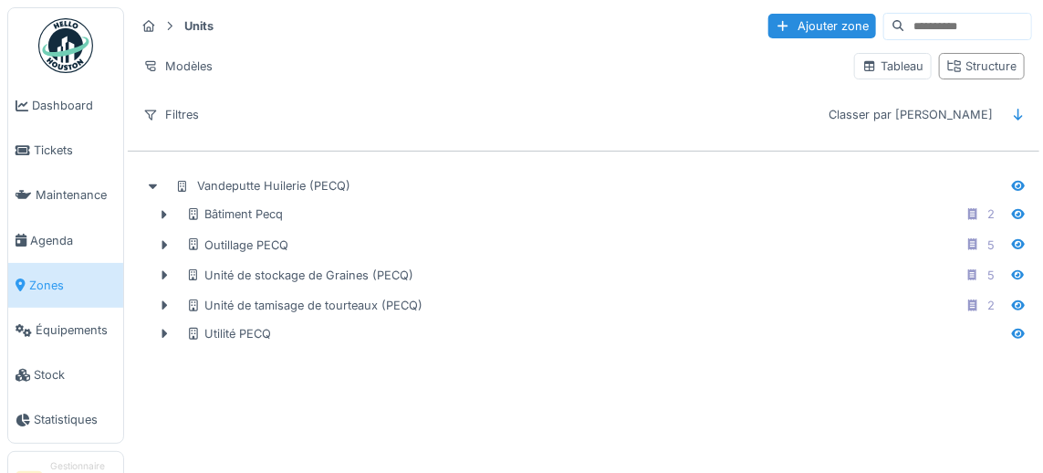
click at [164, 240] on icon at bounding box center [165, 244] width 5 height 9
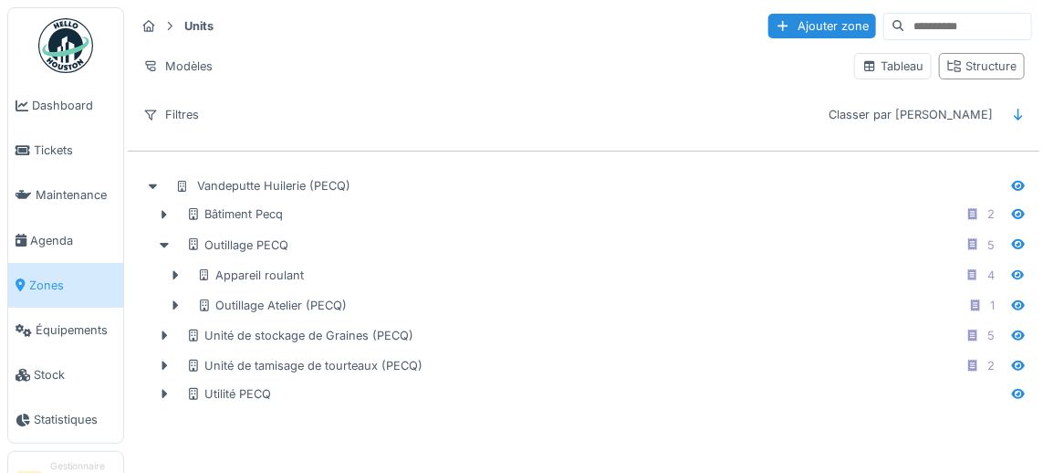
click at [175, 271] on icon at bounding box center [175, 275] width 5 height 9
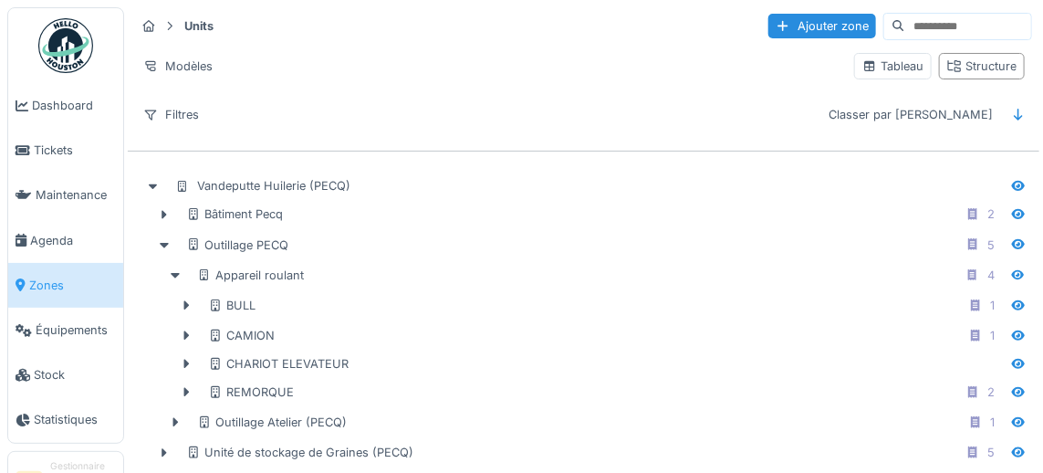
click at [185, 360] on icon at bounding box center [186, 364] width 5 height 9
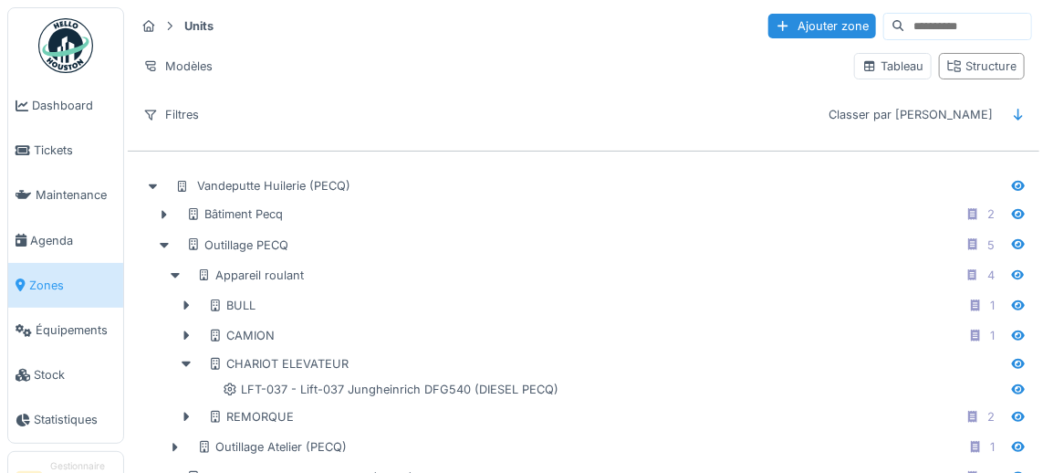
click at [186, 331] on icon at bounding box center [186, 335] width 5 height 9
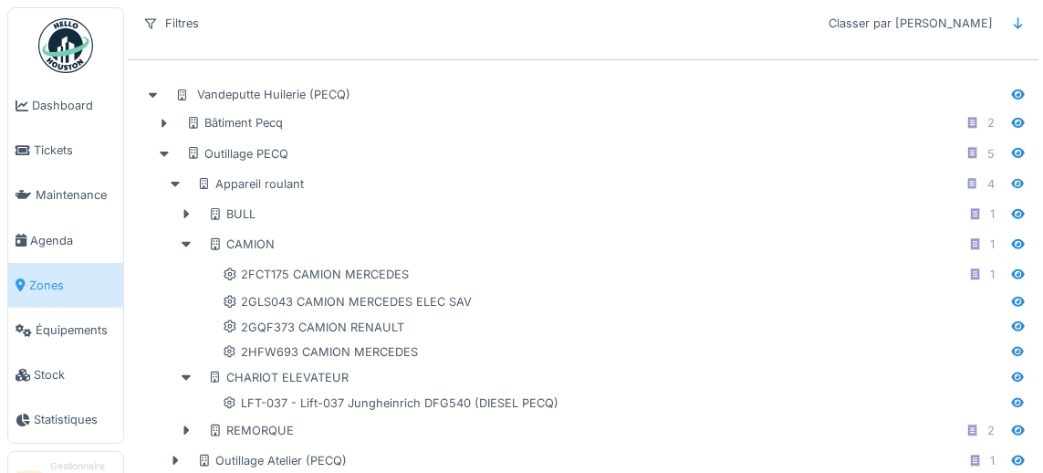
scroll to position [93, 0]
click at [186, 425] on icon at bounding box center [186, 429] width 5 height 9
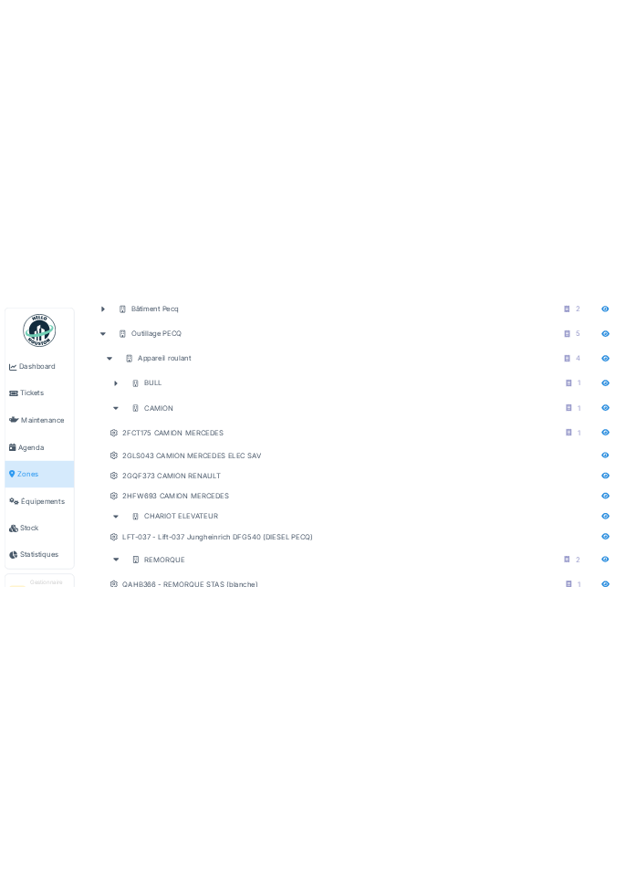
scroll to position [0, 0]
